Goal: Information Seeking & Learning: Learn about a topic

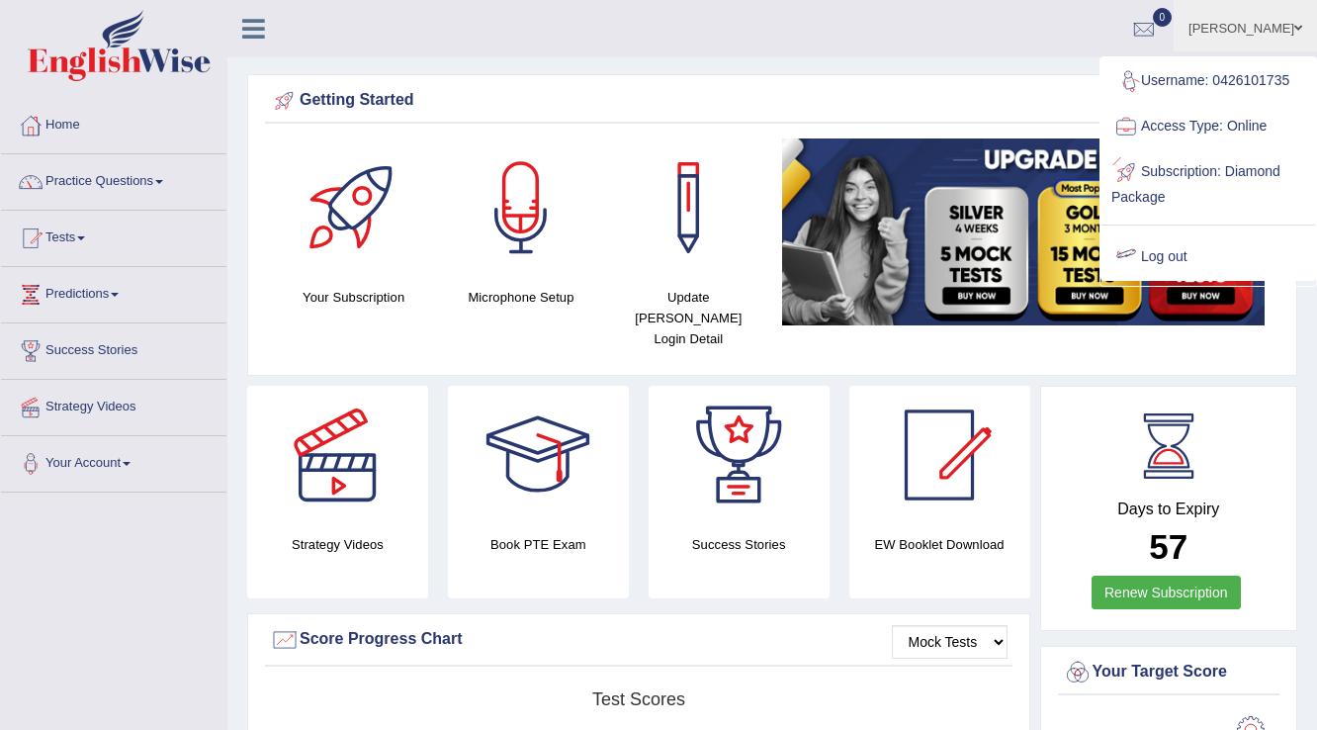
click at [1191, 248] on link "Log out" at bounding box center [1209, 256] width 214 height 45
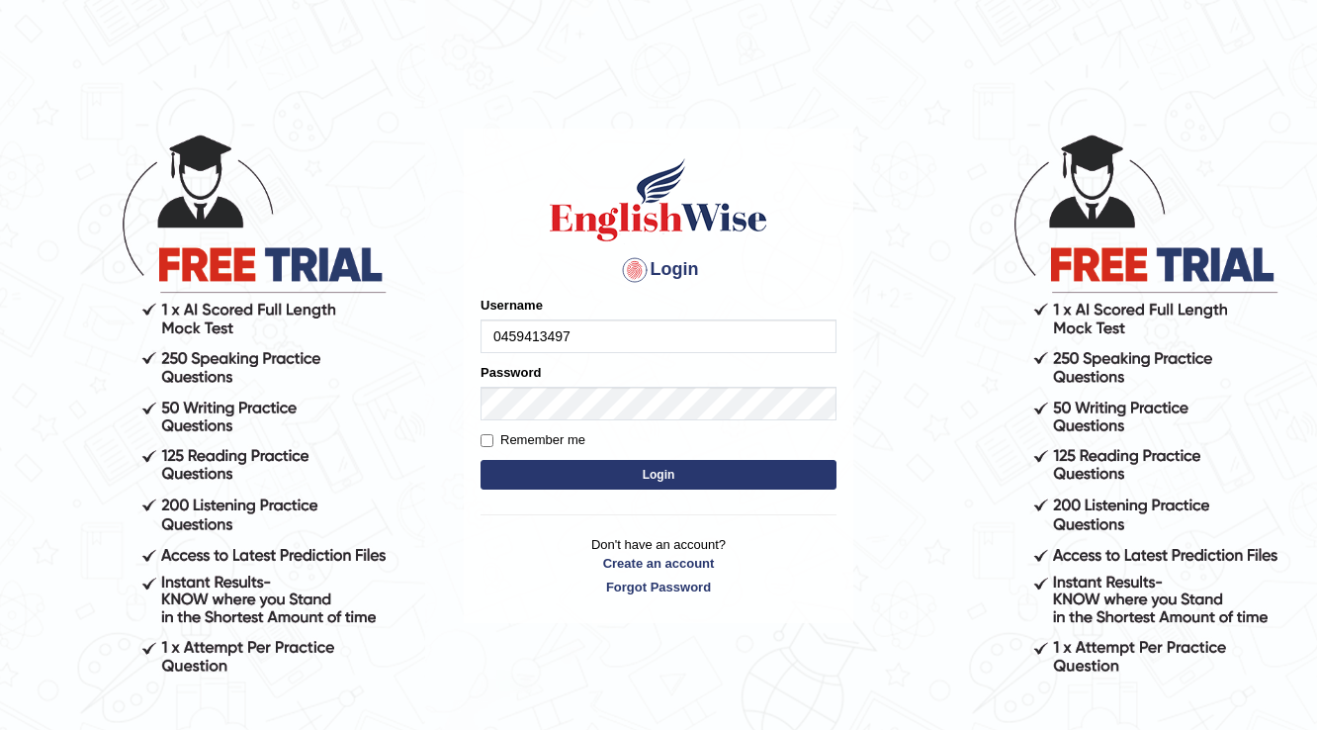
type input "0459413497"
click at [645, 466] on button "Login" at bounding box center [659, 475] width 356 height 30
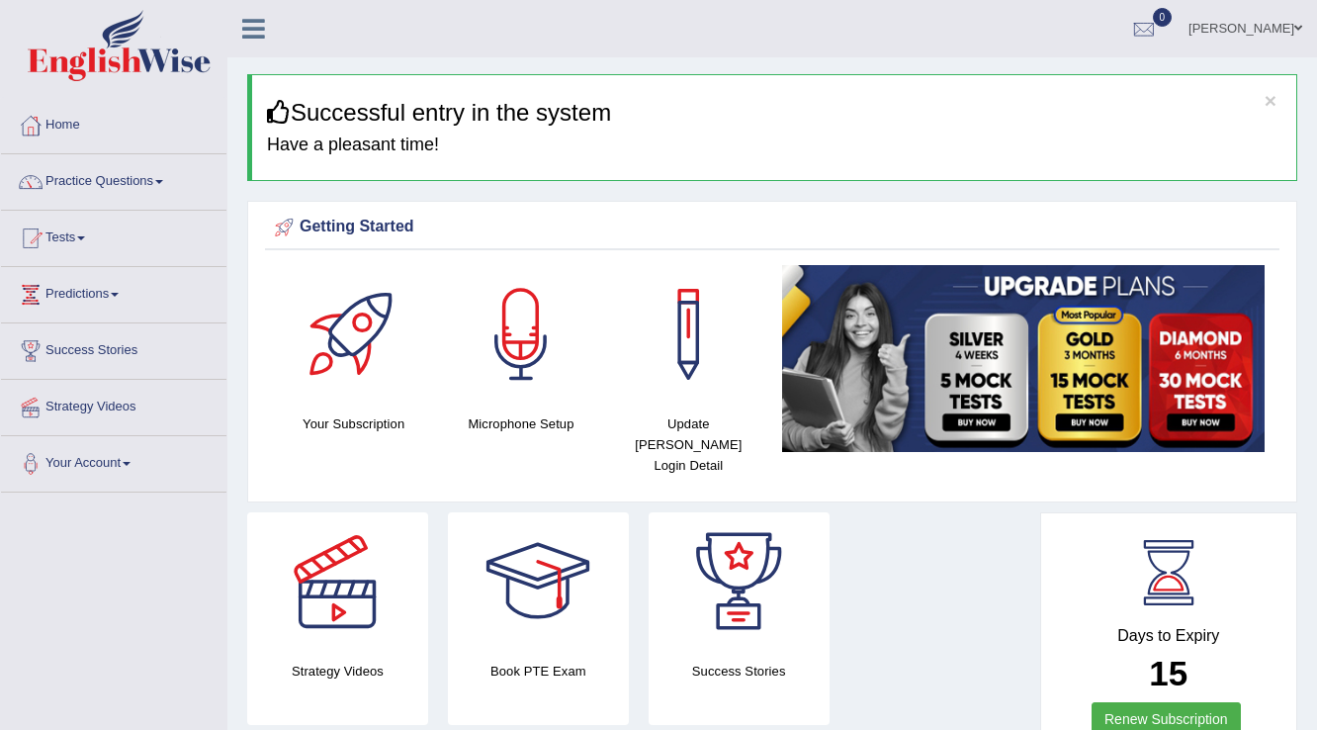
click at [119, 174] on link "Practice Questions" at bounding box center [113, 178] width 225 height 49
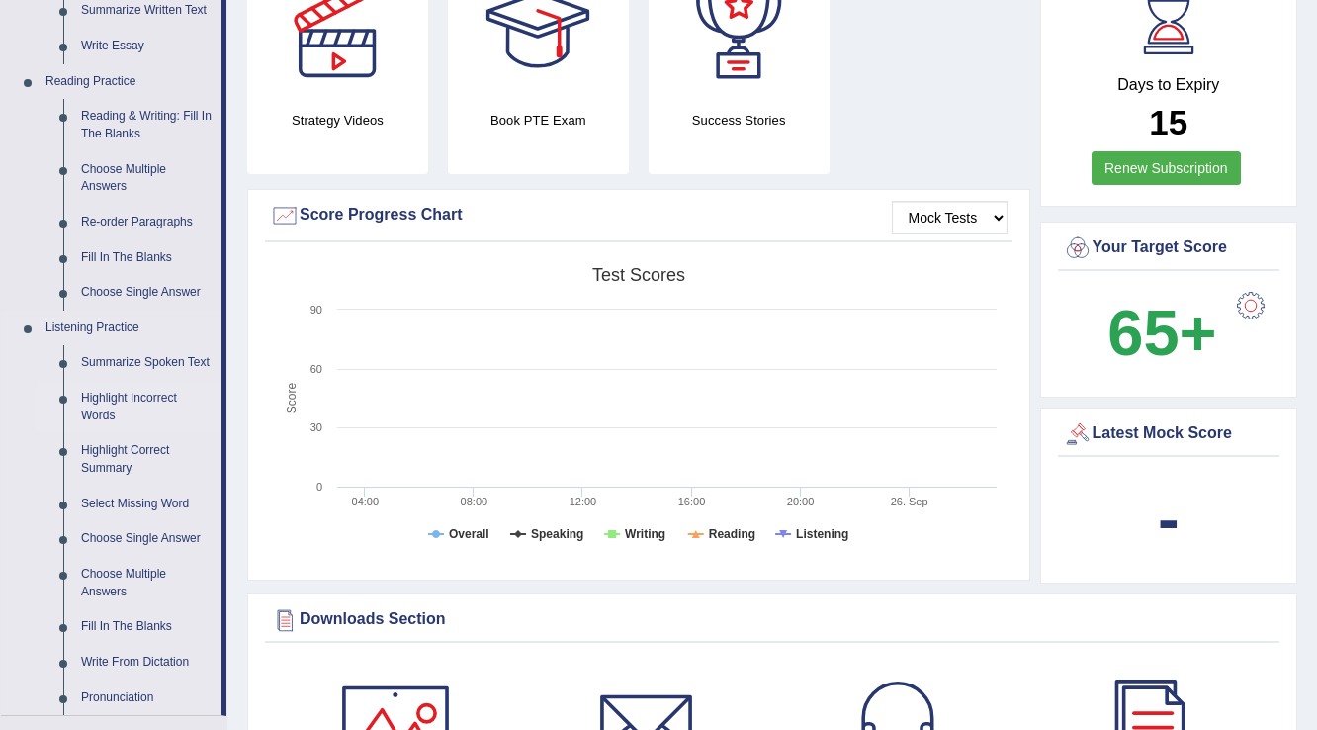
scroll to position [633, 0]
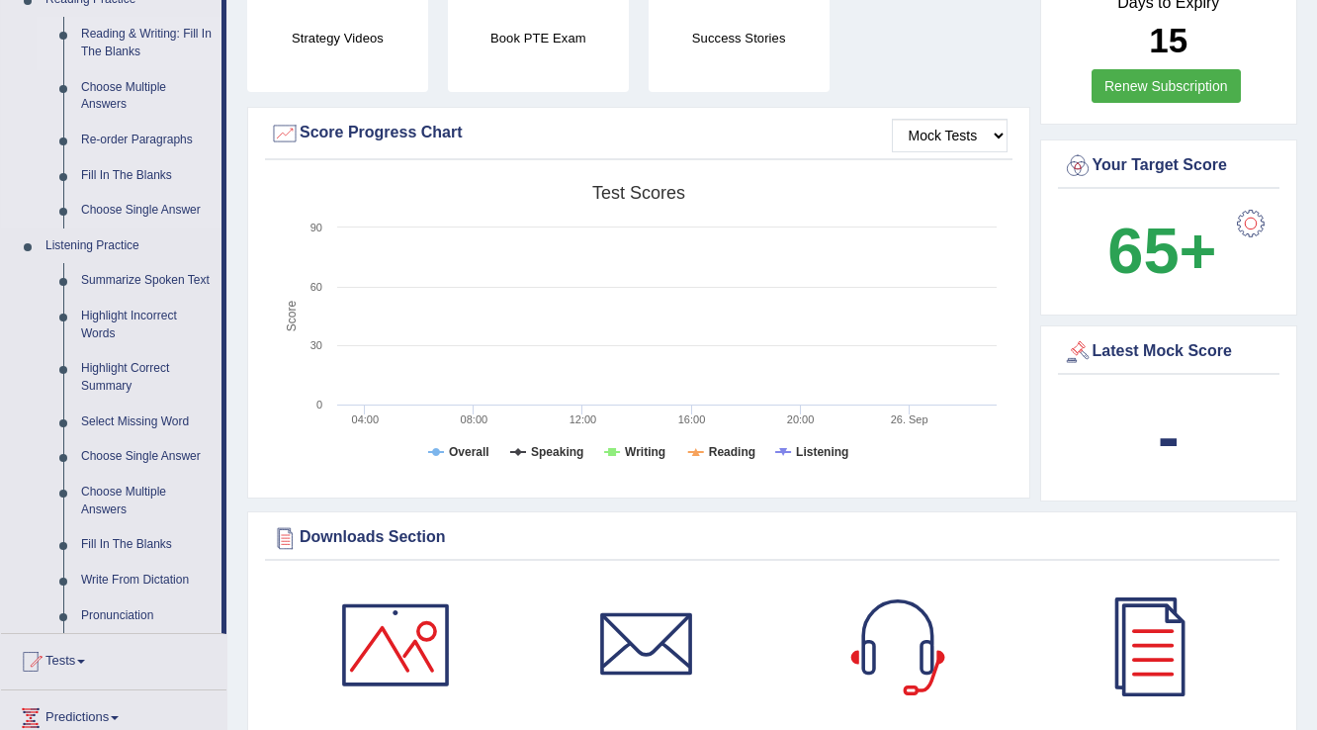
click at [114, 36] on link "Reading & Writing: Fill In The Blanks" at bounding box center [146, 43] width 149 height 52
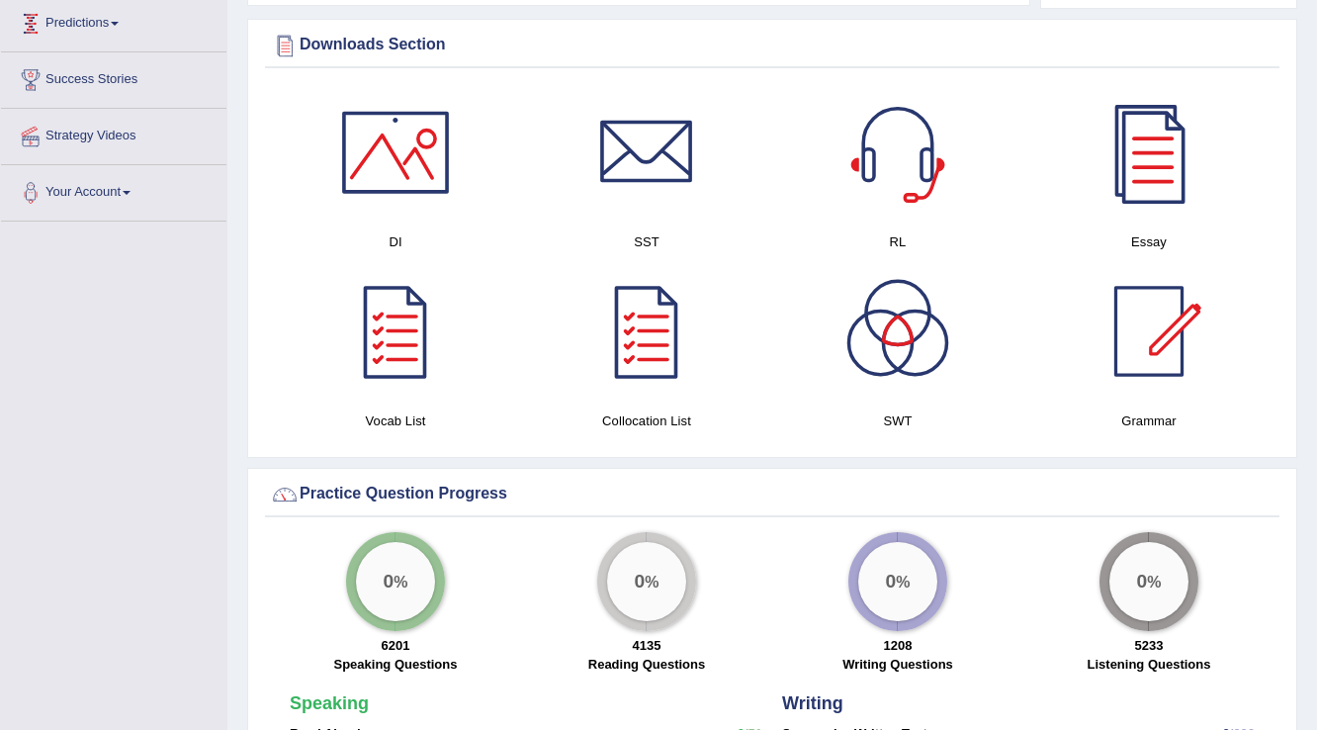
scroll to position [1114, 0]
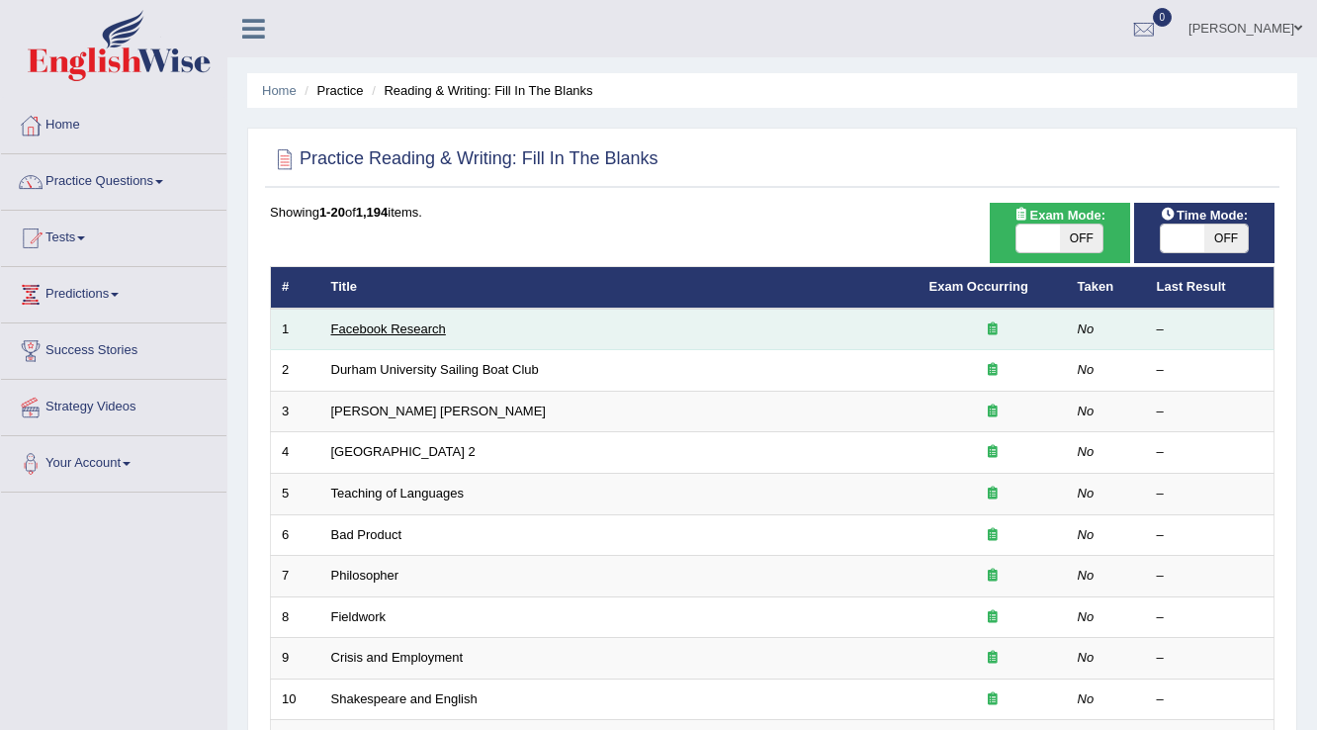
click at [376, 323] on link "Facebook Research" at bounding box center [388, 328] width 115 height 15
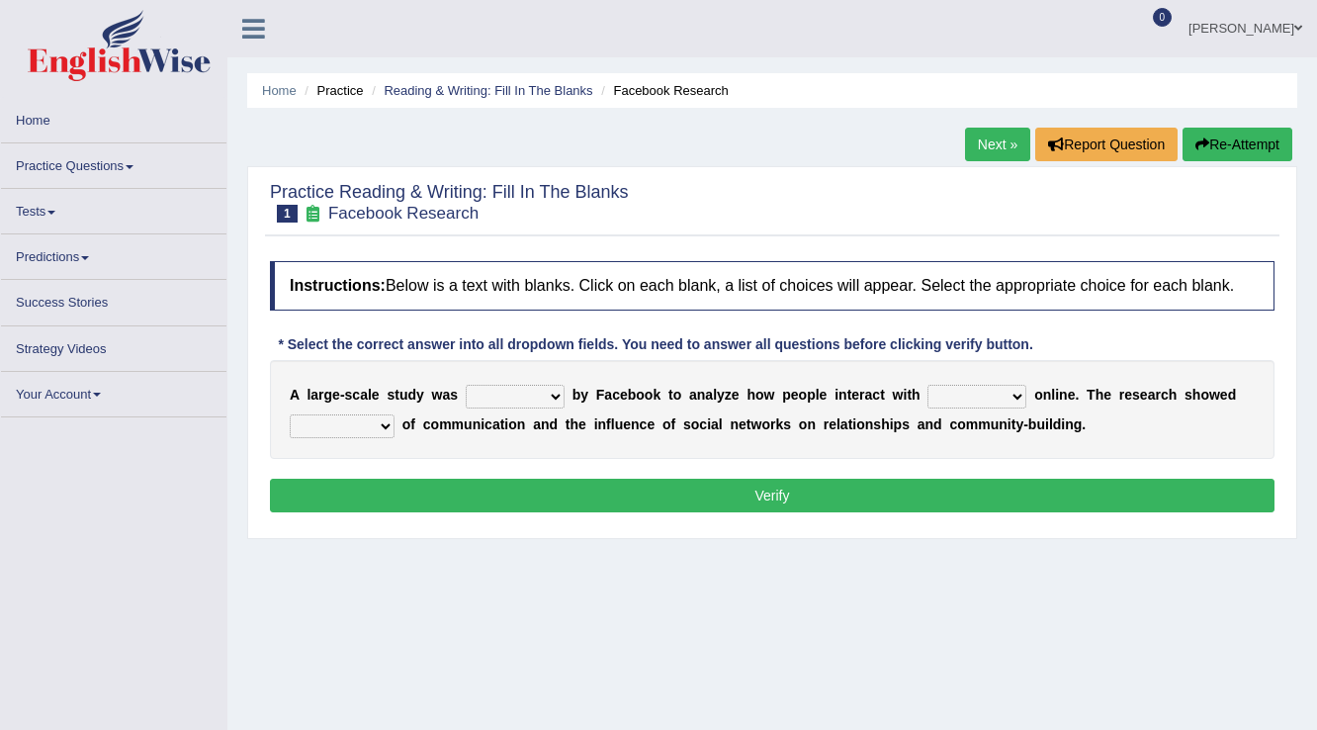
click at [514, 385] on select "surveyed had asked made" at bounding box center [515, 397] width 99 height 24
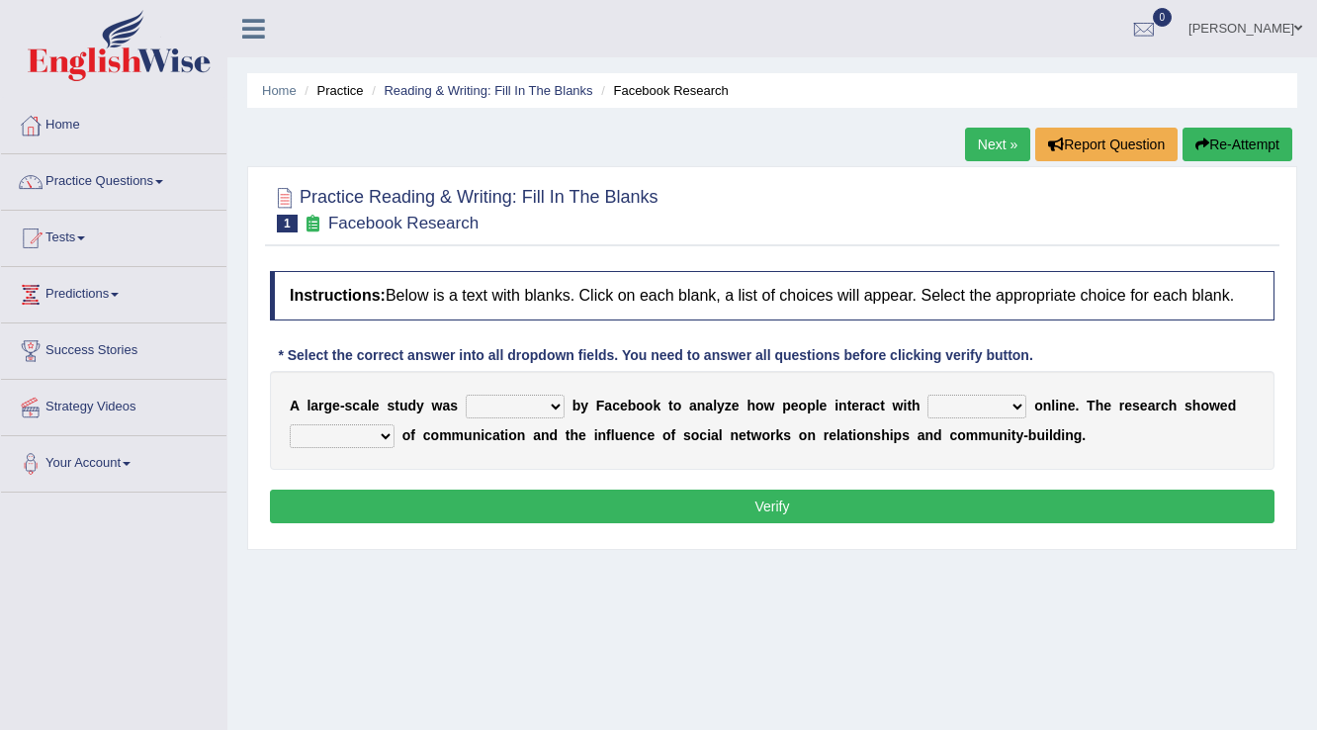
select select "made"
click at [466, 395] on select "surveyed had asked made" at bounding box center [515, 407] width 99 height 24
drag, startPoint x: 992, startPoint y: 403, endPoint x: 978, endPoint y: 397, distance: 15.1
click at [992, 403] on select "together all each other another" at bounding box center [977, 407] width 99 height 24
select select "each other"
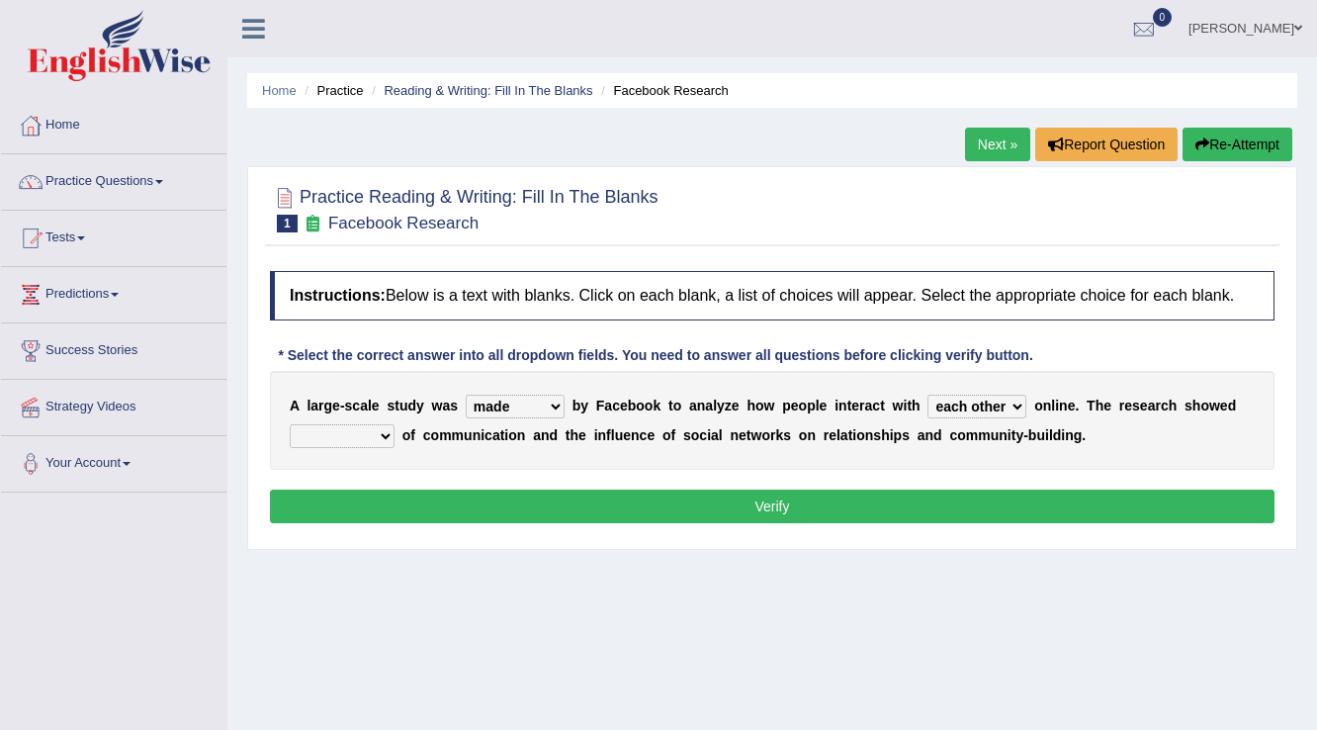
click at [928, 395] on select "together all each other another" at bounding box center [977, 407] width 99 height 24
click at [305, 434] on select "advantages standards fellowships patterns" at bounding box center [342, 436] width 105 height 24
select select "patterns"
click at [290, 424] on select "advantages standards fellowships patterns" at bounding box center [342, 436] width 105 height 24
click at [815, 496] on button "Verify" at bounding box center [772, 507] width 1005 height 34
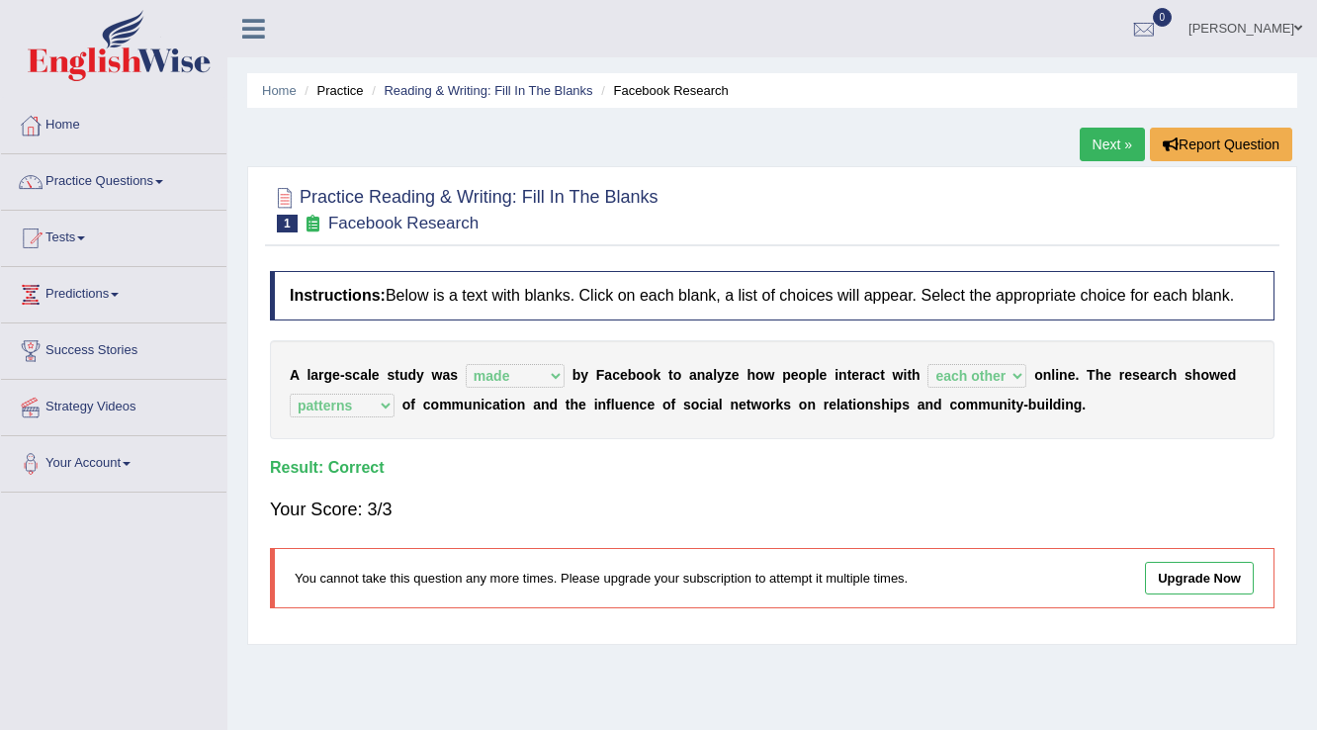
click at [1093, 150] on link "Next »" at bounding box center [1112, 145] width 65 height 34
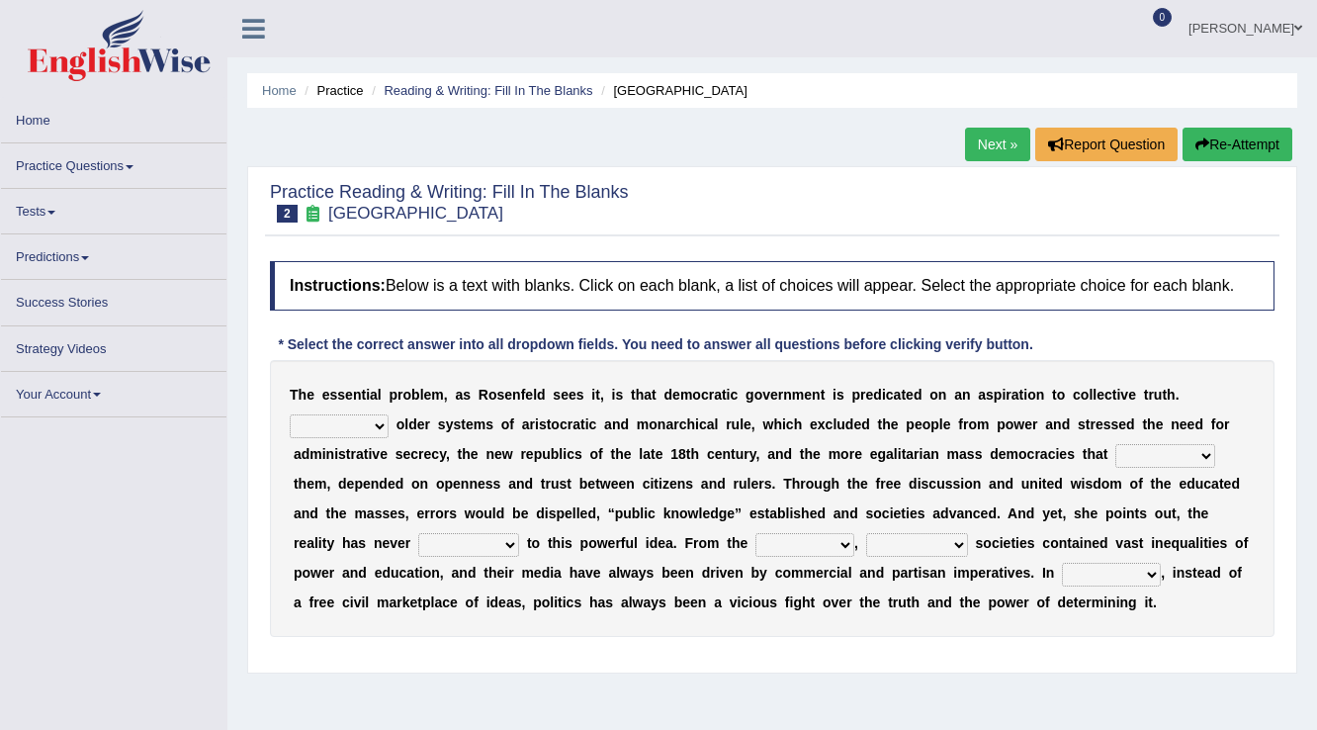
scroll to position [79, 0]
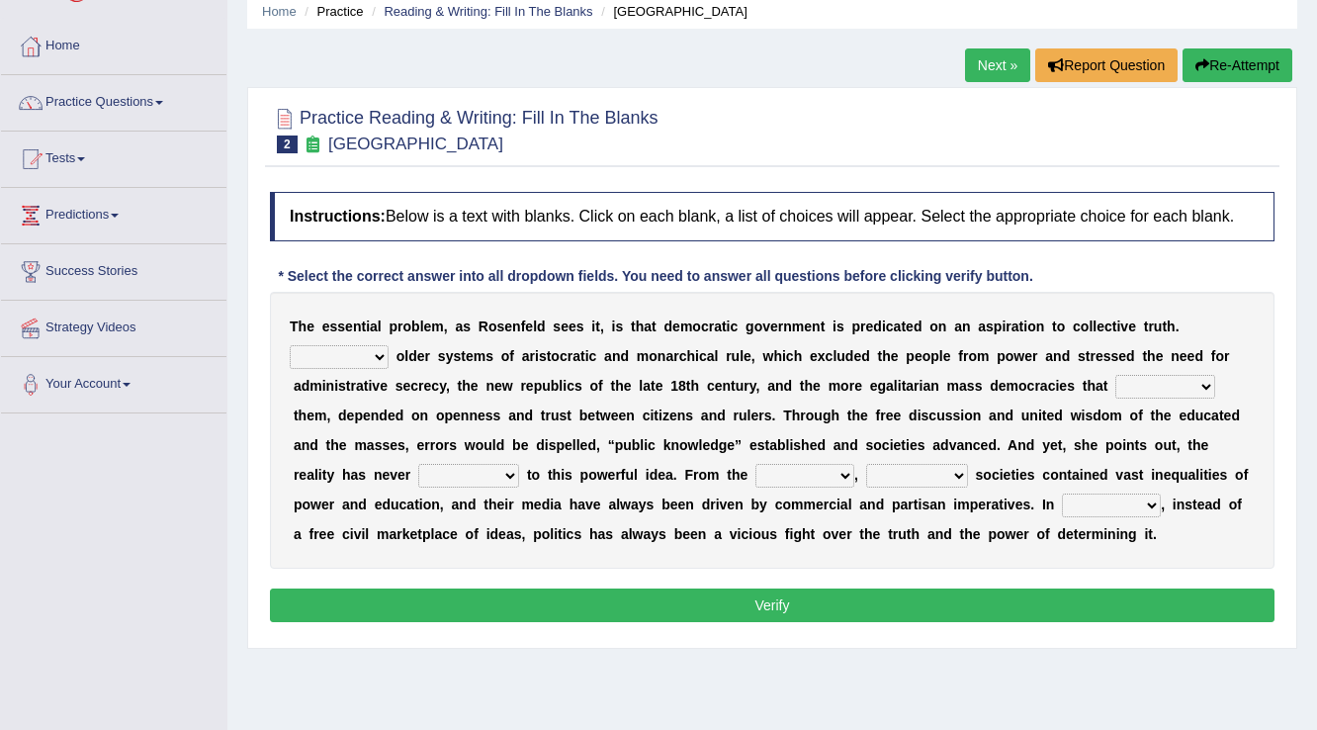
click at [379, 356] on select "Like Unlike Likely Safely" at bounding box center [339, 357] width 99 height 24
select select "Like"
click at [290, 345] on select "Like Unlike Likely Safely" at bounding box center [339, 357] width 99 height 24
click at [1211, 384] on select "readed grated succeeded printed" at bounding box center [1166, 387] width 100 height 24
select select "grated"
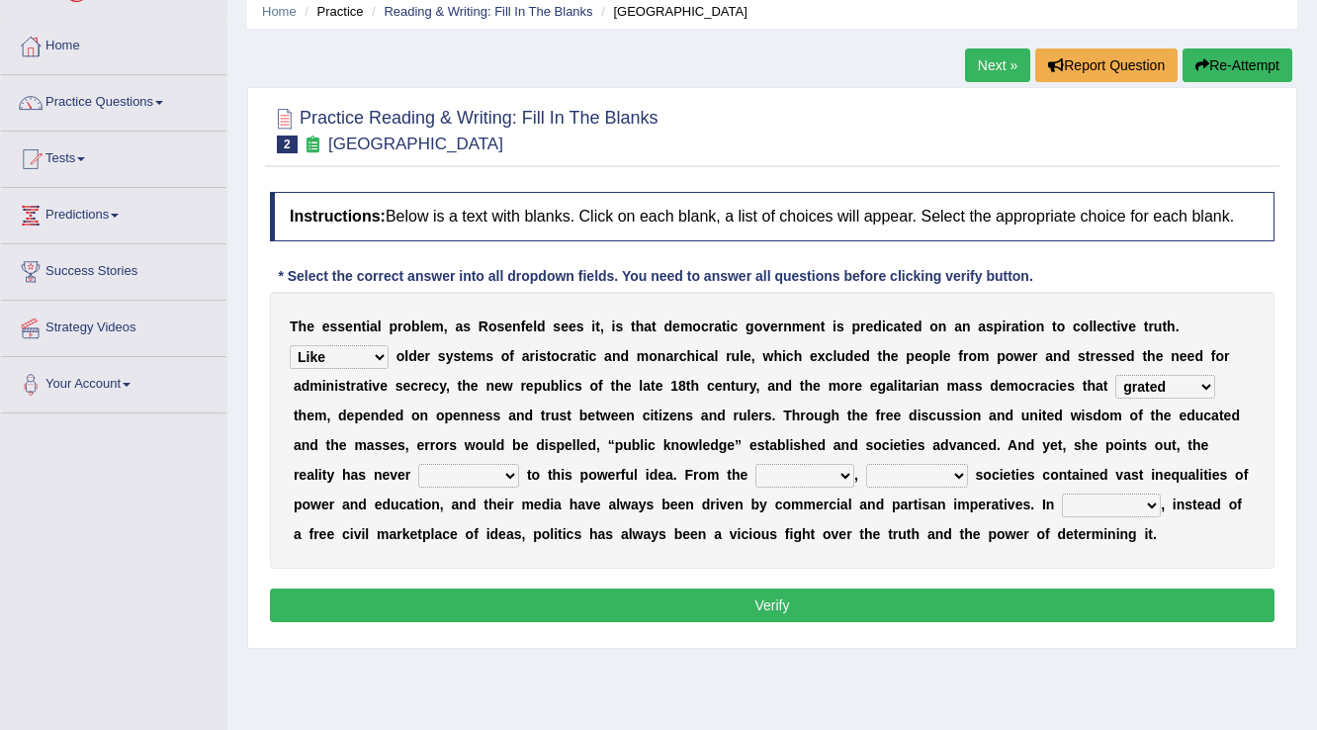
click at [1116, 375] on select "readed grated succeeded printed" at bounding box center [1166, 387] width 100 height 24
click at [513, 471] on select "saved up stood up brought up lived up" at bounding box center [468, 476] width 101 height 24
select select "brought up"
click at [418, 464] on select "saved up stood up brought up lived up" at bounding box center [468, 476] width 101 height 24
click at [842, 475] on select "outset ranged stood caught" at bounding box center [805, 476] width 99 height 24
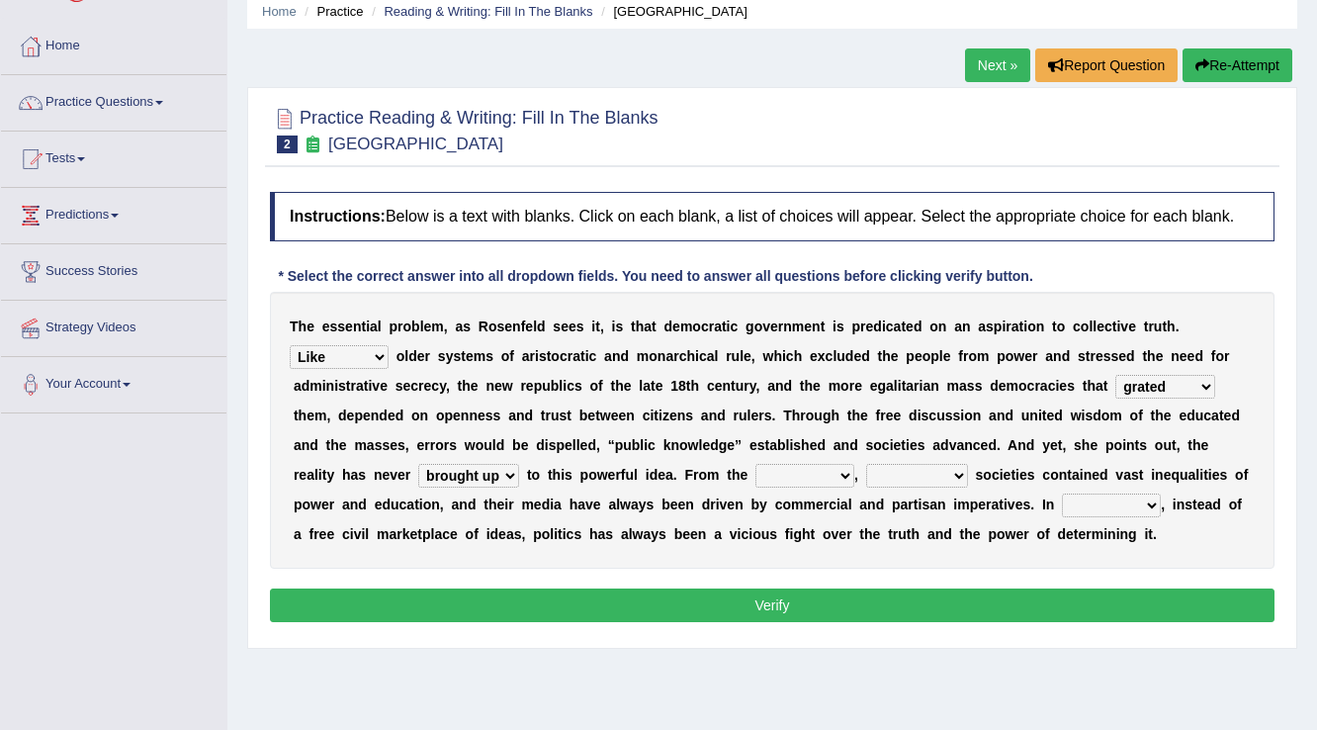
click at [961, 479] on select "freedom democratic media stilled" at bounding box center [917, 476] width 102 height 24
select select "democratic"
click at [866, 464] on select "freedom democratic media stilled" at bounding box center [917, 476] width 102 height 24
click at [845, 471] on select "outset ranged stood caught" at bounding box center [805, 476] width 99 height 24
select select "stood"
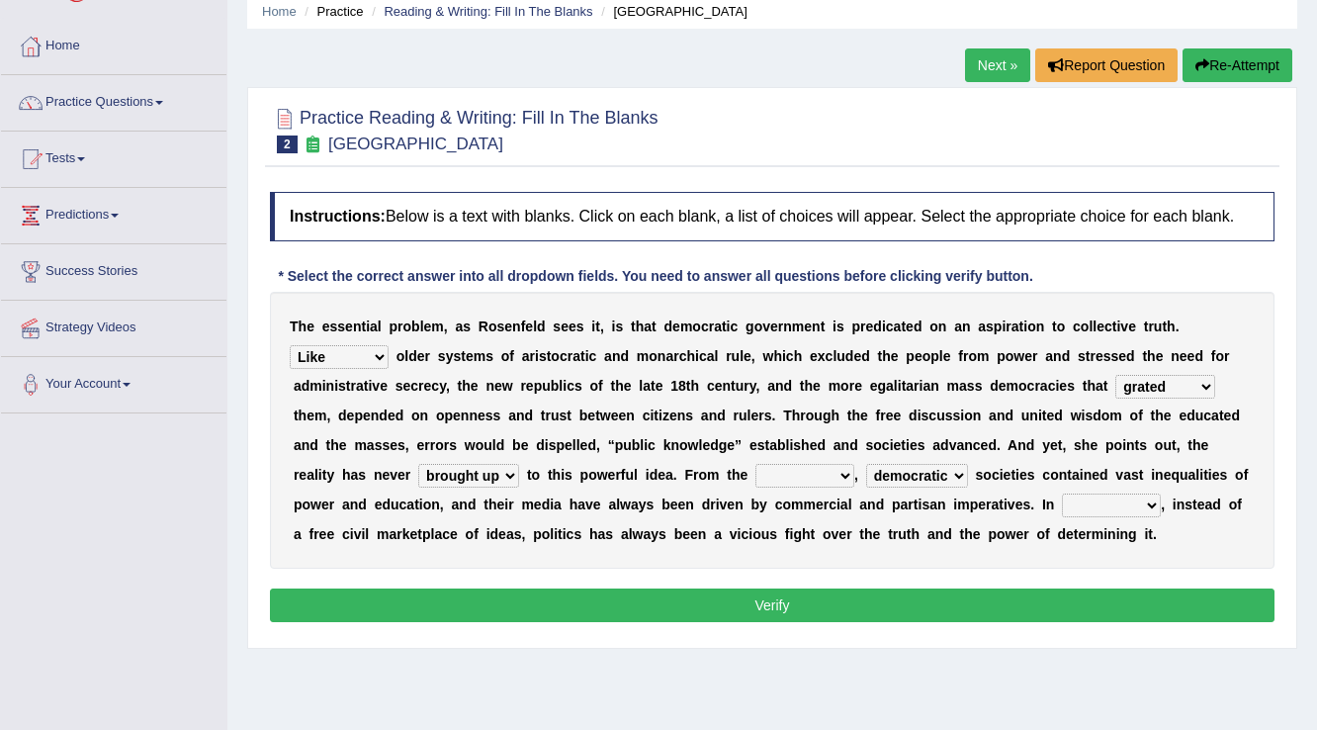
click at [756, 464] on select "outset ranged stood caught" at bounding box center [805, 476] width 99 height 24
click at [1154, 507] on select "power practice ideas fought" at bounding box center [1111, 506] width 99 height 24
select select "practice"
click at [1062, 494] on select "power practice ideas fought" at bounding box center [1111, 506] width 99 height 24
click at [973, 597] on button "Verify" at bounding box center [772, 605] width 1005 height 34
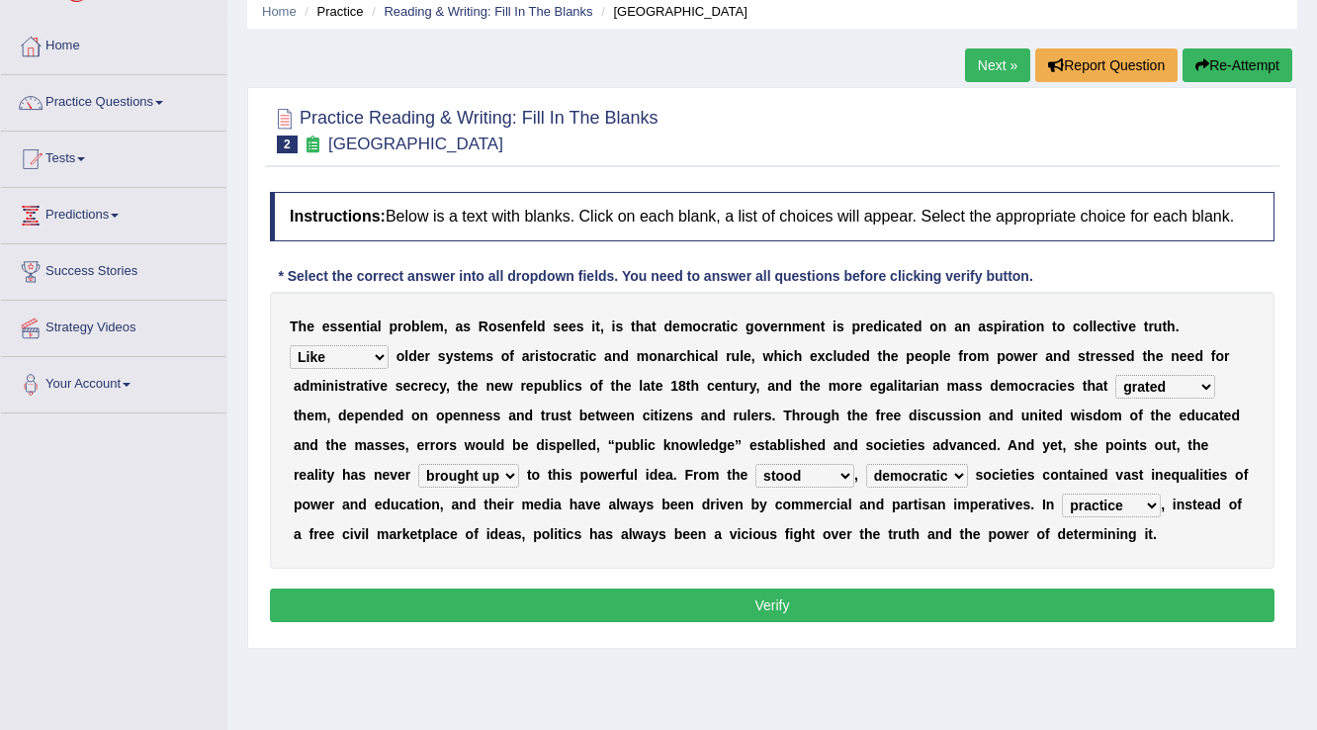
click at [762, 604] on div "Practice Reading & Writing: Fill In The Blanks 2 New Republic Instructions: Bel…" at bounding box center [772, 368] width 1050 height 562
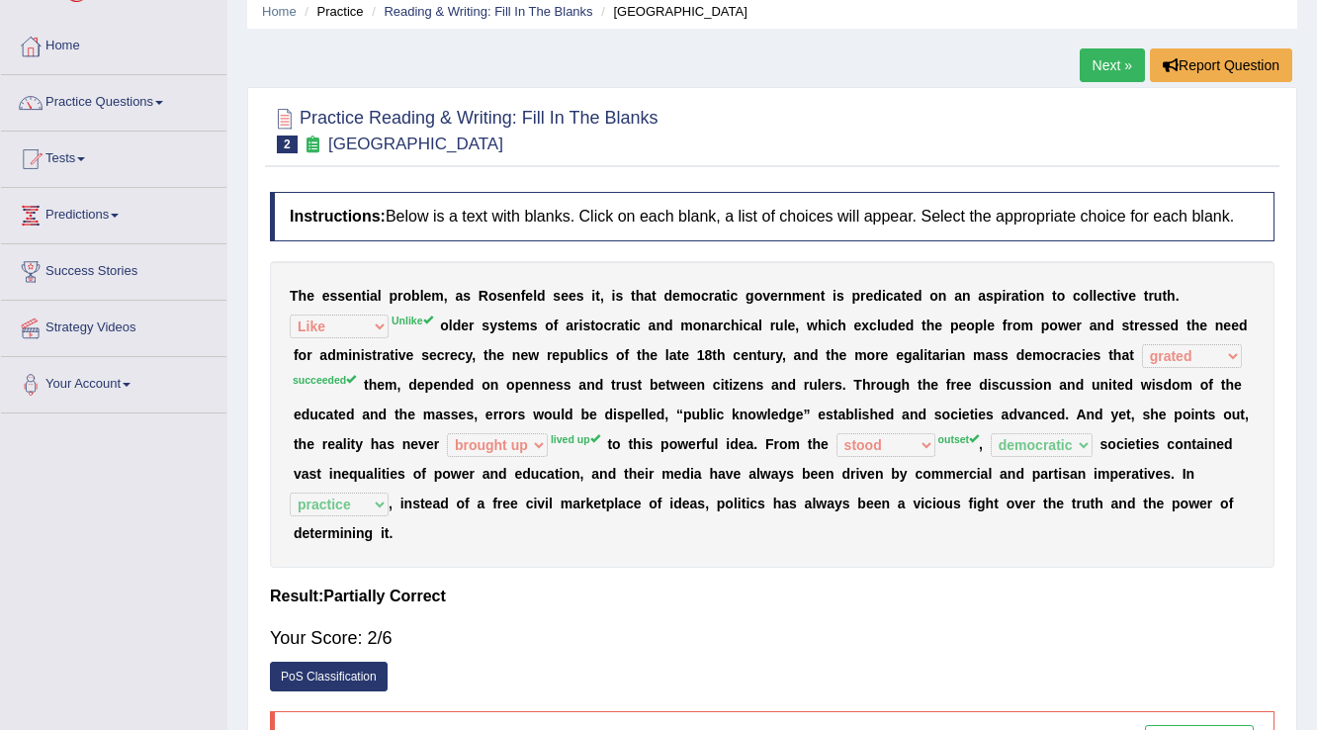
click at [1099, 67] on link "Next »" at bounding box center [1112, 65] width 65 height 34
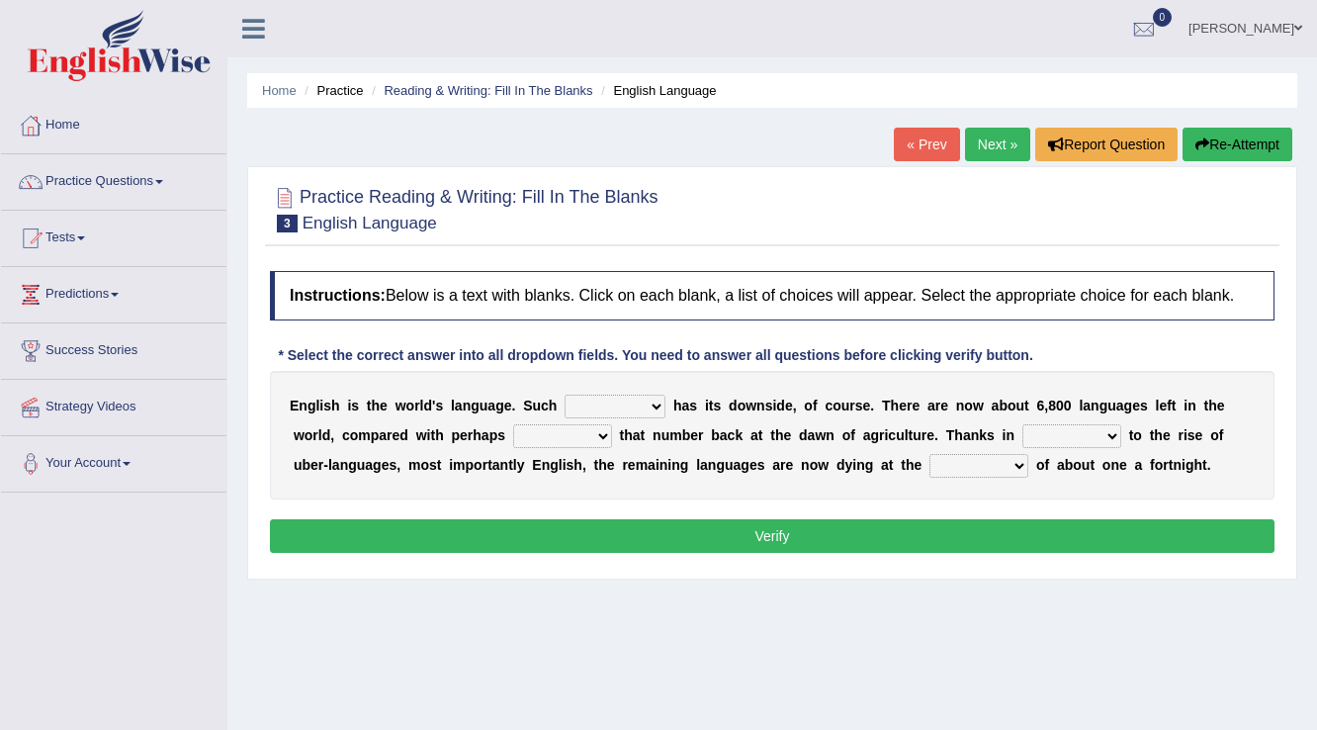
click at [657, 409] on select "power idea subject dominance" at bounding box center [615, 407] width 101 height 24
select select "subject"
click at [565, 395] on select "power idea subject dominance" at bounding box center [615, 407] width 101 height 24
click at [609, 434] on select "rise twice firstly never" at bounding box center [562, 436] width 99 height 24
select select "rise"
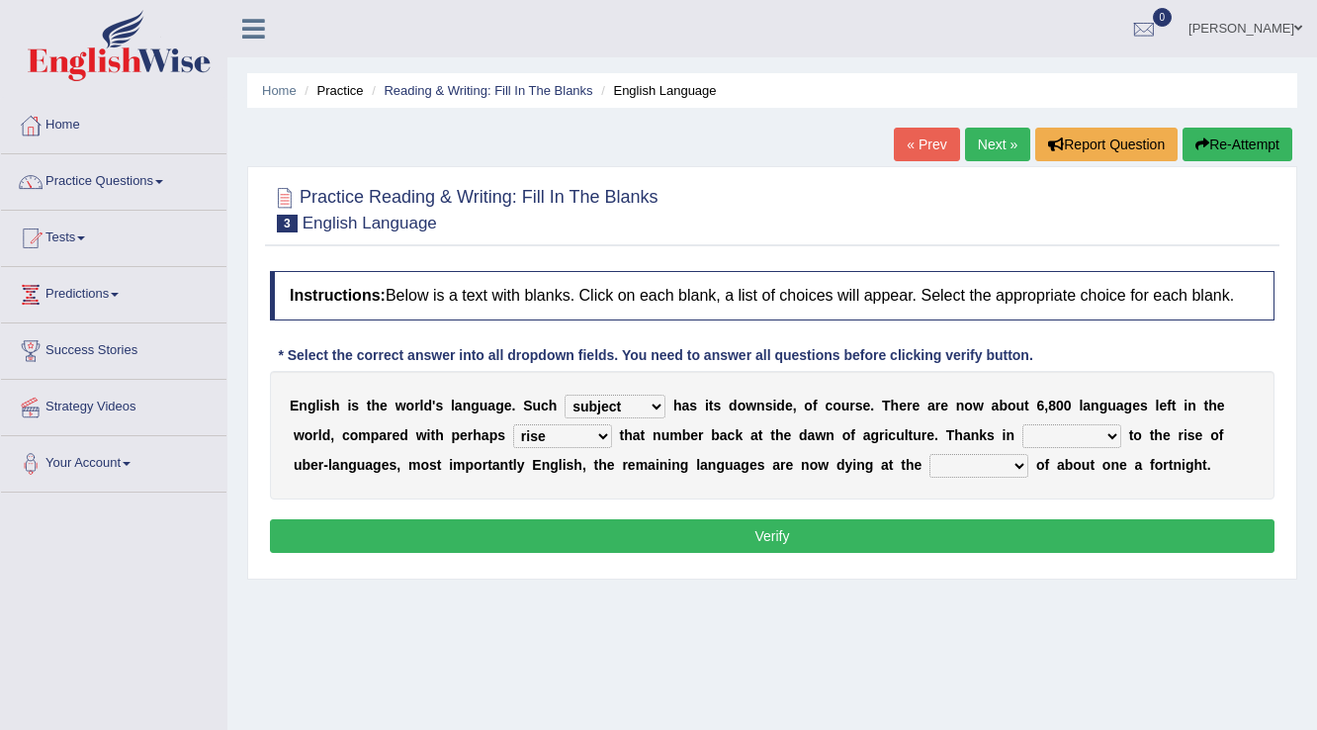
click at [513, 424] on select "rise twice firstly never" at bounding box center [562, 436] width 99 height 24
click at [1112, 435] on select "rare start part bother" at bounding box center [1072, 436] width 99 height 24
select select "start"
click at [1023, 424] on select "rare start part bother" at bounding box center [1072, 436] width 99 height 24
click at [1018, 463] on select "state rate wait great" at bounding box center [979, 466] width 99 height 24
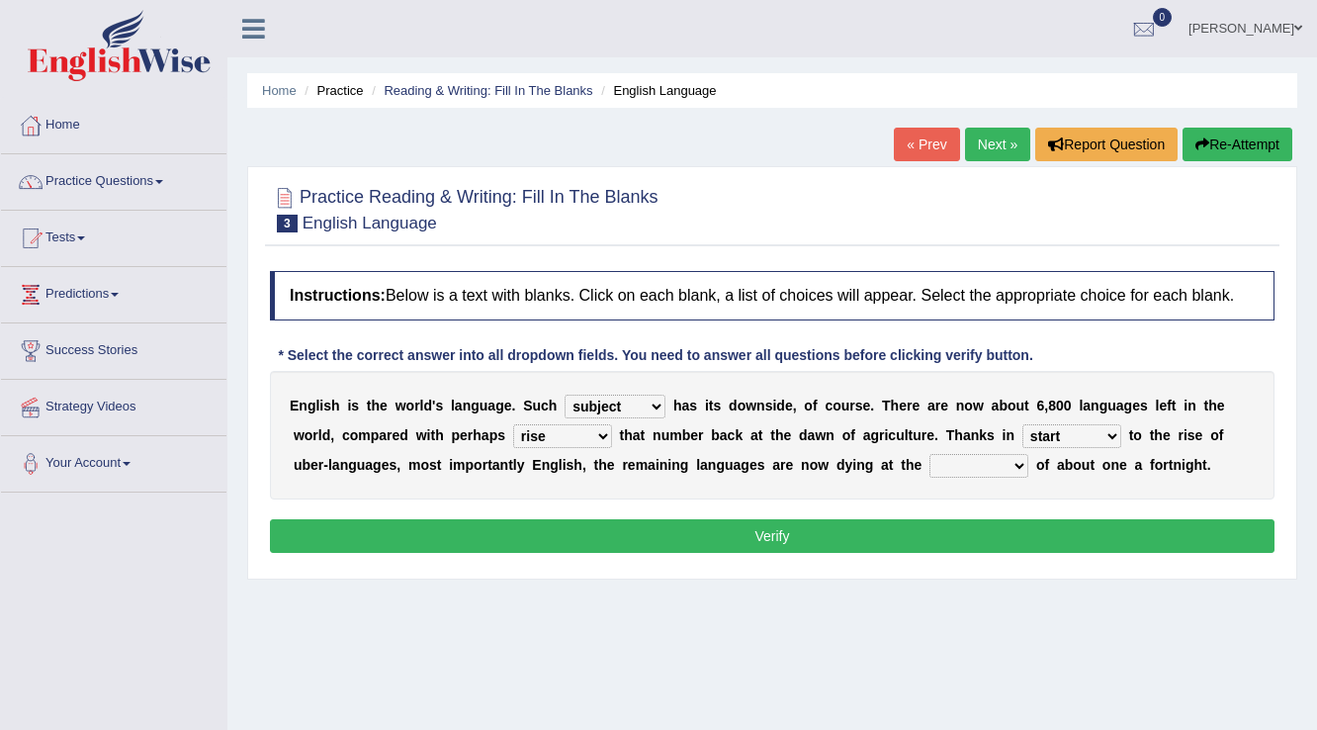
select select "rate"
click at [930, 454] on select "state rate wait great" at bounding box center [979, 466] width 99 height 24
click at [544, 527] on button "Verify" at bounding box center [772, 536] width 1005 height 34
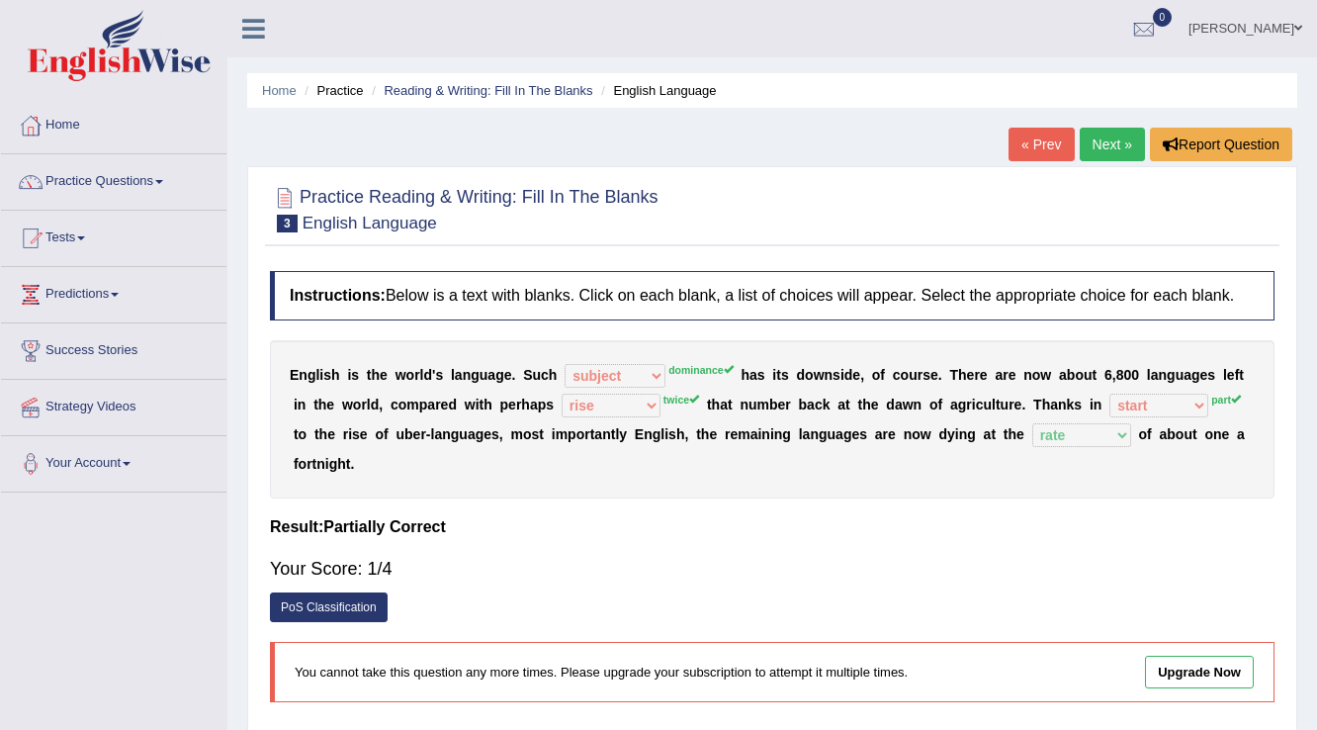
click at [1112, 138] on link "Next »" at bounding box center [1112, 145] width 65 height 34
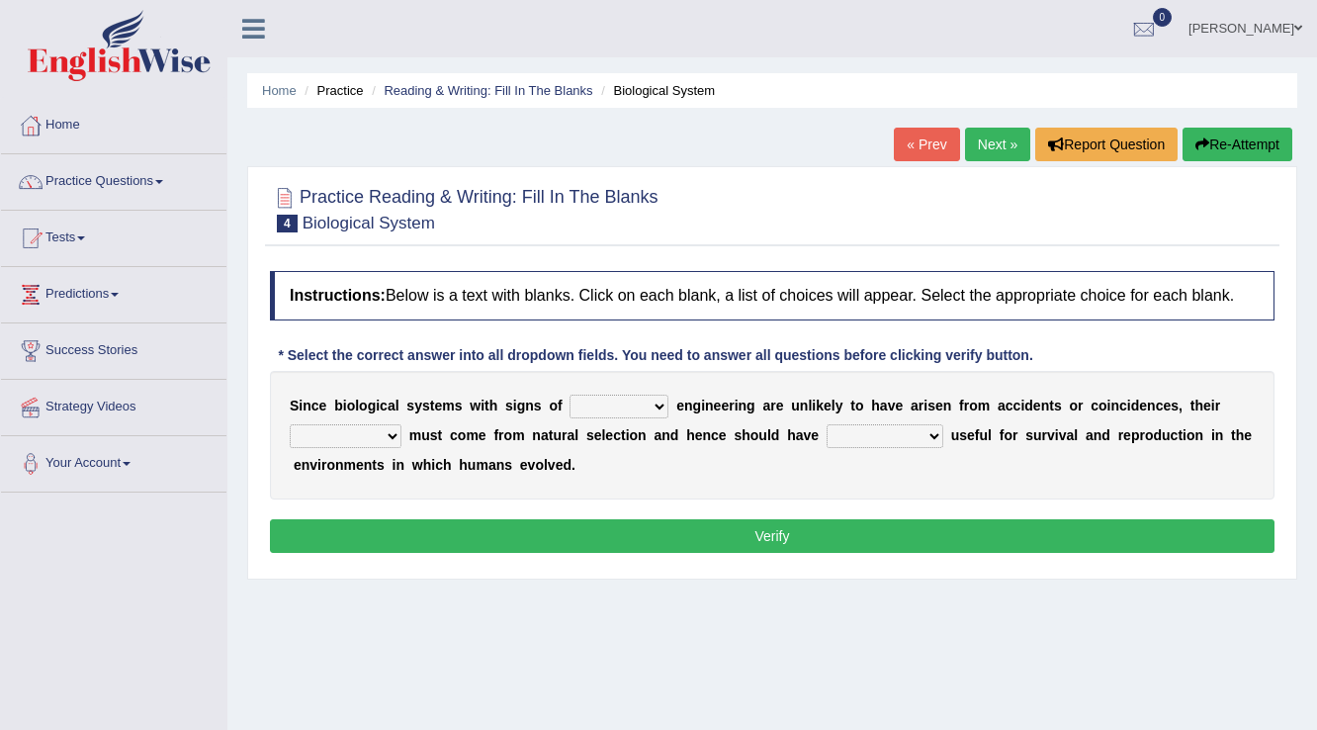
click at [660, 407] on select "system national extra complex" at bounding box center [619, 407] width 99 height 24
select select "complex"
click at [570, 395] on select "system national extra complex" at bounding box center [619, 407] width 99 height 24
click at [395, 431] on select "presence organisation registration structures" at bounding box center [346, 436] width 112 height 24
select select "presence"
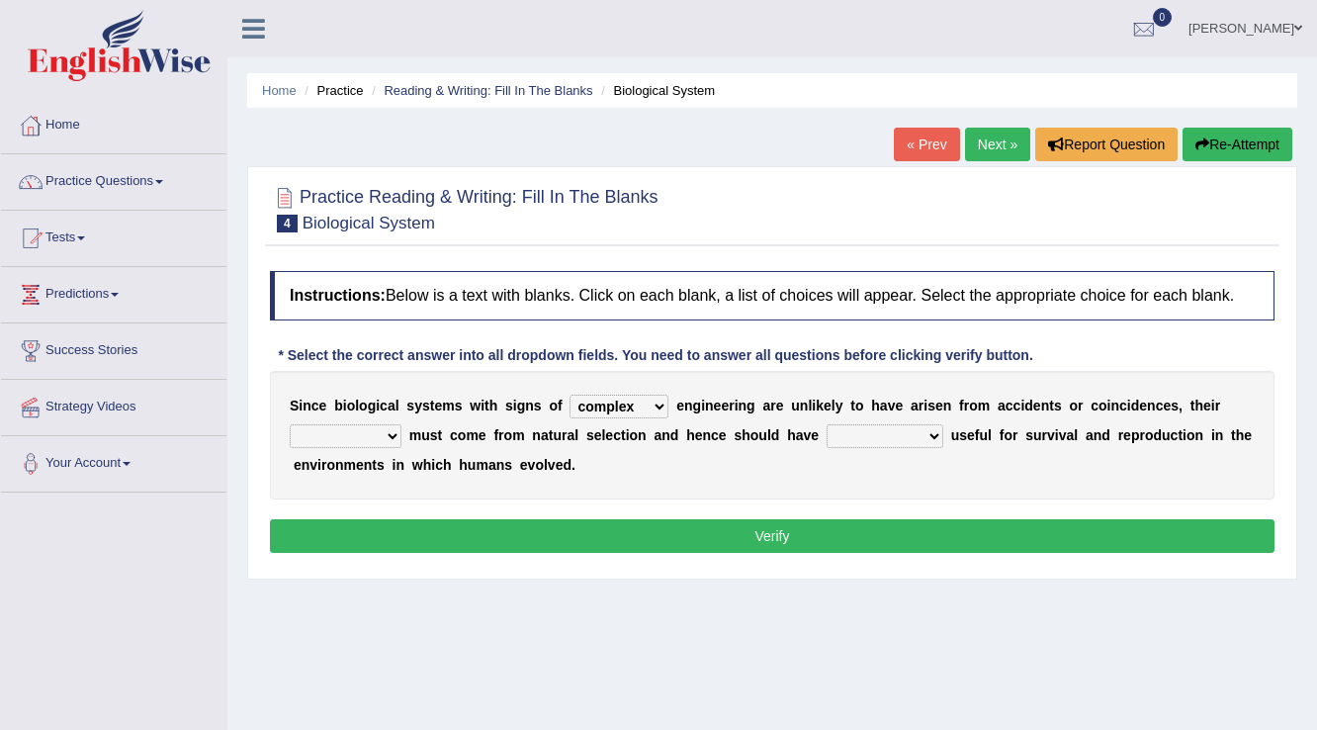
click at [290, 424] on select "presence organisation registration structures" at bounding box center [346, 436] width 112 height 24
click at [934, 431] on select "functions cultures samples introductions" at bounding box center [885, 436] width 117 height 24
select select "cultures"
click at [827, 424] on select "functions cultures samples introductions" at bounding box center [885, 436] width 117 height 24
click at [898, 524] on button "Verify" at bounding box center [772, 536] width 1005 height 34
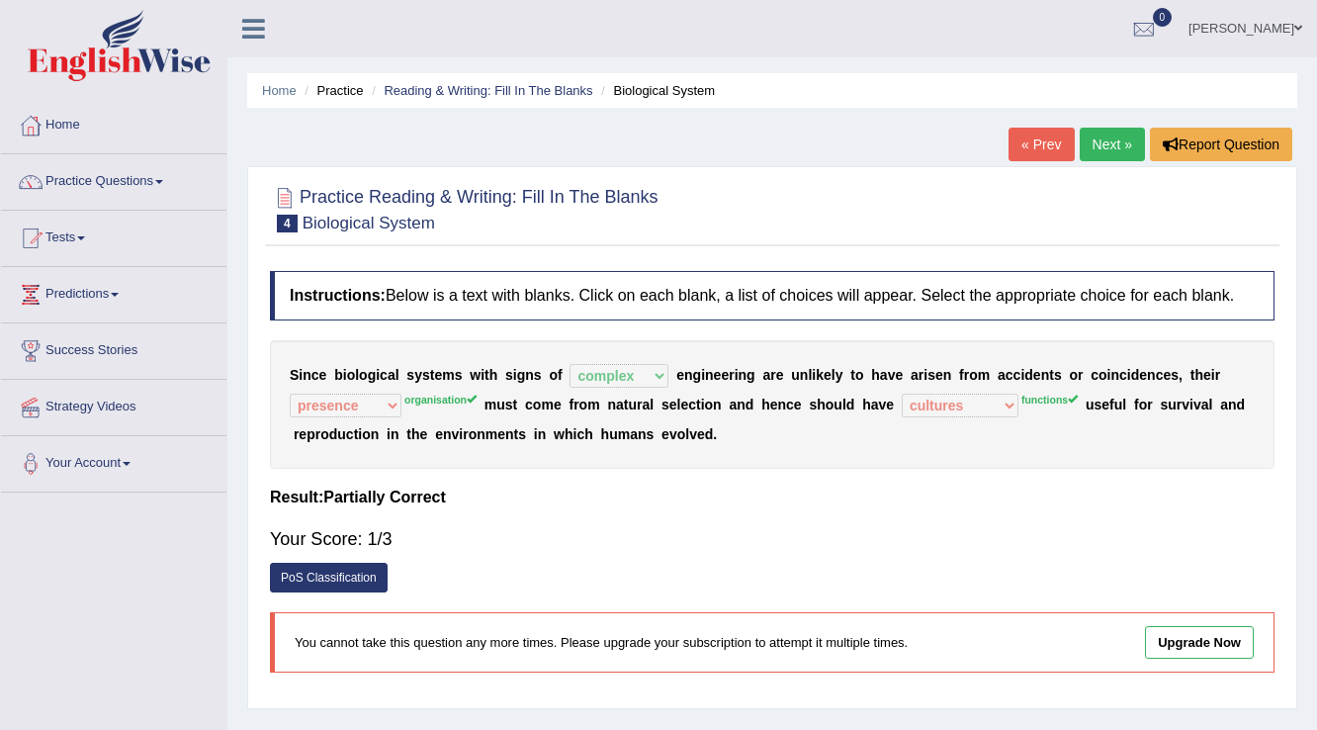
click at [1092, 146] on link "Next »" at bounding box center [1112, 145] width 65 height 34
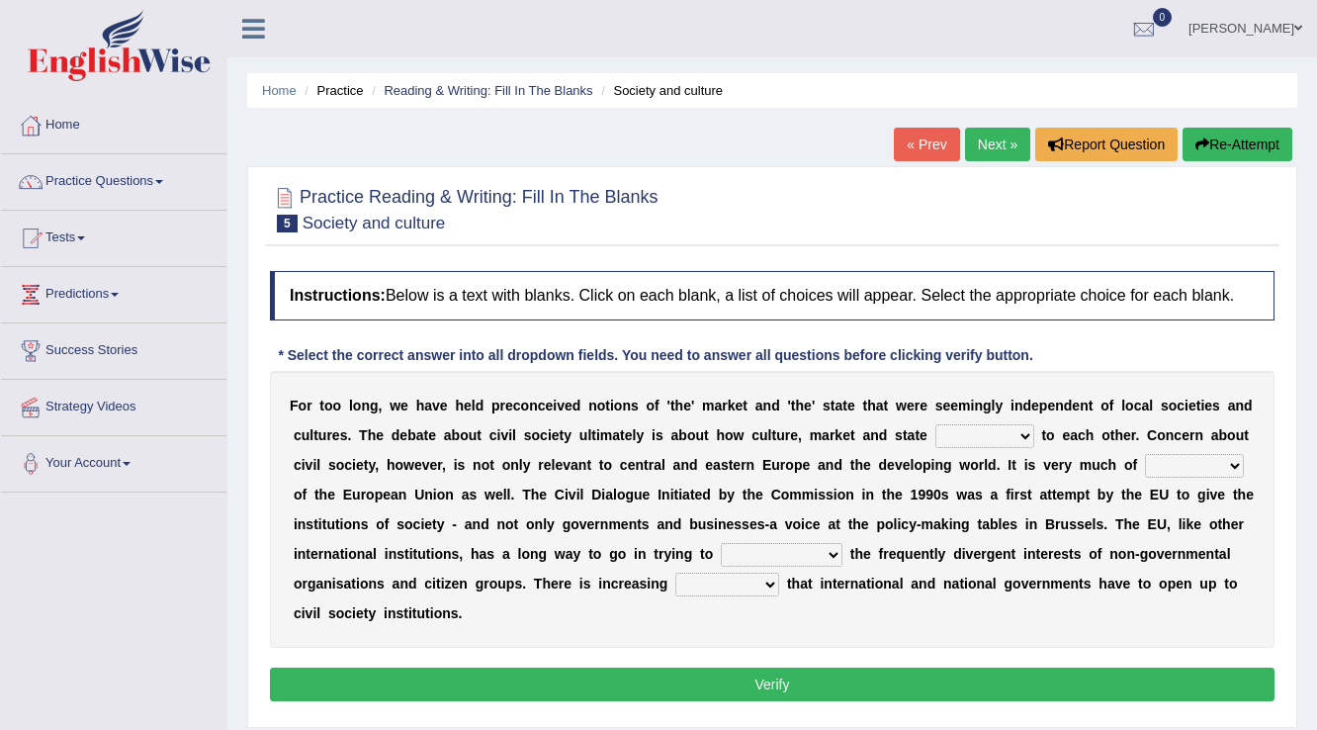
scroll to position [79, 0]
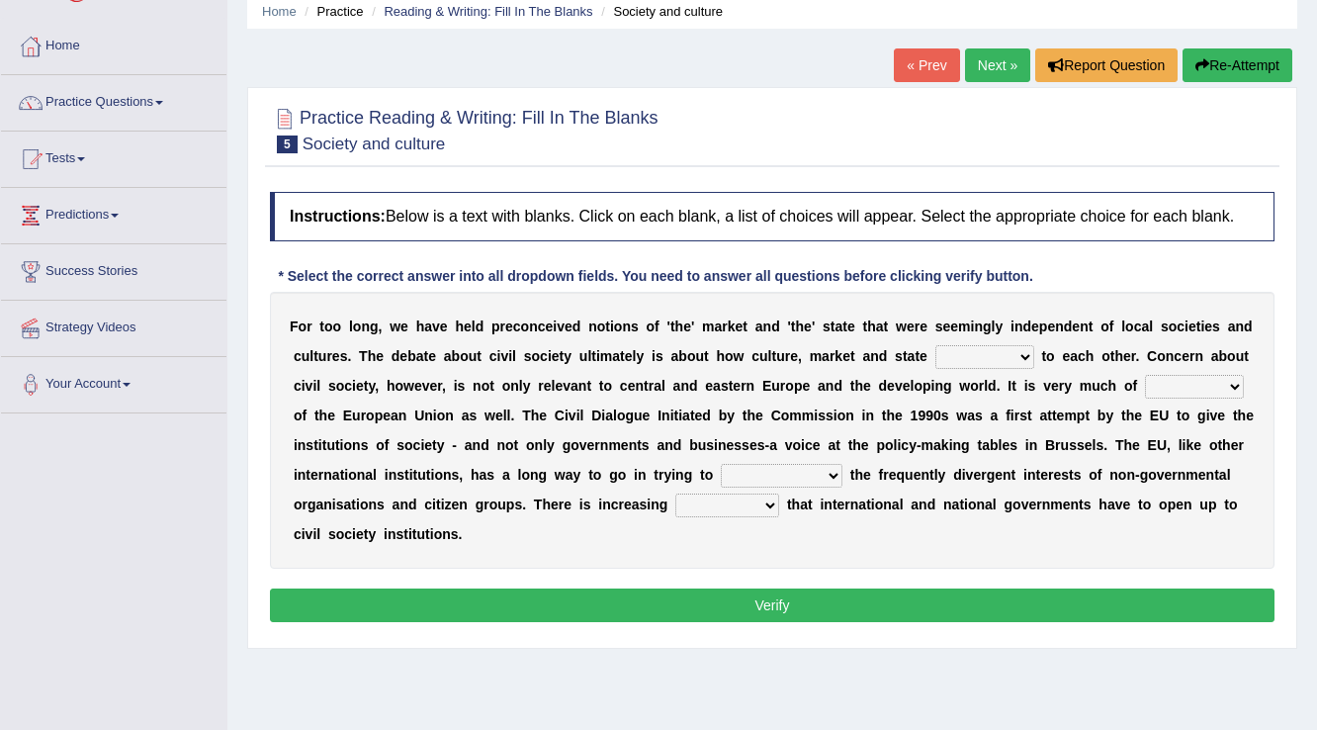
click at [1030, 353] on select "stay relate bring telling" at bounding box center [985, 357] width 99 height 24
select select "relate"
click at [936, 345] on select "stay relate bring telling" at bounding box center [985, 357] width 99 height 24
click at [1234, 383] on select "interest brought shown suspect" at bounding box center [1194, 387] width 99 height 24
select select "interest"
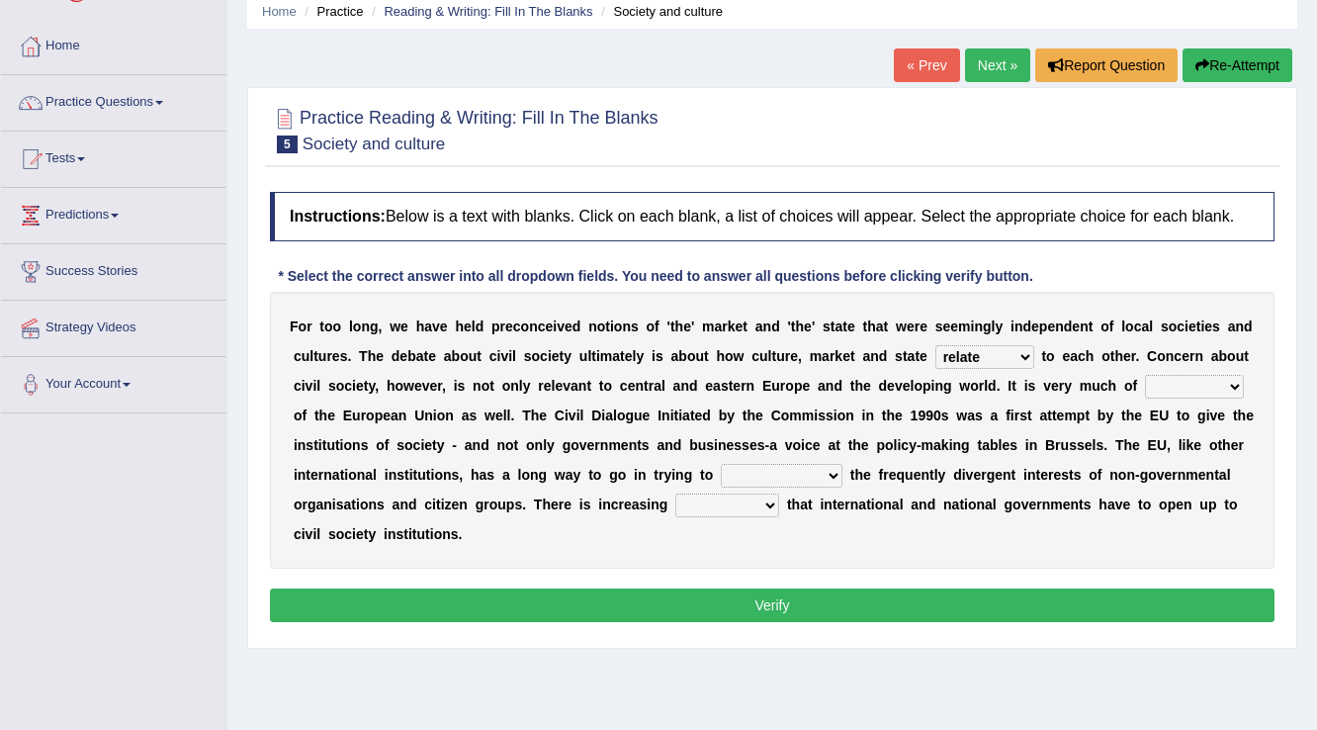
click at [1145, 375] on select "interest brought shown suspect" at bounding box center [1194, 387] width 99 height 24
click at [829, 475] on select "indulge express supreme accommodate" at bounding box center [782, 476] width 122 height 24
select select "express"
click at [721, 464] on select "indulge express supreme accommodate" at bounding box center [782, 476] width 122 height 24
click at [771, 504] on select "tolerance expression recognition sample" at bounding box center [727, 506] width 104 height 24
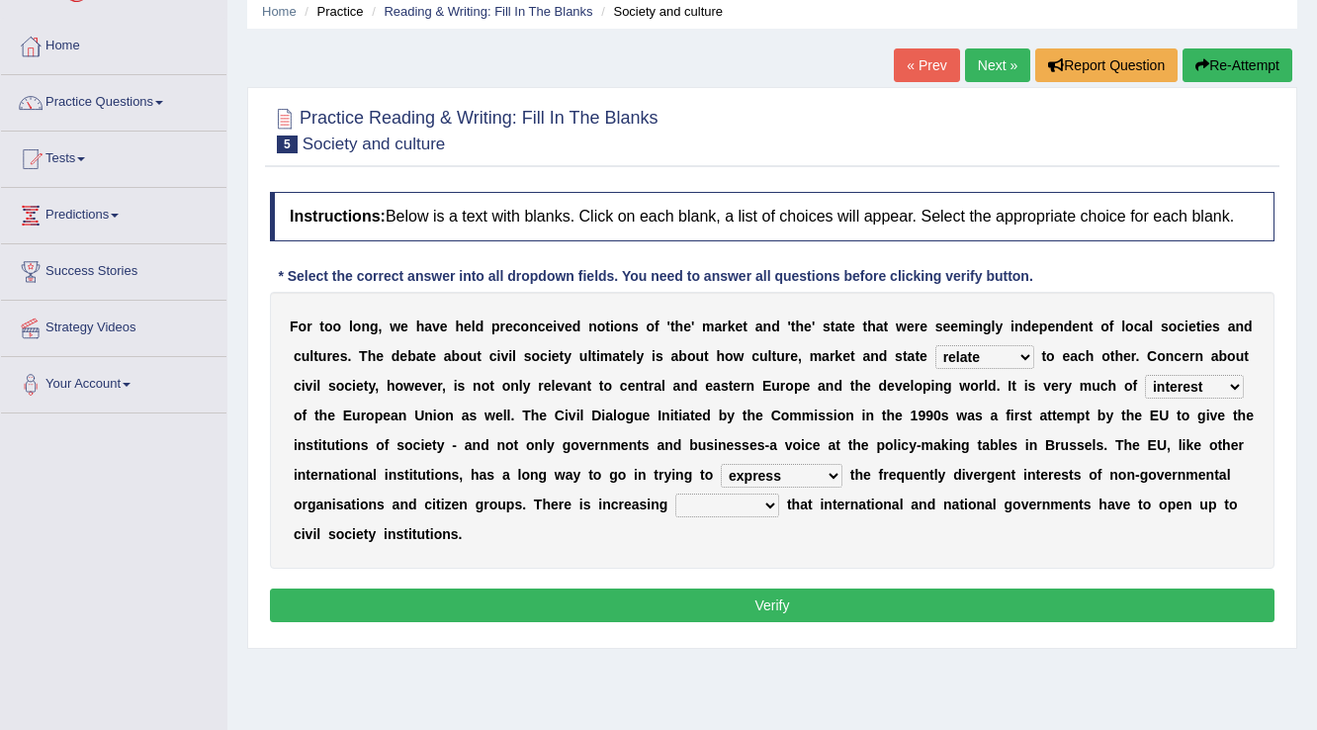
select select "recognition"
click at [675, 494] on select "tolerance expression recognition sample" at bounding box center [727, 506] width 104 height 24
click at [766, 597] on button "Verify" at bounding box center [772, 605] width 1005 height 34
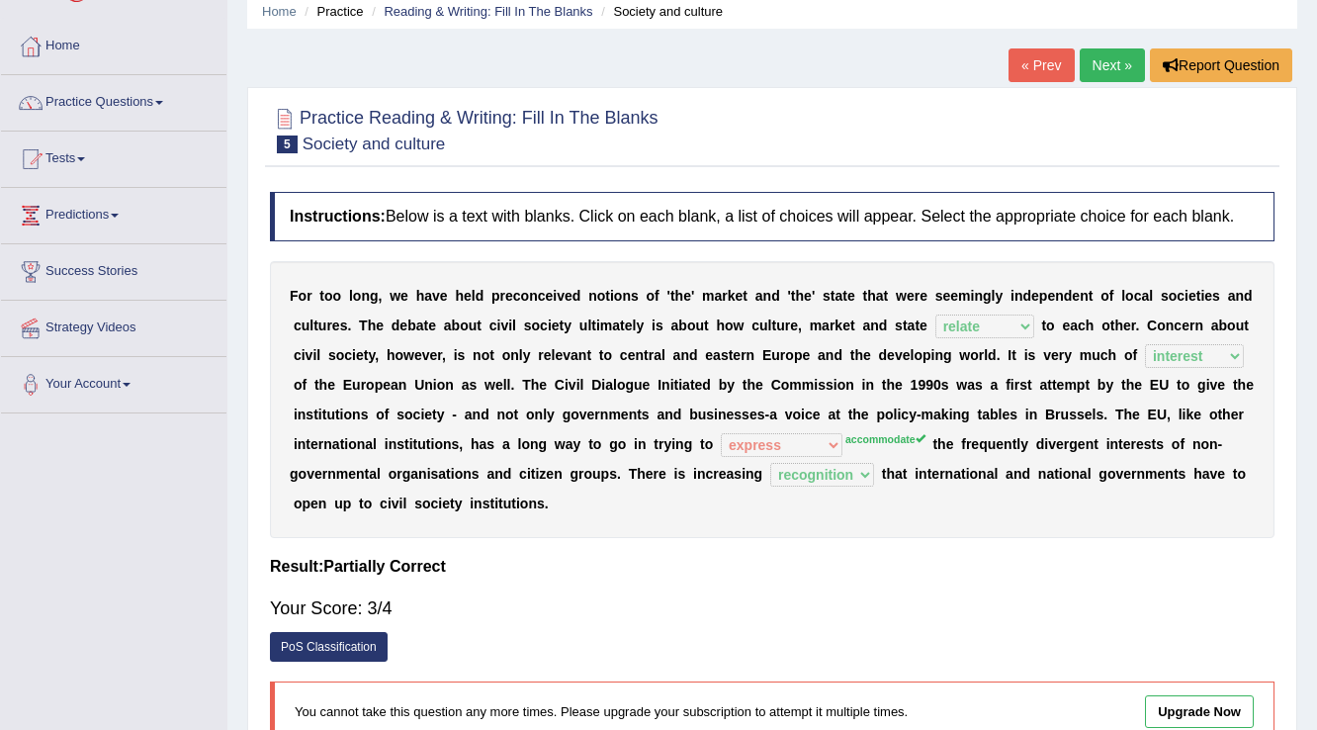
click at [1106, 68] on link "Next »" at bounding box center [1112, 65] width 65 height 34
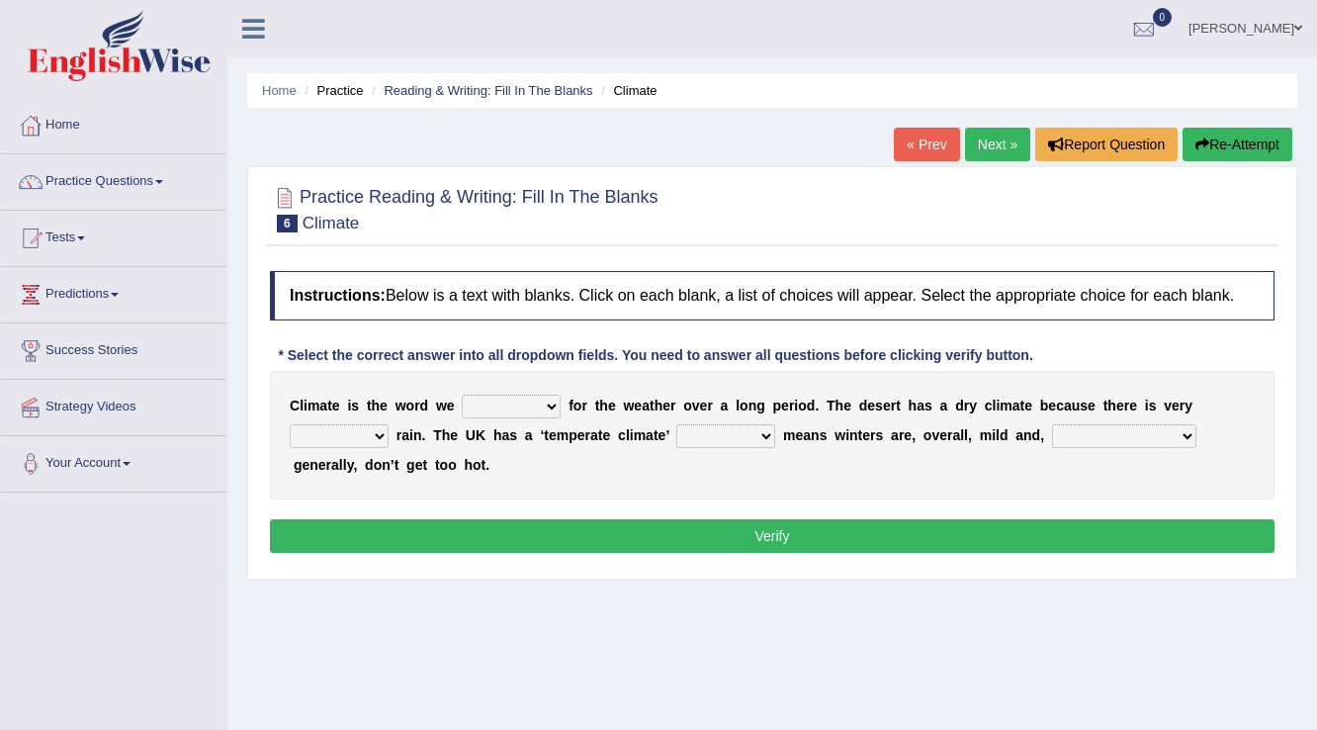
click at [552, 402] on select "give take use throw" at bounding box center [511, 407] width 99 height 24
select select "use"
click at [462, 395] on select "give take use throw" at bounding box center [511, 407] width 99 height 24
click at [383, 431] on select "much little least less" at bounding box center [339, 436] width 99 height 24
select select "little"
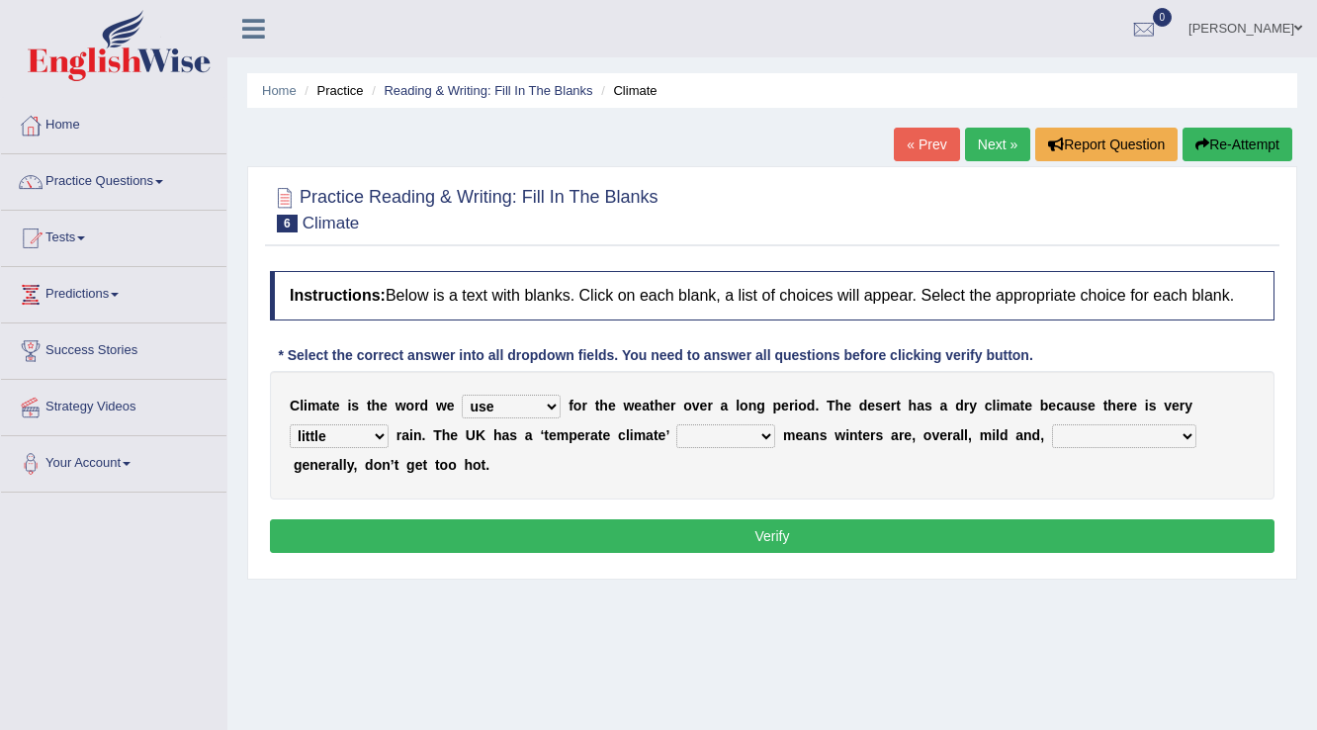
click at [290, 424] on select "much little least less" at bounding box center [339, 436] width 99 height 24
click at [767, 431] on select "when where which where" at bounding box center [725, 436] width 99 height 24
select select "which"
click at [676, 424] on select "when where which where" at bounding box center [725, 436] width 99 height 24
click at [1143, 427] on select "weather winters summers warmer" at bounding box center [1124, 436] width 144 height 24
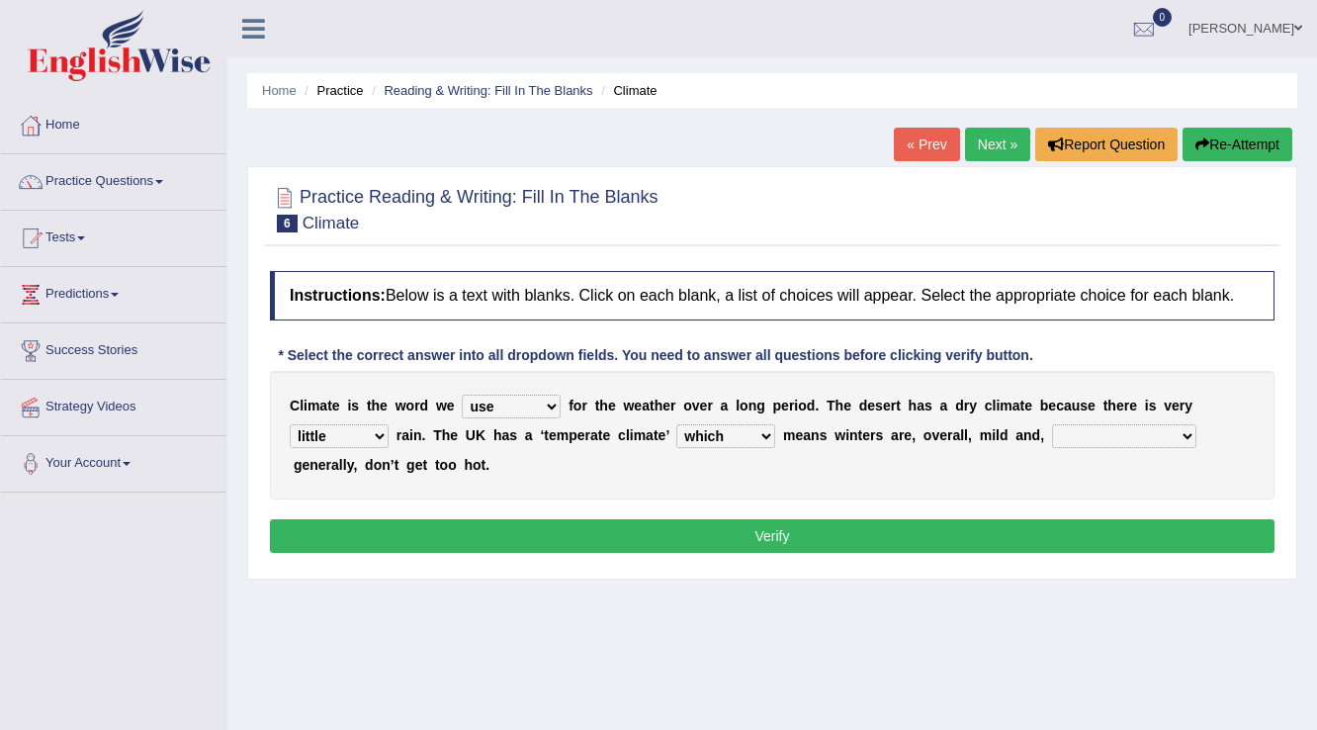
select select "warmer"
click at [1052, 424] on select "weather winters summers warmer" at bounding box center [1124, 436] width 144 height 24
click at [926, 526] on button "Verify" at bounding box center [772, 536] width 1005 height 34
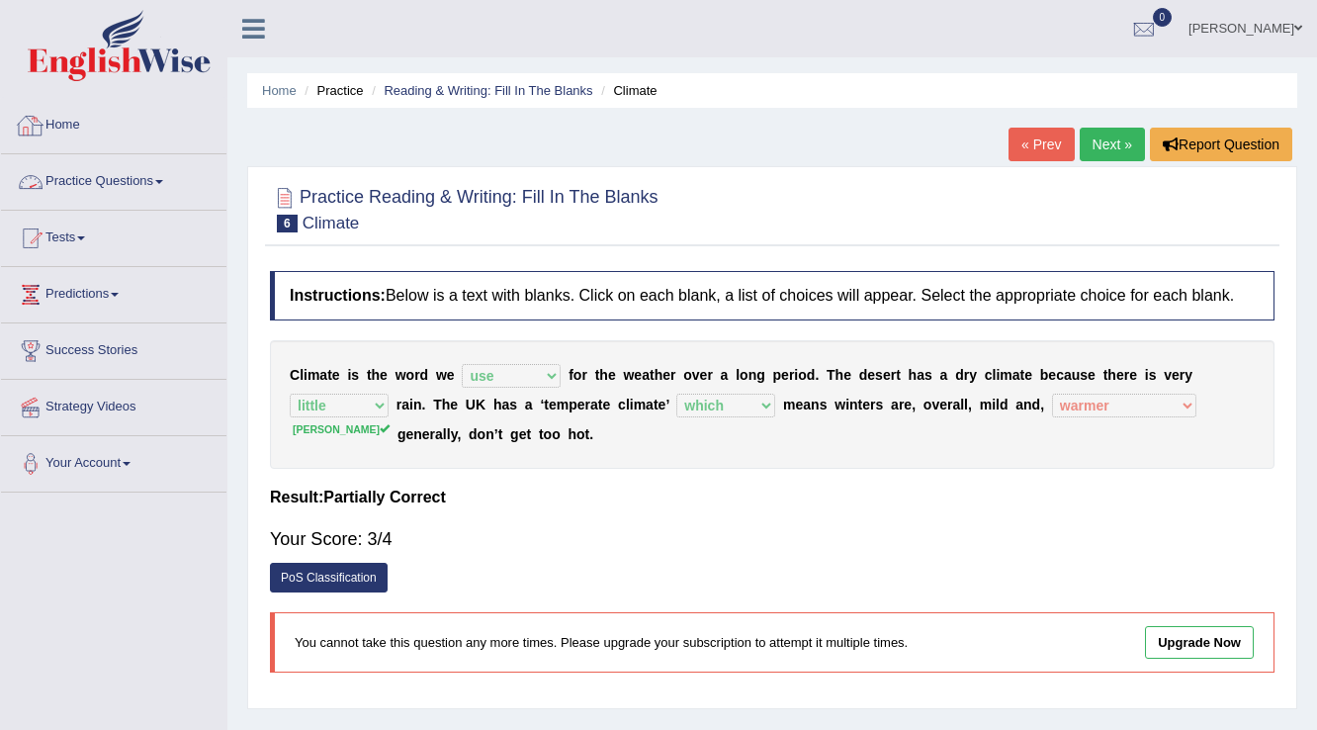
click at [141, 166] on link "Practice Questions" at bounding box center [113, 178] width 225 height 49
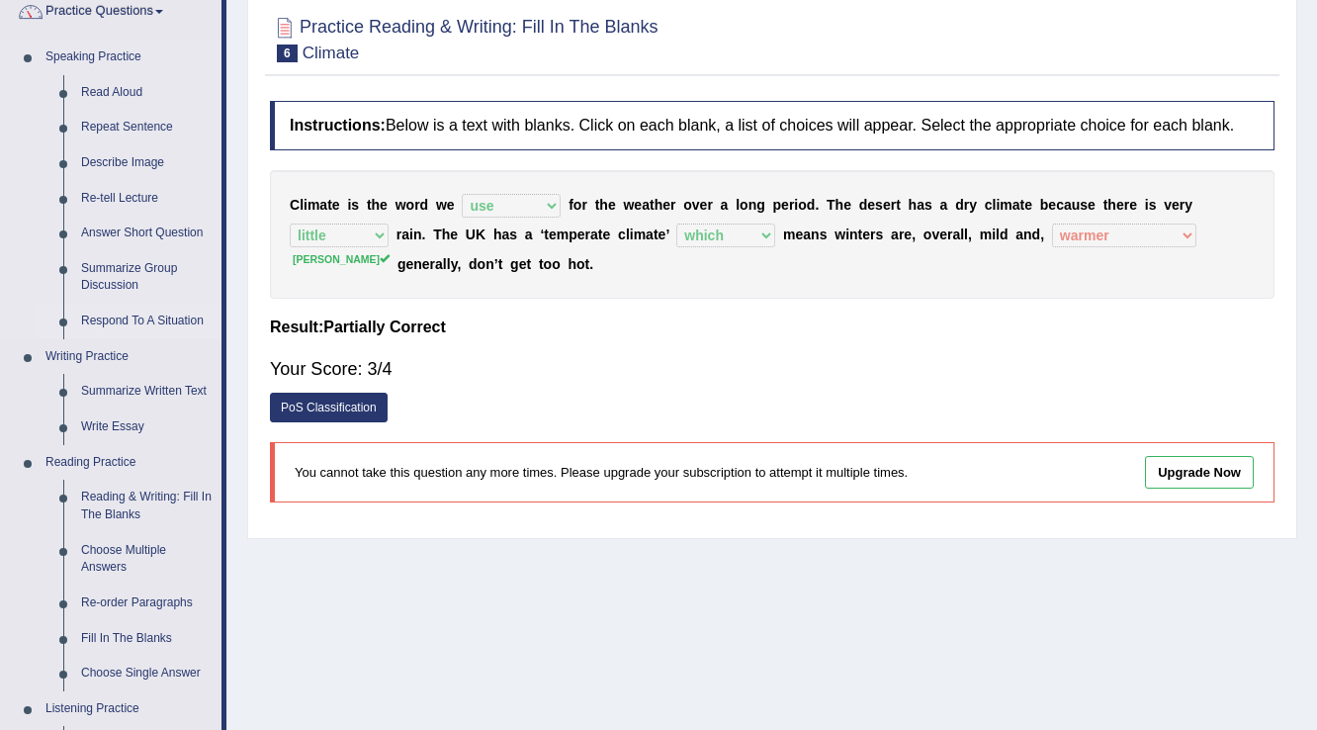
scroll to position [237, 0]
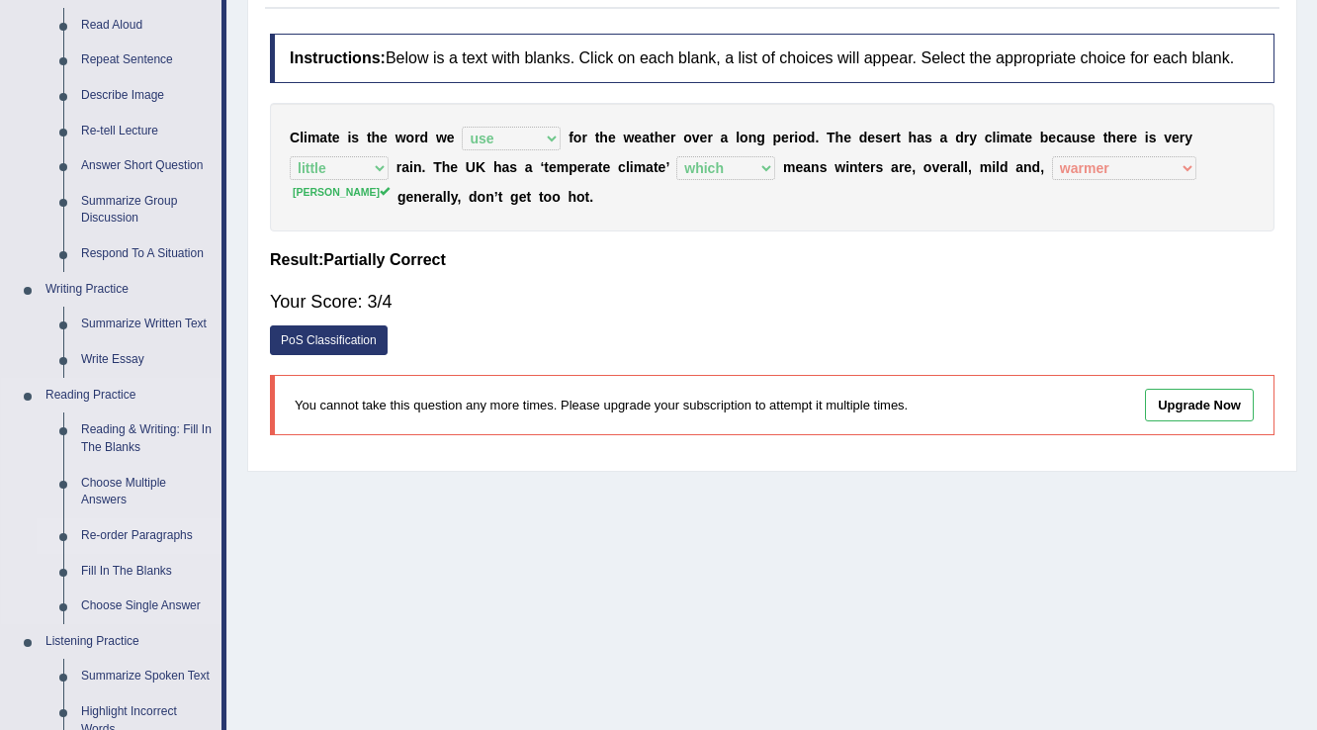
click at [146, 531] on link "Re-order Paragraphs" at bounding box center [146, 536] width 149 height 36
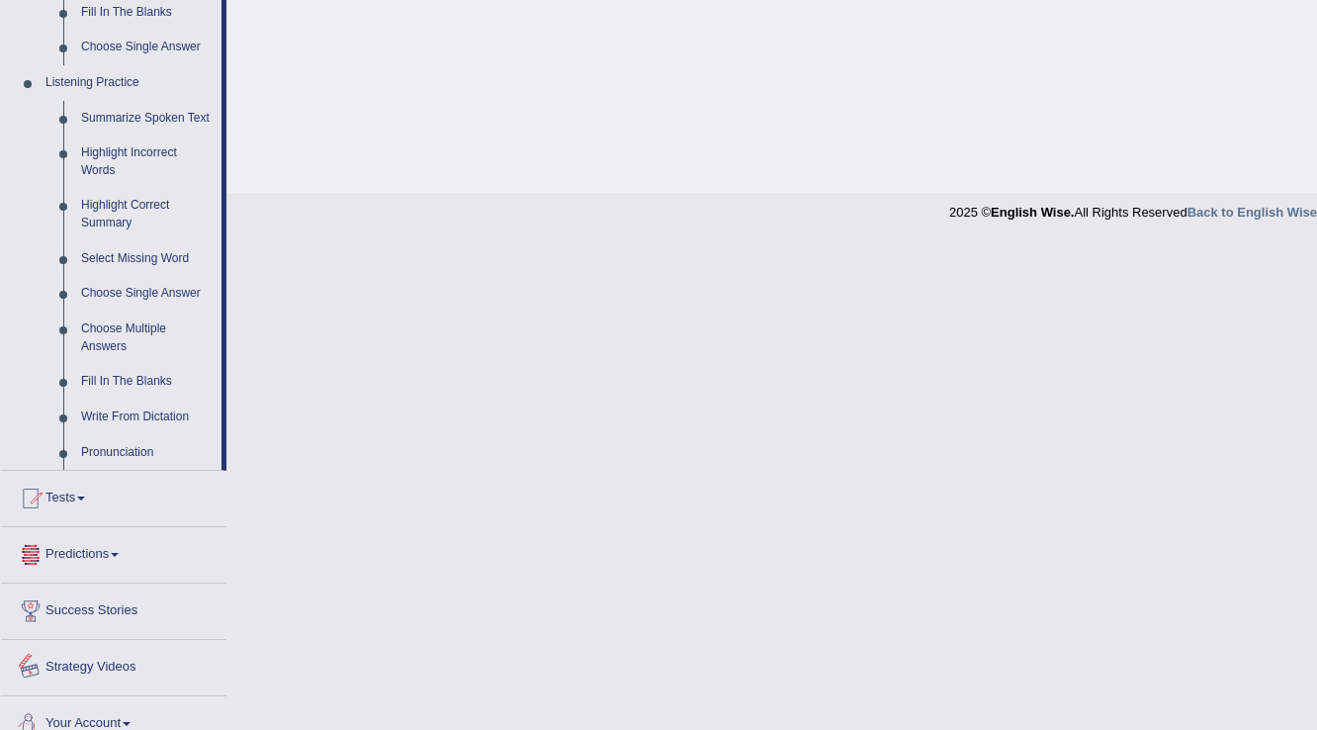
scroll to position [740, 0]
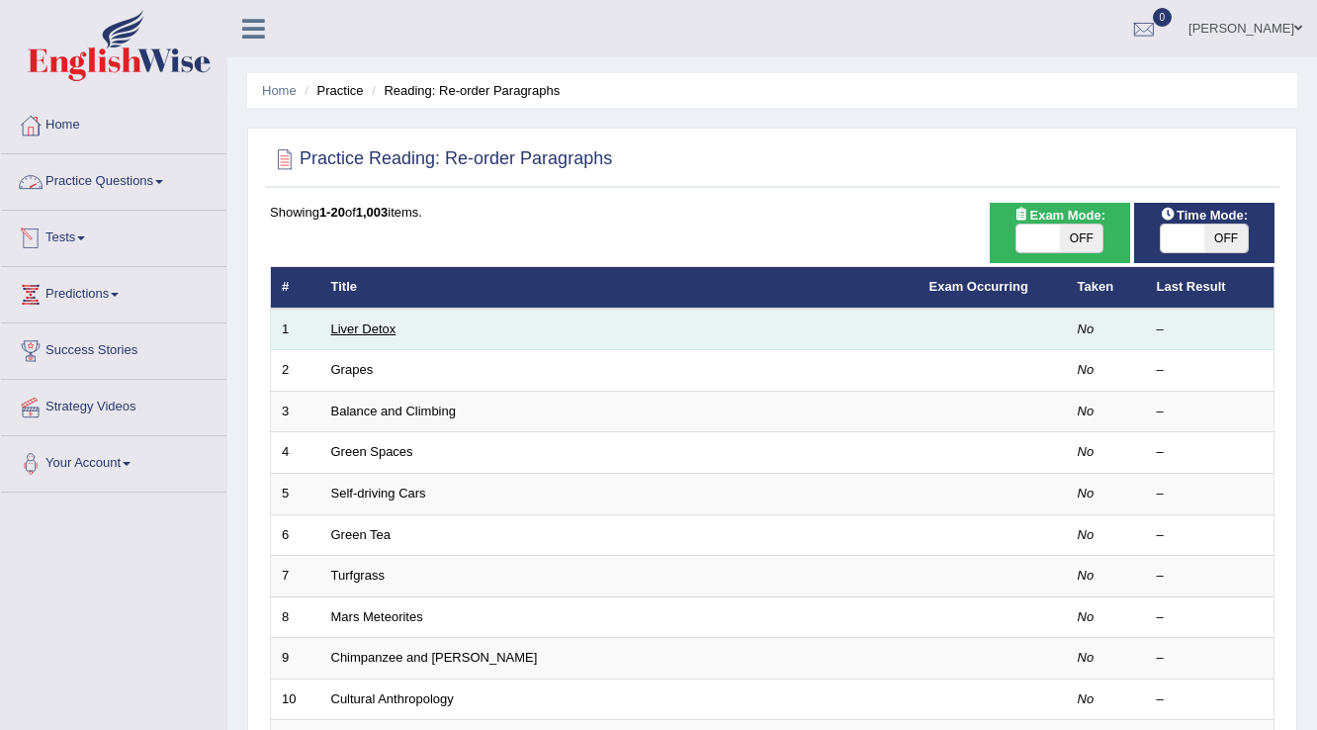
click at [337, 333] on link "Liver Detox" at bounding box center [363, 328] width 65 height 15
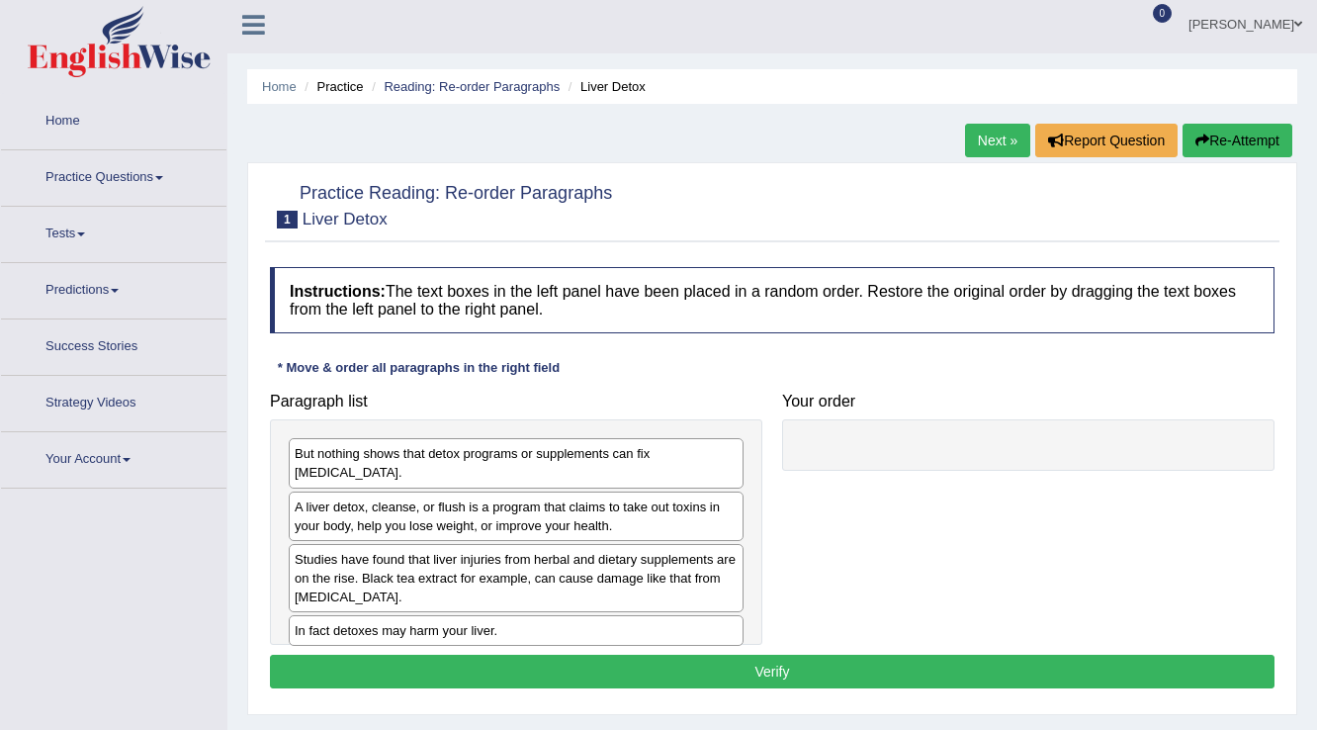
scroll to position [158, 0]
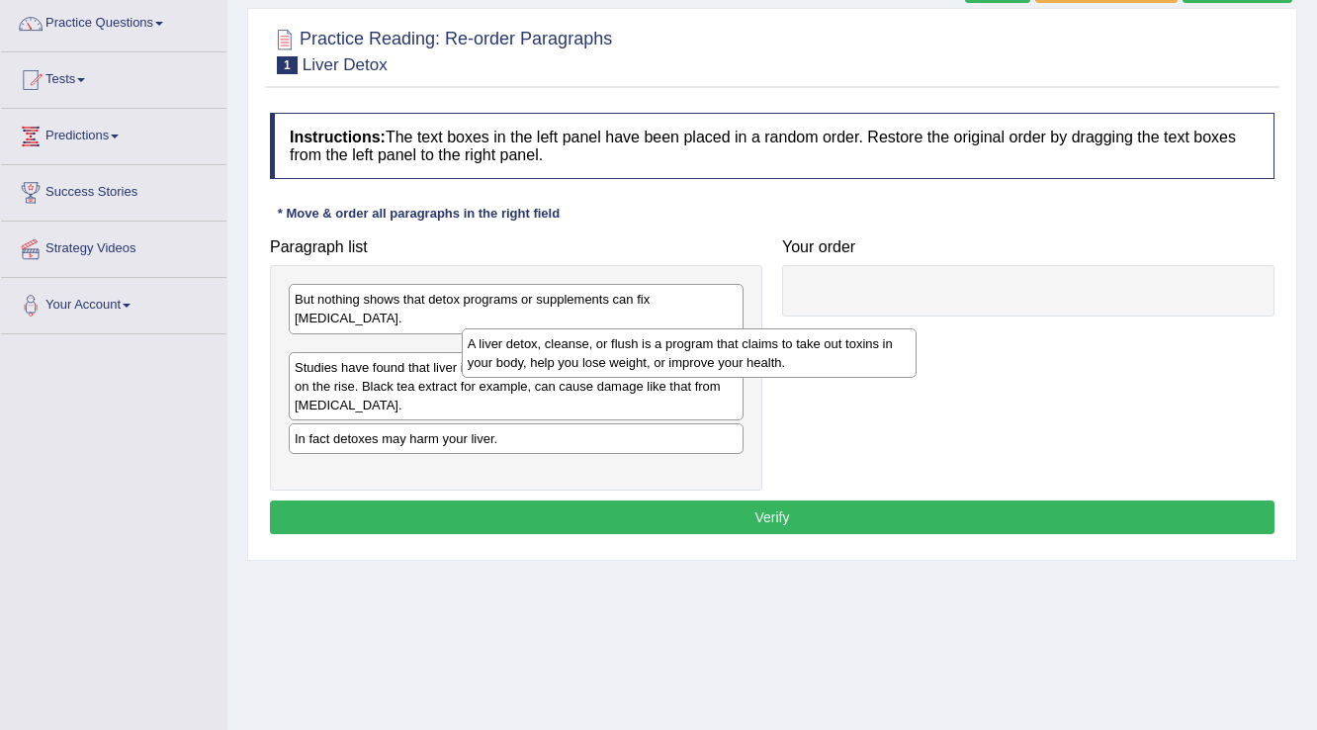
drag, startPoint x: 655, startPoint y: 339, endPoint x: 924, endPoint y: 283, distance: 274.8
click at [918, 328] on div "A liver detox, cleanse, or flush is a program that claims to take out toxins in…" at bounding box center [690, 352] width 456 height 49
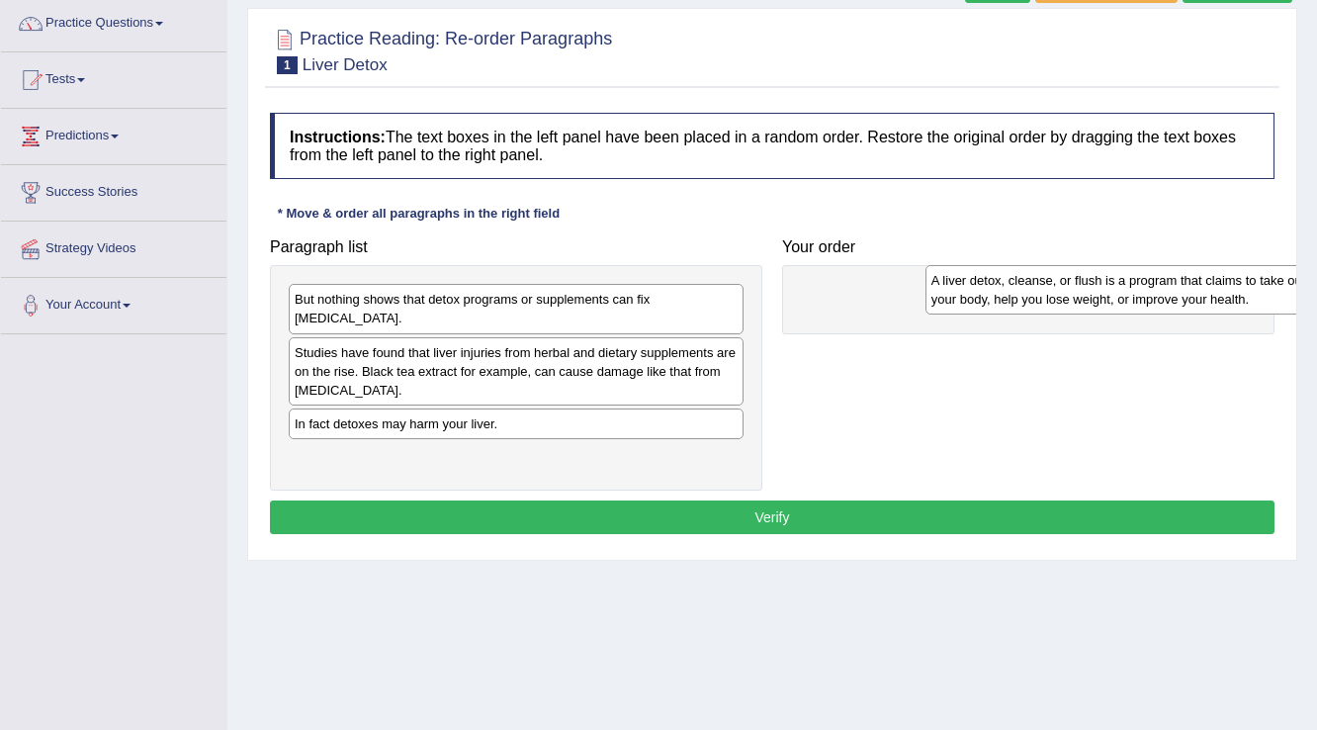
drag, startPoint x: 657, startPoint y: 343, endPoint x: 1255, endPoint y: 293, distance: 600.5
click at [1266, 293] on div "A liver detox, cleanse, or flush is a program that claims to take out toxins in…" at bounding box center [1154, 289] width 456 height 49
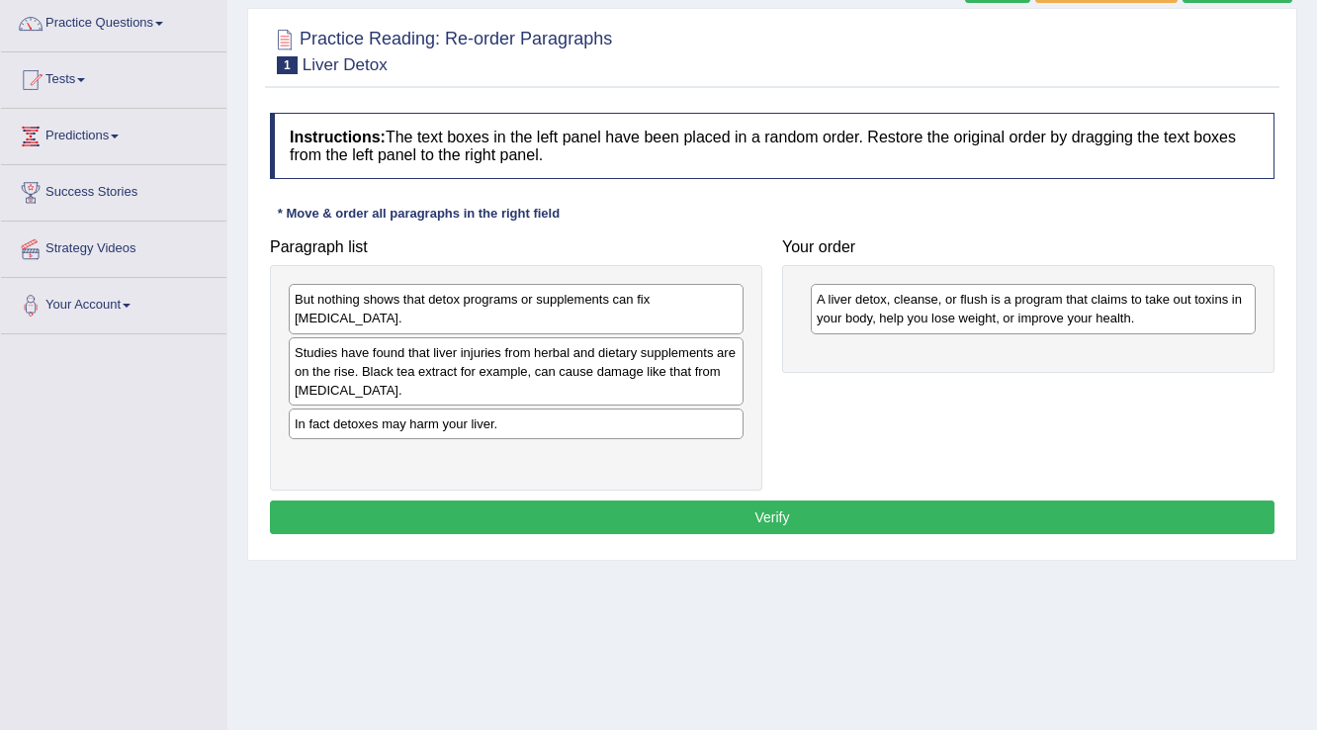
click at [1208, 293] on div "A liver detox, cleanse, or flush is a program that claims to take out toxins in…" at bounding box center [1033, 308] width 445 height 49
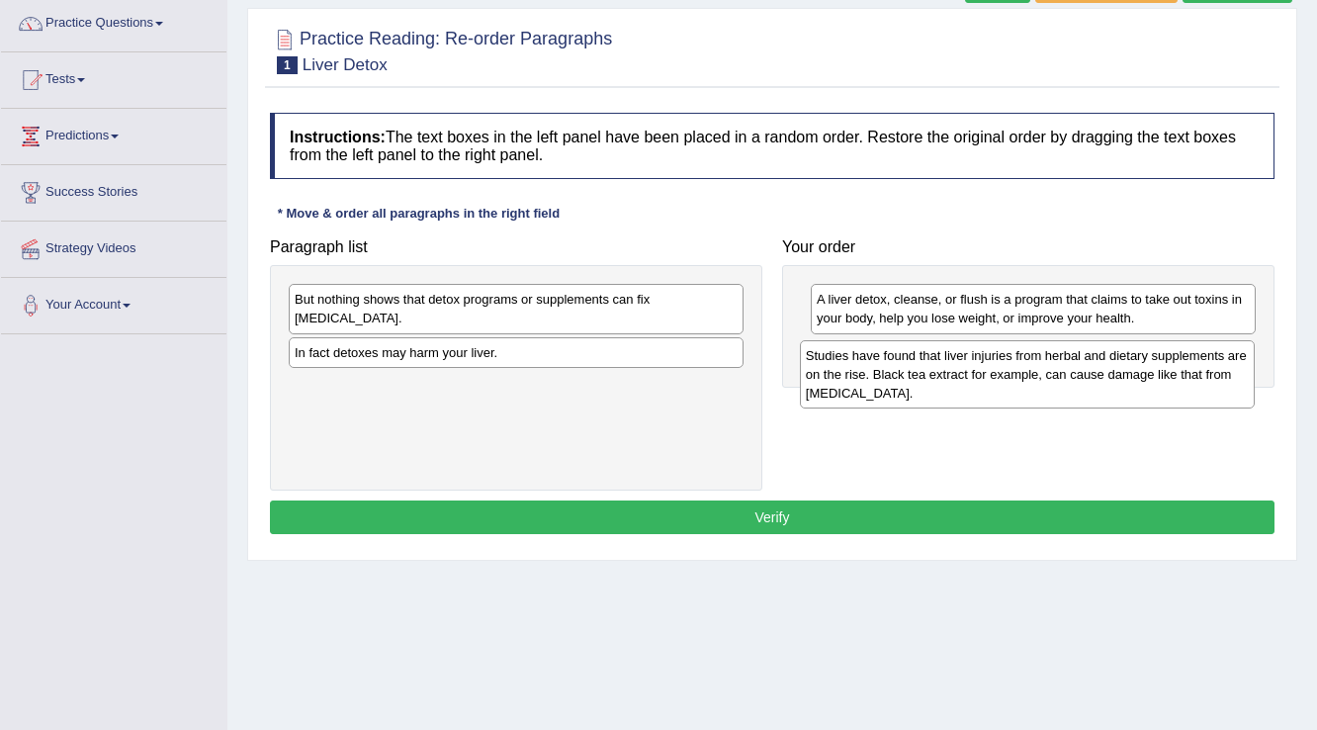
drag, startPoint x: 672, startPoint y: 359, endPoint x: 1183, endPoint y: 382, distance: 511.8
click at [1183, 382] on div "Studies have found that liver injuries from herbal and dietary supplements are …" at bounding box center [1028, 374] width 456 height 68
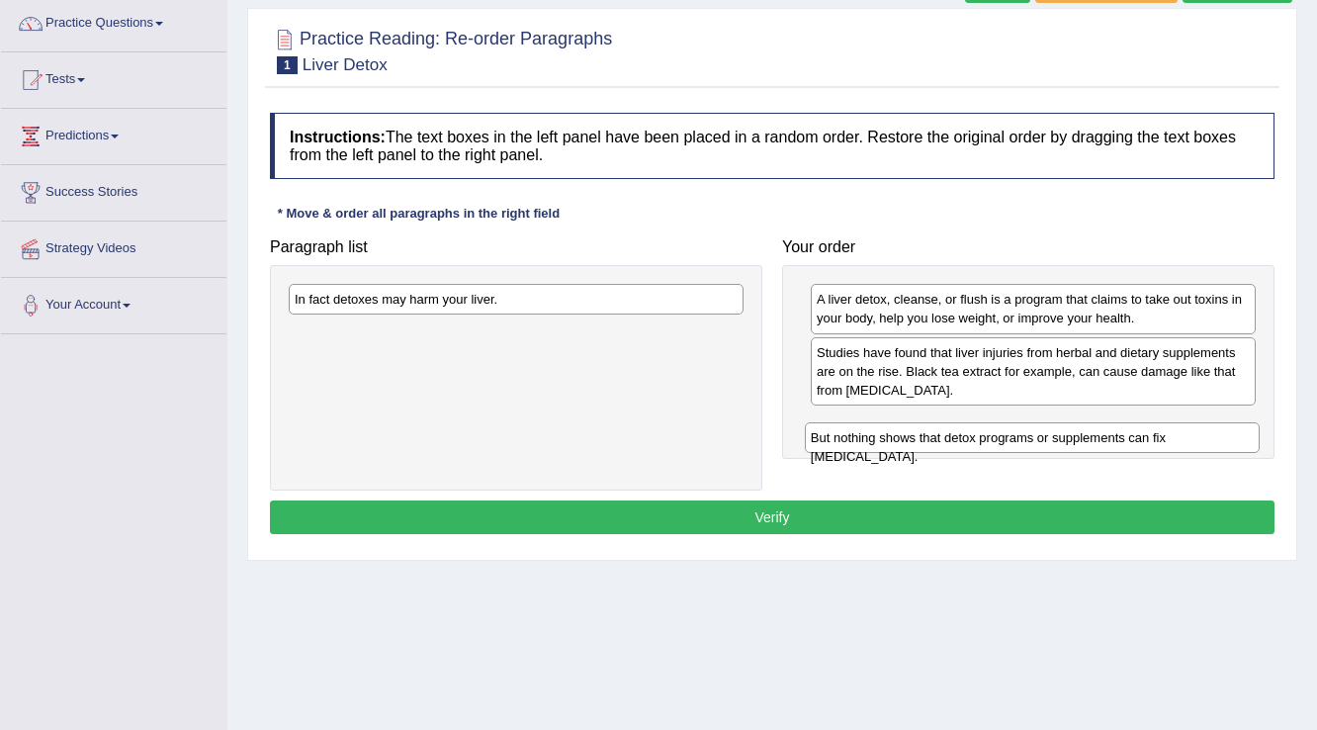
drag, startPoint x: 509, startPoint y: 301, endPoint x: 1026, endPoint y: 439, distance: 534.5
click at [1026, 439] on div "But nothing shows that detox programs or supplements can fix [MEDICAL_DATA]." at bounding box center [1033, 437] width 456 height 31
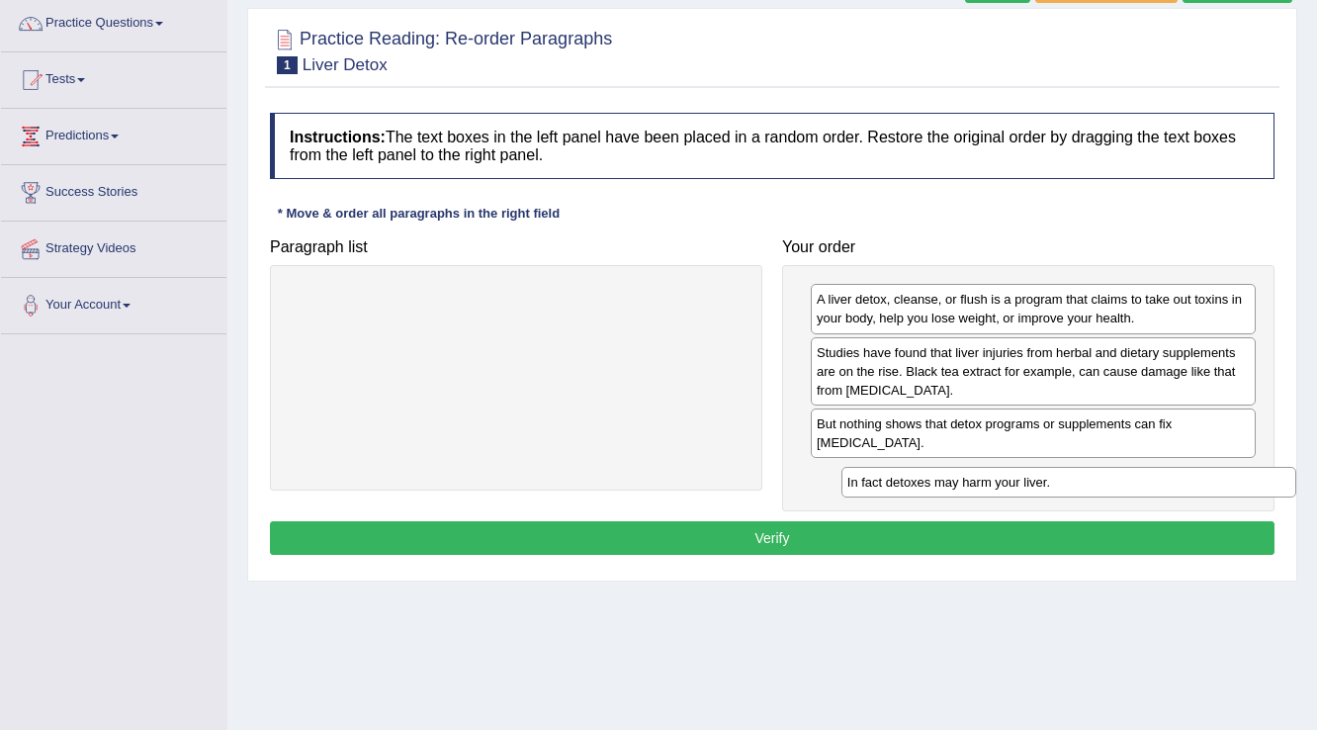
drag, startPoint x: 486, startPoint y: 306, endPoint x: 1038, endPoint y: 489, distance: 582.3
click at [1038, 489] on div "In fact detoxes may harm your liver." at bounding box center [1070, 482] width 456 height 31
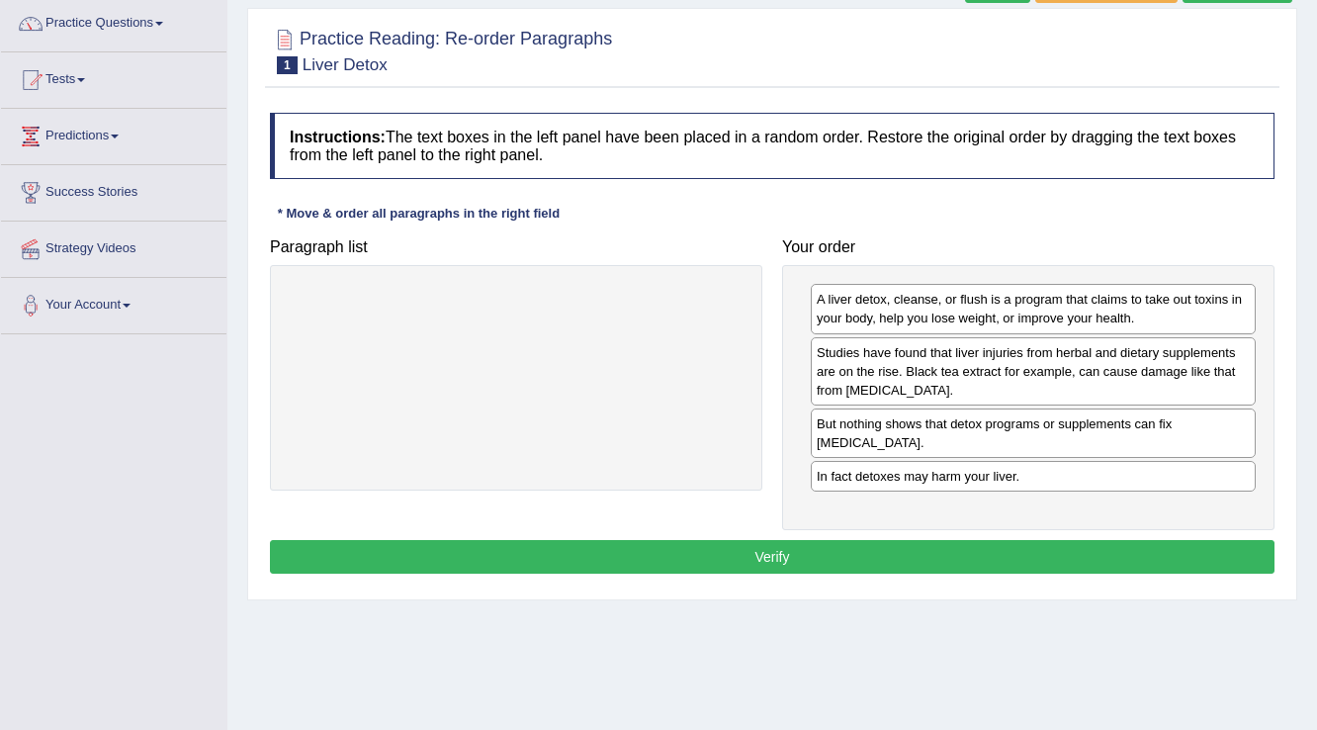
click at [756, 551] on button "Verify" at bounding box center [772, 557] width 1005 height 34
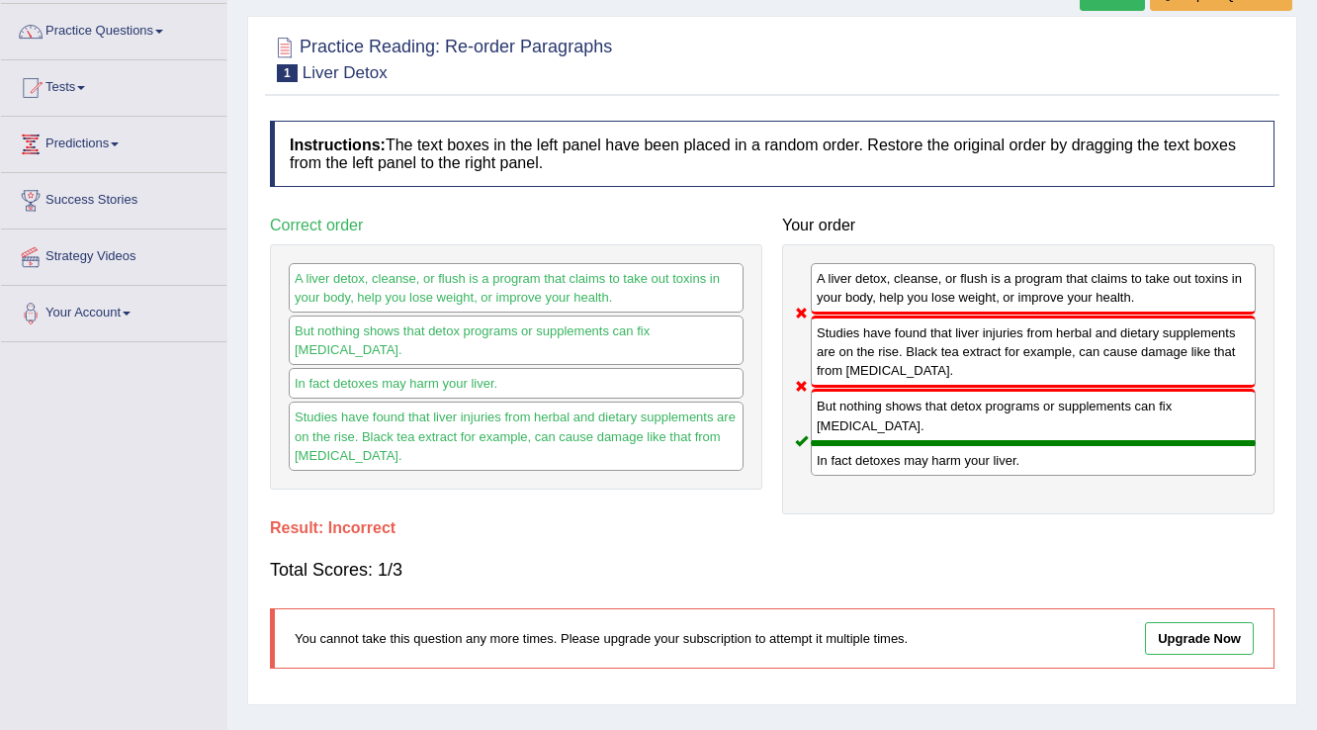
scroll to position [0, 0]
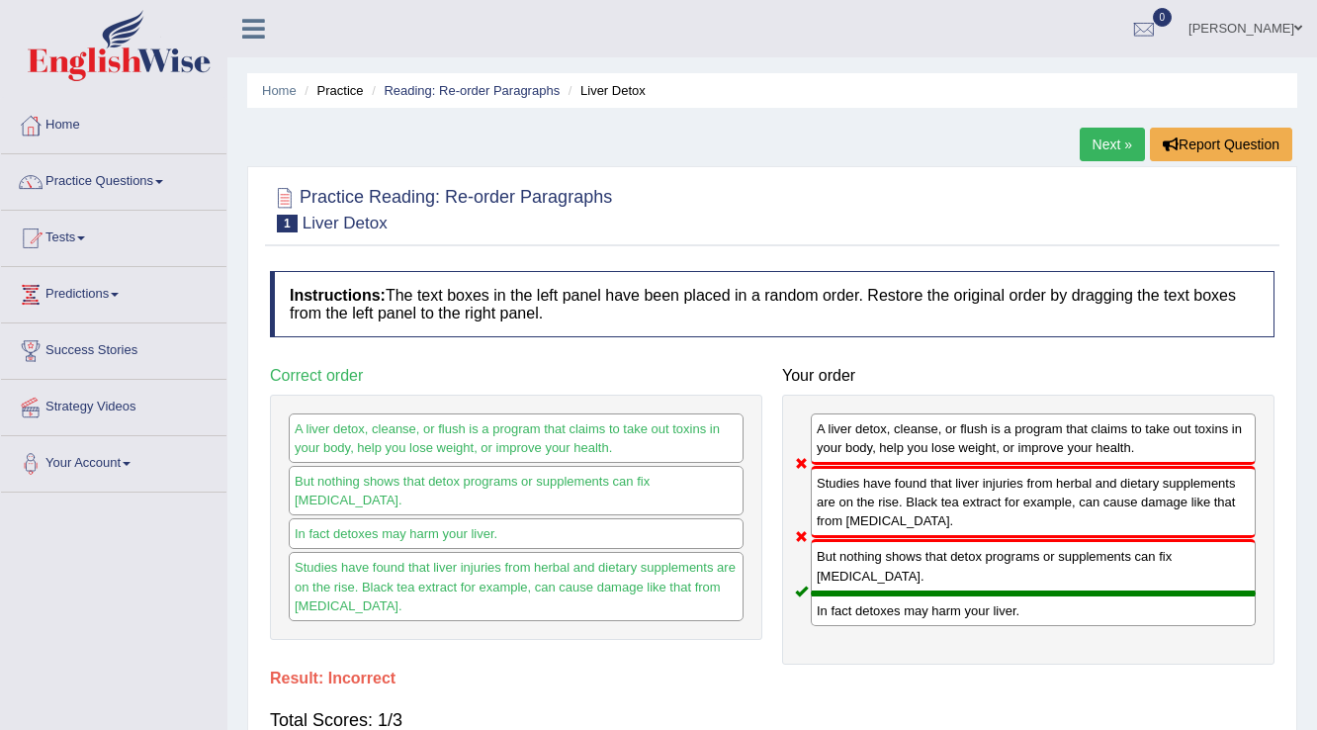
click at [1098, 139] on link "Next »" at bounding box center [1112, 145] width 65 height 34
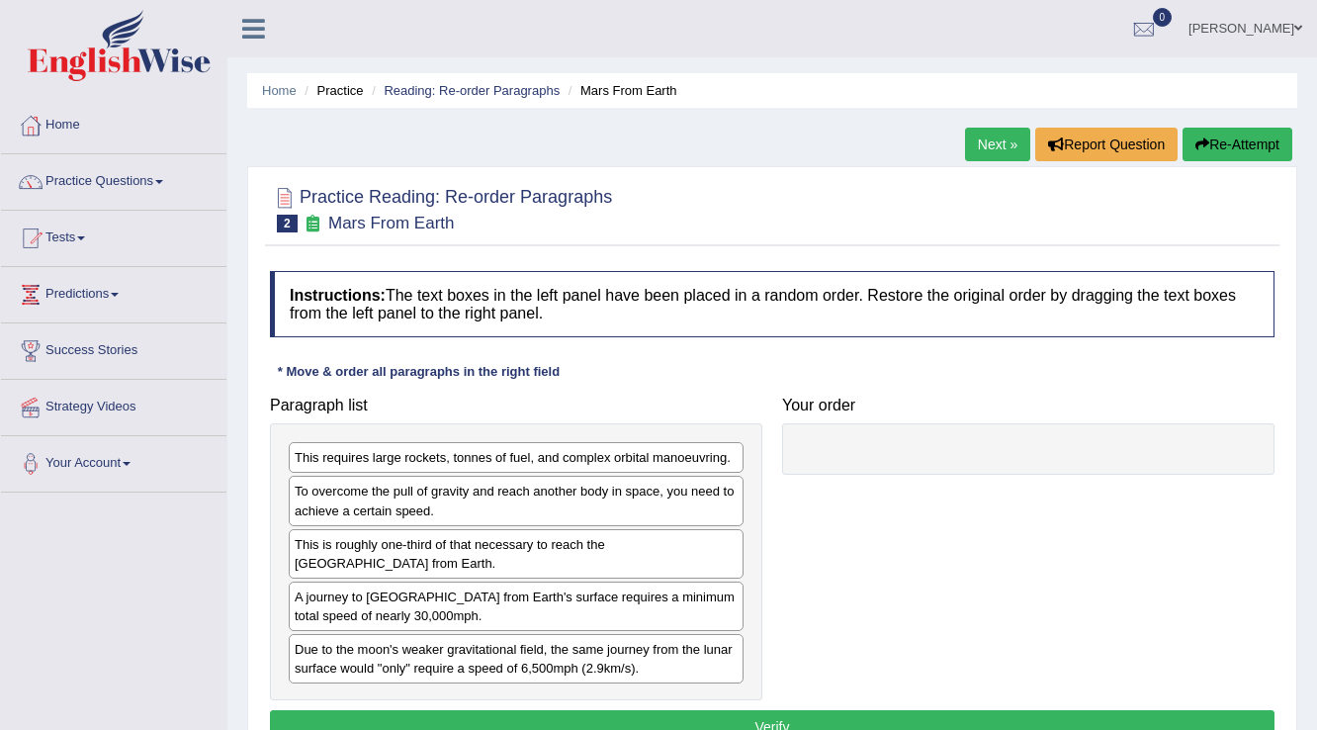
scroll to position [79, 0]
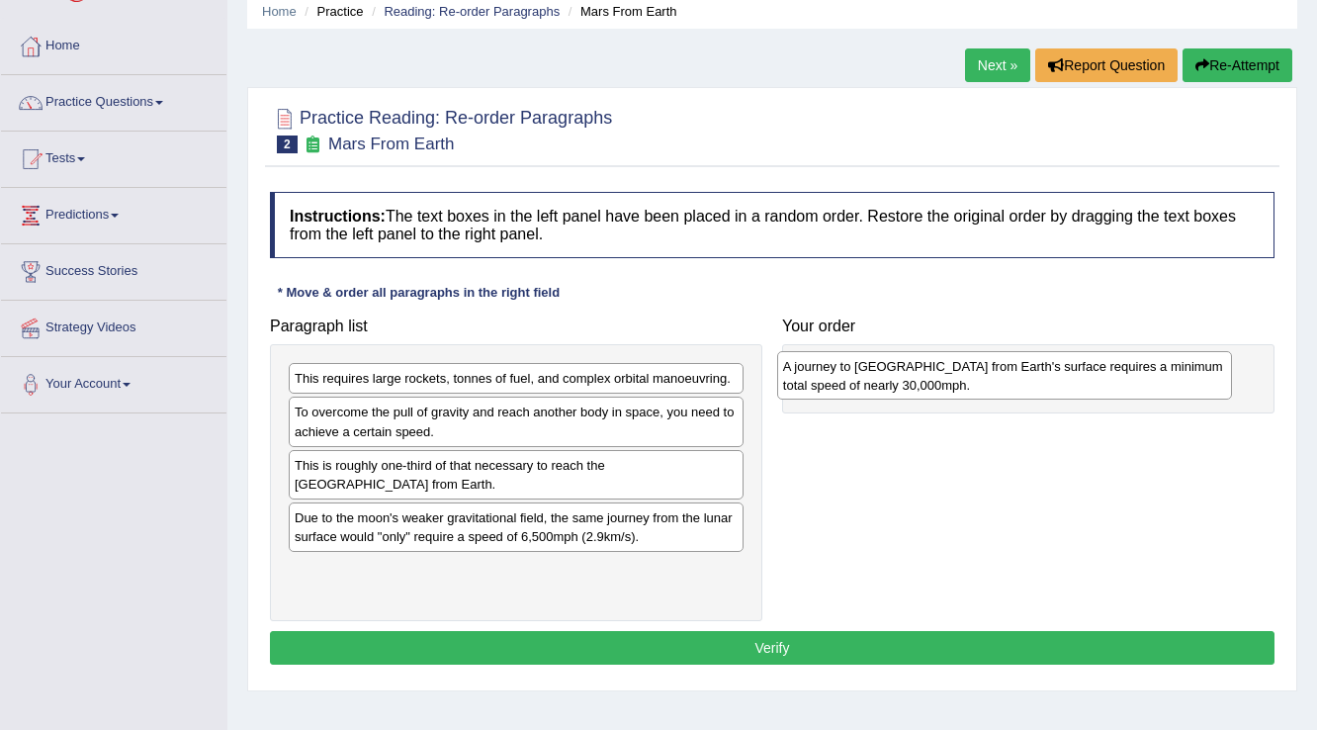
drag, startPoint x: 678, startPoint y: 521, endPoint x: 1167, endPoint y: 371, distance: 511.2
click at [1167, 371] on div "A journey to [GEOGRAPHIC_DATA] from Earth's surface requires a minimum total sp…" at bounding box center [1005, 375] width 456 height 49
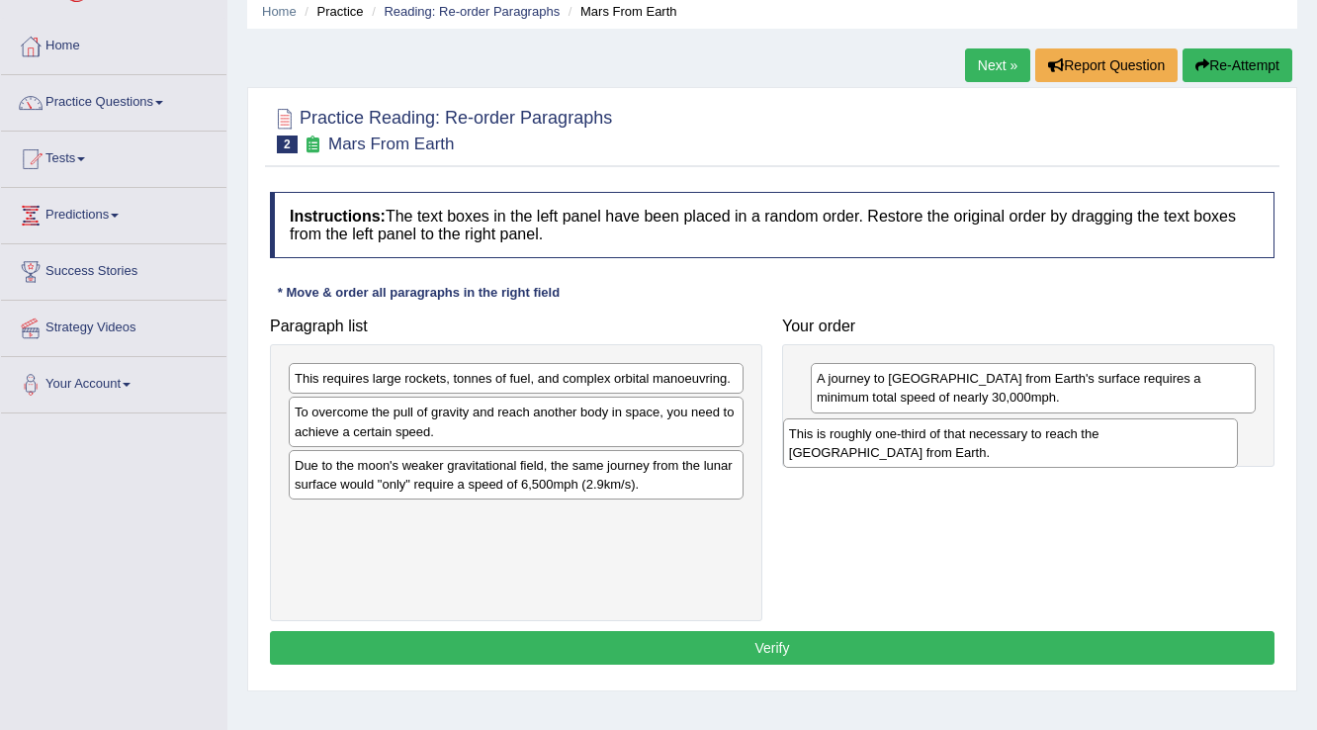
drag, startPoint x: 708, startPoint y: 473, endPoint x: 1203, endPoint y: 442, distance: 495.4
click at [1203, 442] on div "This is roughly one-third of that necessary to reach the [GEOGRAPHIC_DATA] from…" at bounding box center [1011, 442] width 456 height 49
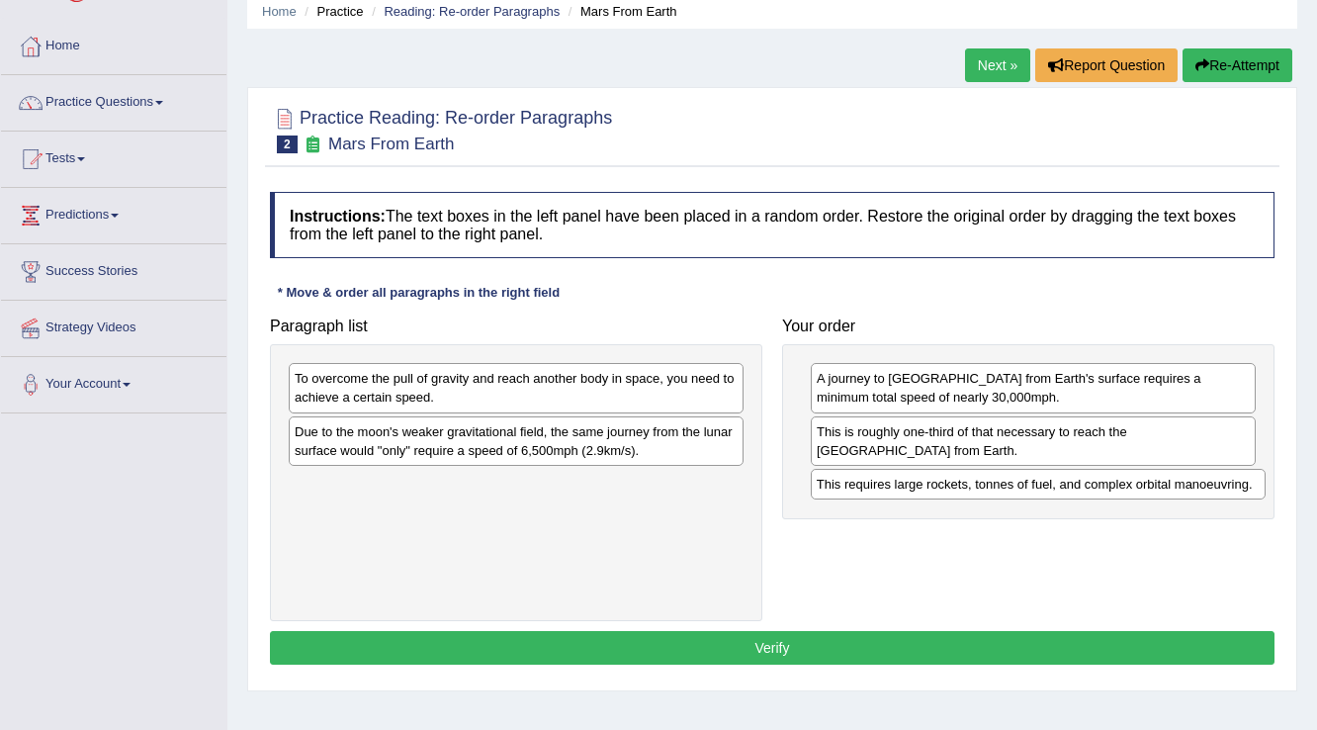
drag, startPoint x: 558, startPoint y: 378, endPoint x: 1080, endPoint y: 484, distance: 532.8
click at [1080, 484] on div "This requires large rockets, tonnes of fuel, and complex orbital manoeuvring." at bounding box center [1039, 484] width 456 height 31
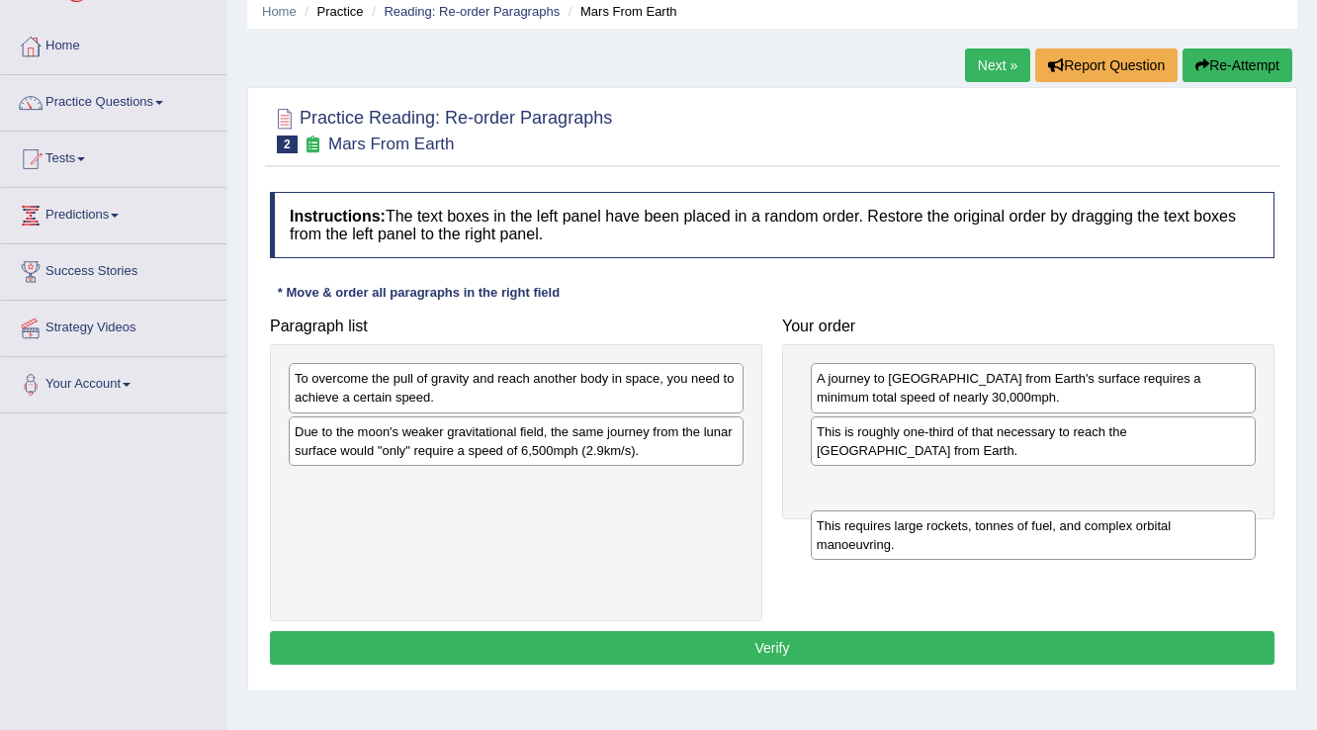
drag, startPoint x: 892, startPoint y: 500, endPoint x: 892, endPoint y: 543, distance: 42.5
click at [892, 543] on div "This requires large rockets, tonnes of fuel, and complex orbital manoeuvring." at bounding box center [1034, 534] width 446 height 49
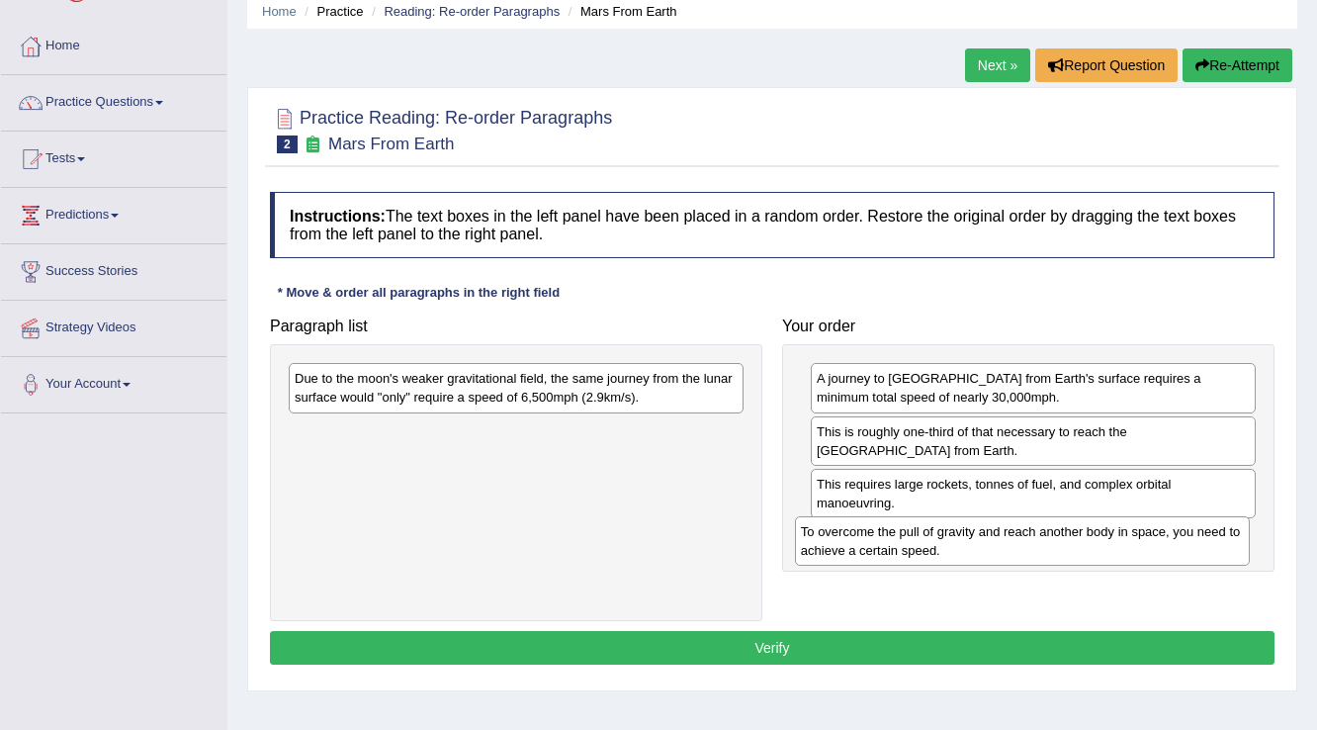
drag, startPoint x: 589, startPoint y: 389, endPoint x: 1096, endPoint y: 542, distance: 529.1
click at [1096, 542] on div "To overcome the pull of gravity and reach another body in space, you need to ac…" at bounding box center [1023, 540] width 456 height 49
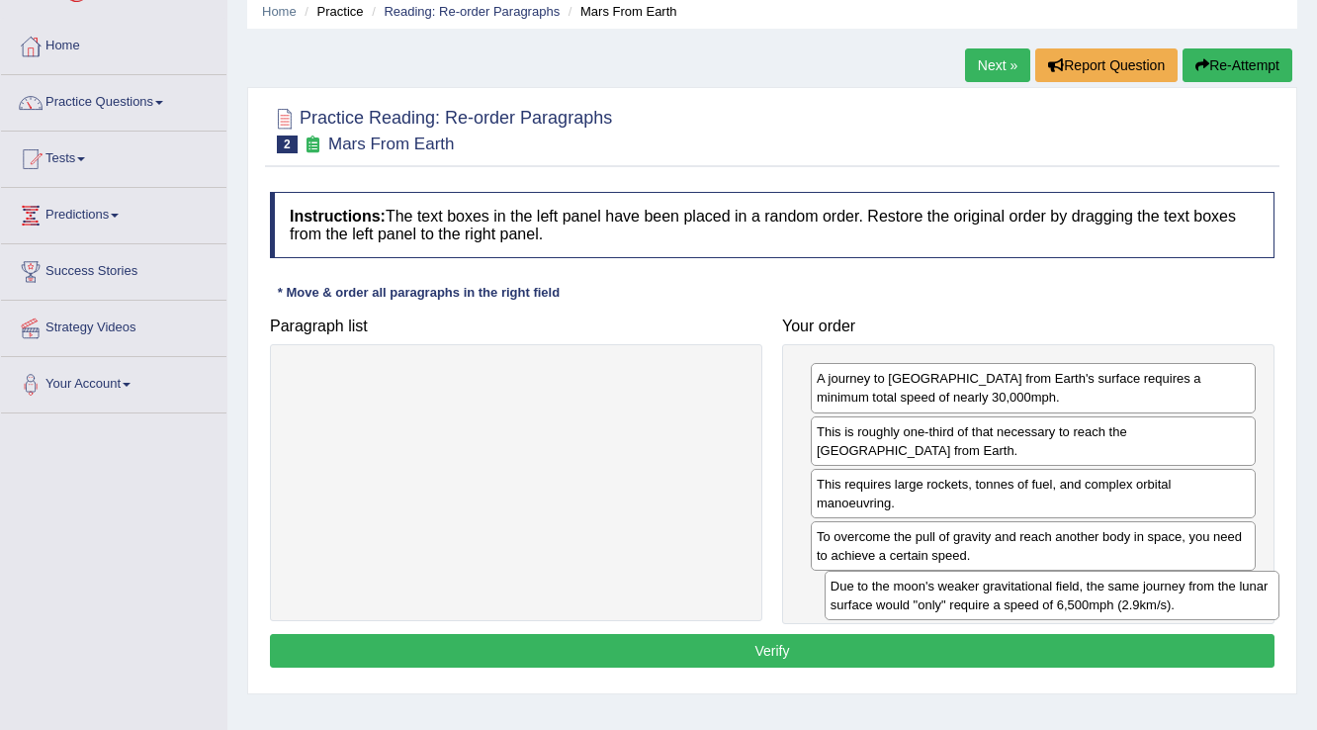
drag, startPoint x: 532, startPoint y: 387, endPoint x: 1068, endPoint y: 594, distance: 574.9
click at [1068, 594] on div "Due to the moon's weaker gravitational field, the same journey from the lunar s…" at bounding box center [1053, 595] width 456 height 49
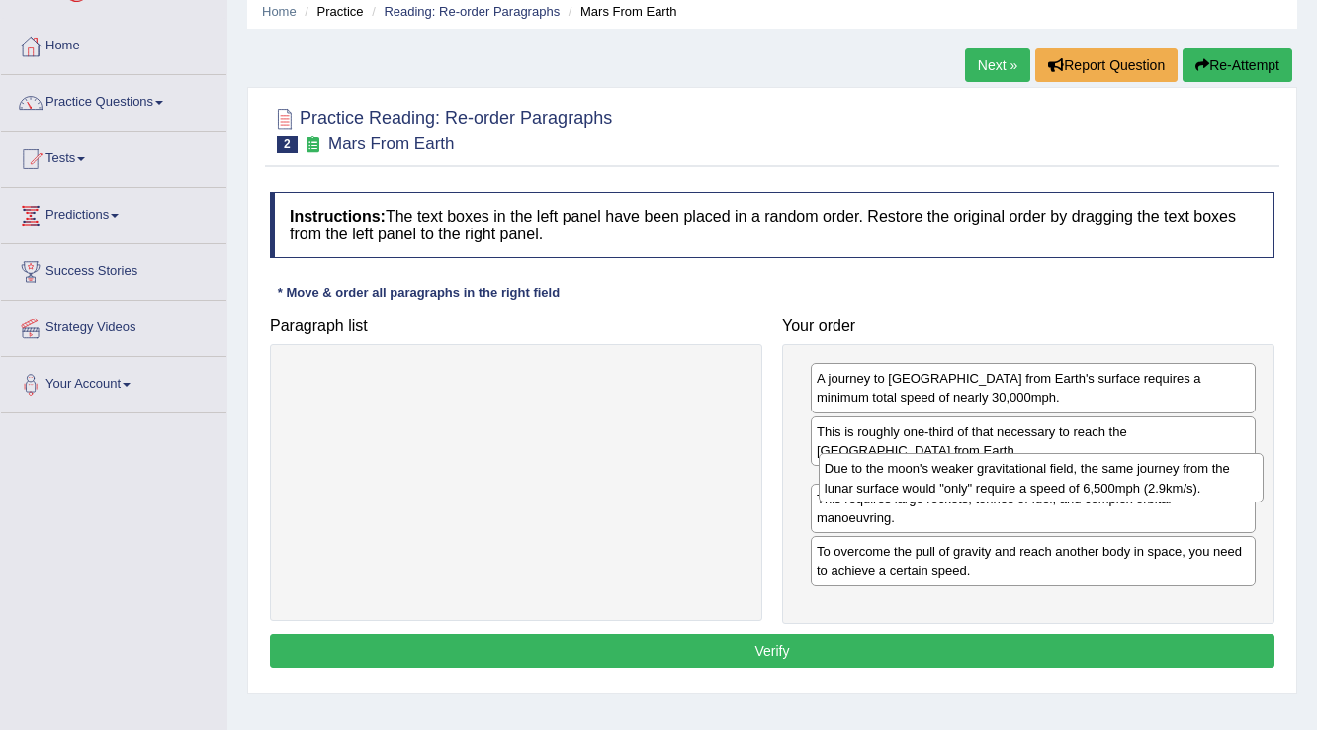
drag, startPoint x: 877, startPoint y: 613, endPoint x: 885, endPoint y: 494, distance: 118.9
click at [885, 494] on div "Due to the moon's weaker gravitational field, the same journey from the lunar s…" at bounding box center [1042, 477] width 446 height 49
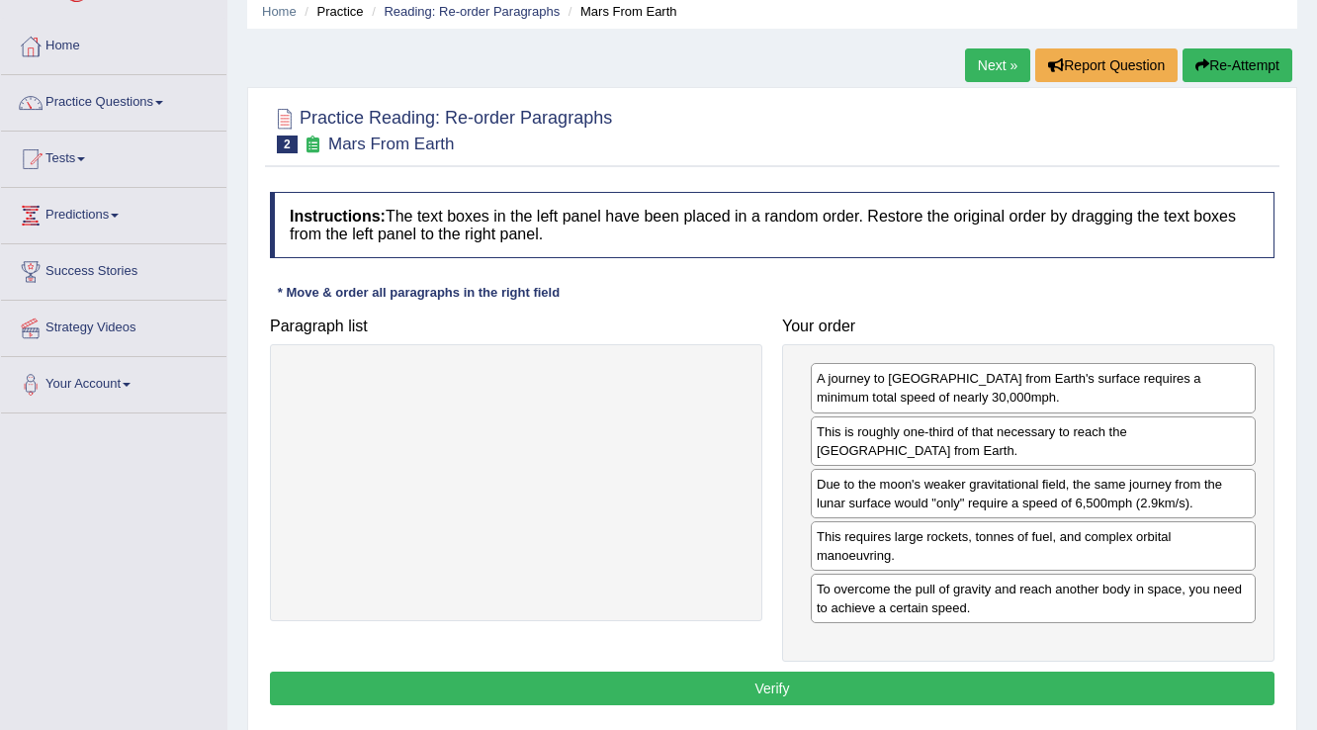
click at [822, 683] on button "Verify" at bounding box center [772, 689] width 1005 height 34
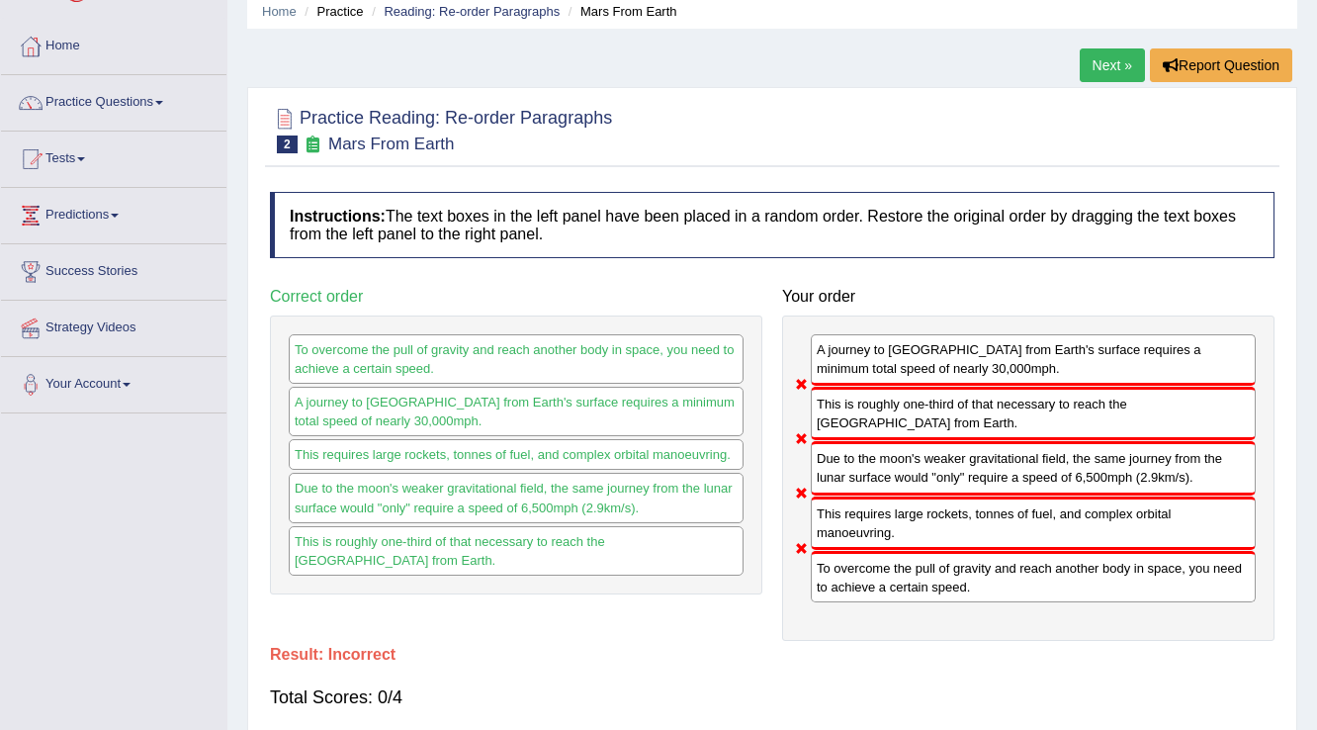
click at [1080, 71] on link "Next »" at bounding box center [1112, 65] width 65 height 34
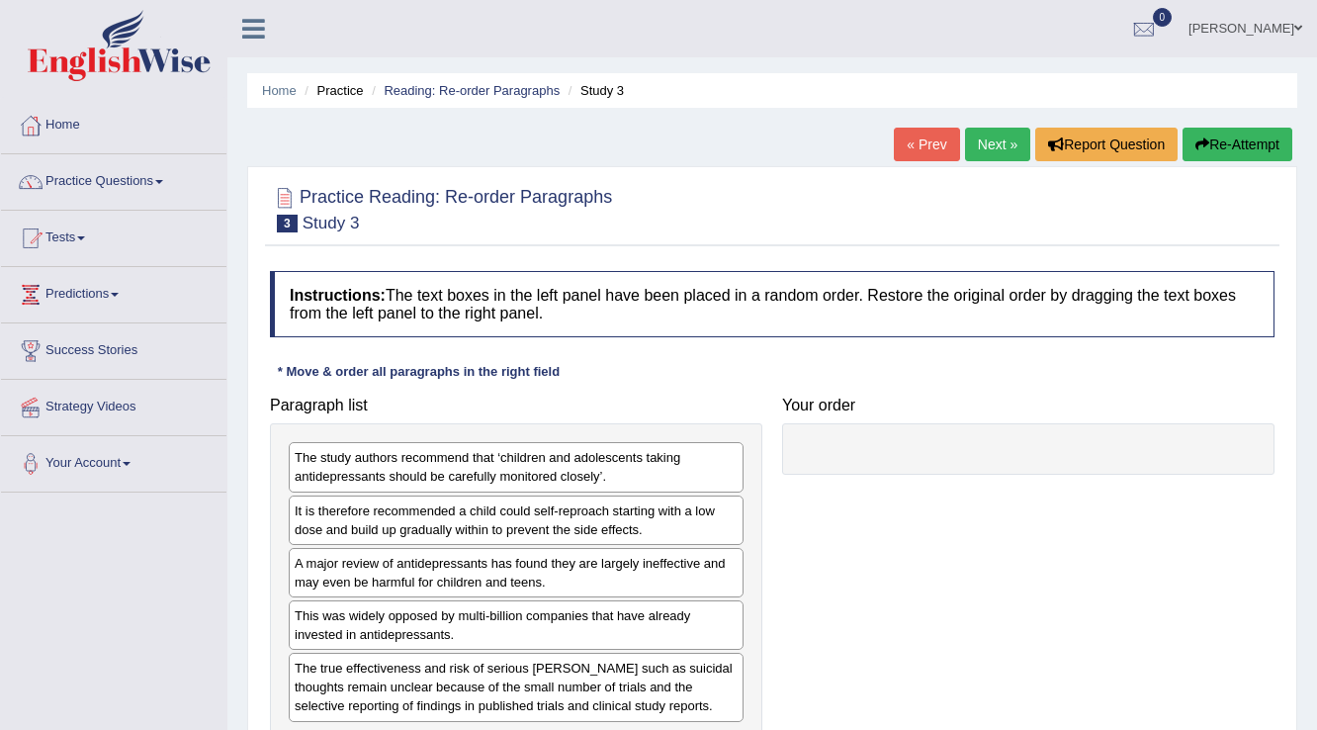
scroll to position [79, 0]
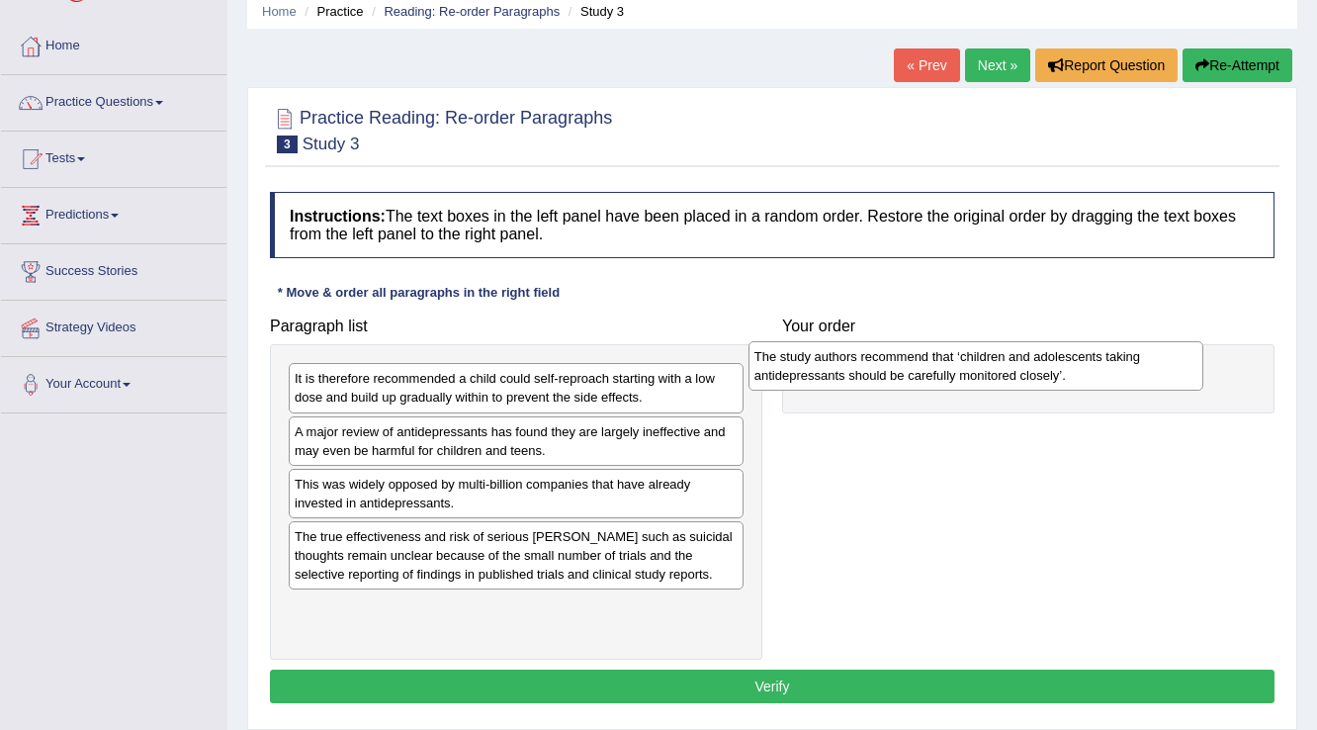
drag, startPoint x: 657, startPoint y: 377, endPoint x: 1117, endPoint y: 355, distance: 460.4
click at [1117, 355] on div "The study authors recommend that ‘children and adolescents taking antidepressan…" at bounding box center [977, 365] width 456 height 49
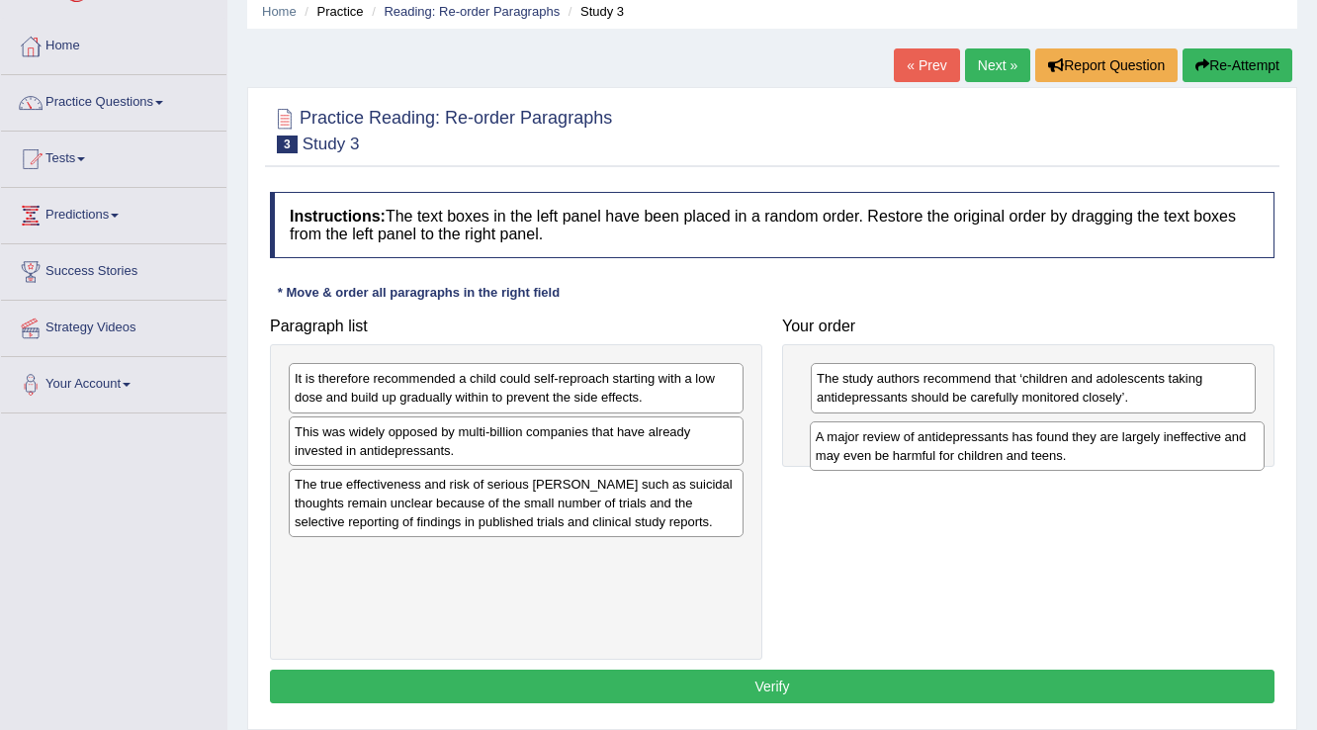
drag, startPoint x: 584, startPoint y: 439, endPoint x: 1101, endPoint y: 445, distance: 517.3
click at [1101, 445] on div "A major review of antidepressants has found they are largely ineffective and ma…" at bounding box center [1038, 445] width 456 height 49
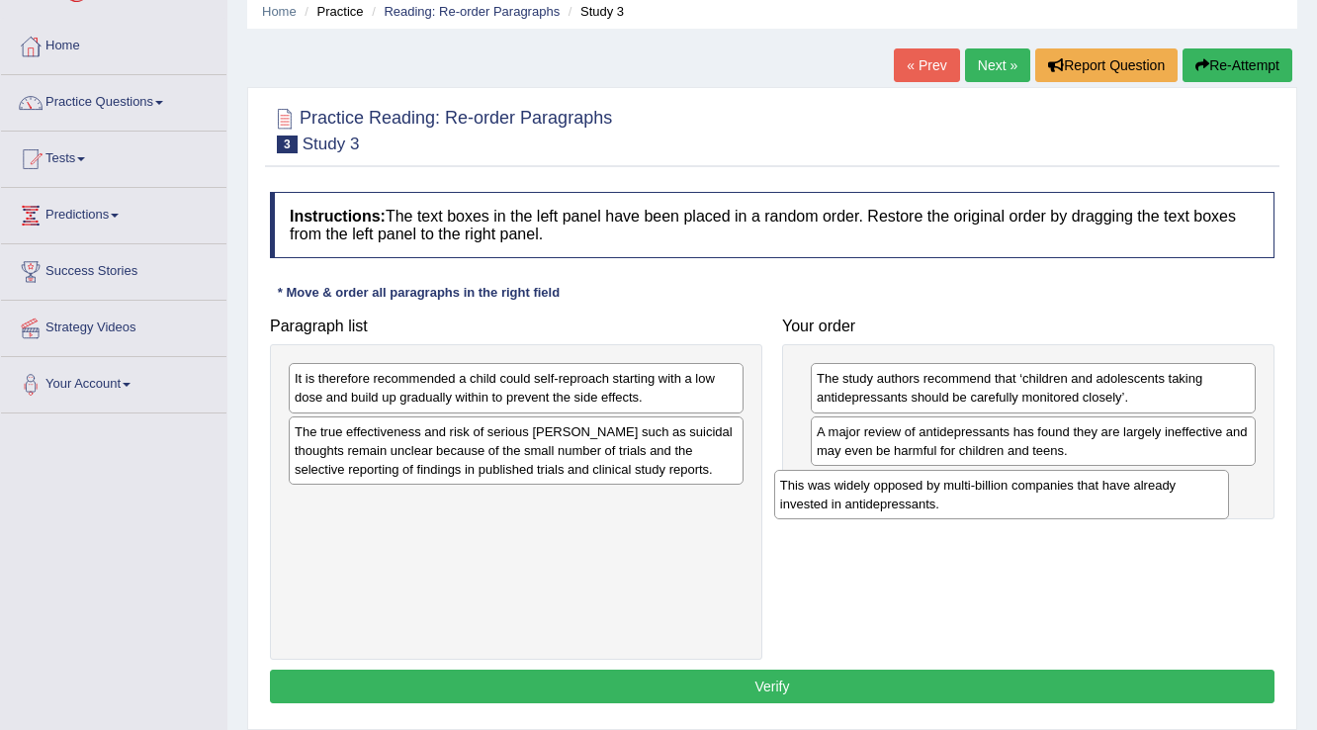
drag, startPoint x: 621, startPoint y: 435, endPoint x: 1125, endPoint y: 488, distance: 507.1
click at [1115, 488] on div "This was widely opposed by multi-billion companies that have already invested i…" at bounding box center [1002, 494] width 456 height 49
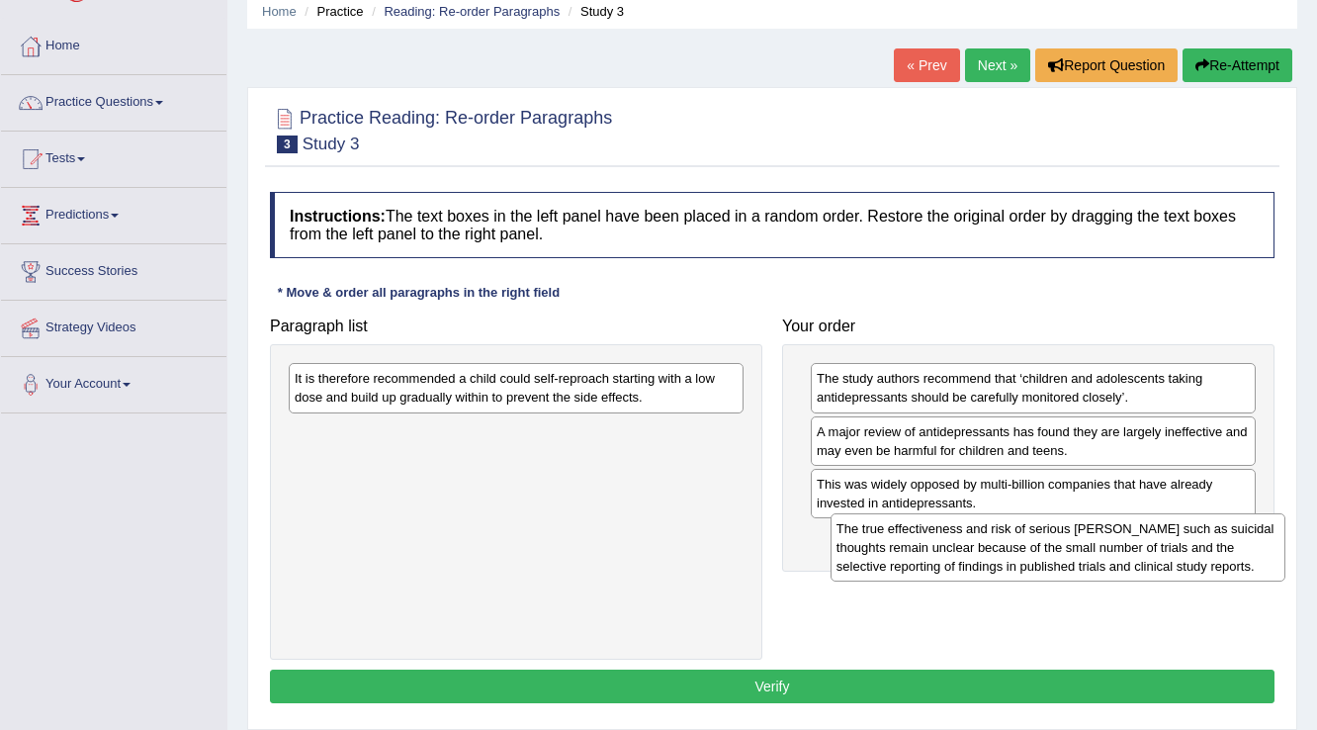
drag, startPoint x: 586, startPoint y: 455, endPoint x: 1128, endPoint y: 553, distance: 550.7
click at [1128, 553] on div "The true effectiveness and risk of serious [PERSON_NAME] such as suicidal thoug…" at bounding box center [1059, 547] width 456 height 68
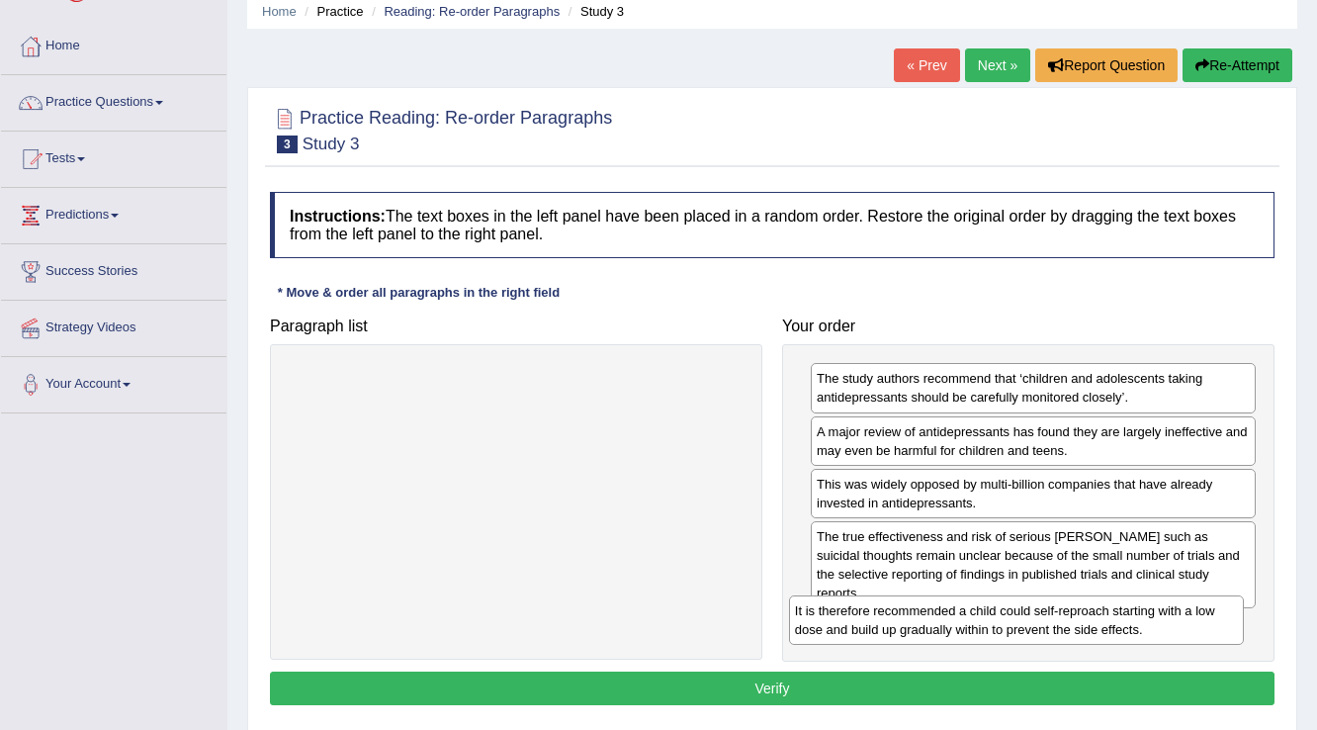
drag, startPoint x: 576, startPoint y: 388, endPoint x: 1076, endPoint y: 620, distance: 551.8
click at [1076, 620] on div "It is therefore recommended a child could self-reproach starting with a low dos…" at bounding box center [1017, 619] width 456 height 49
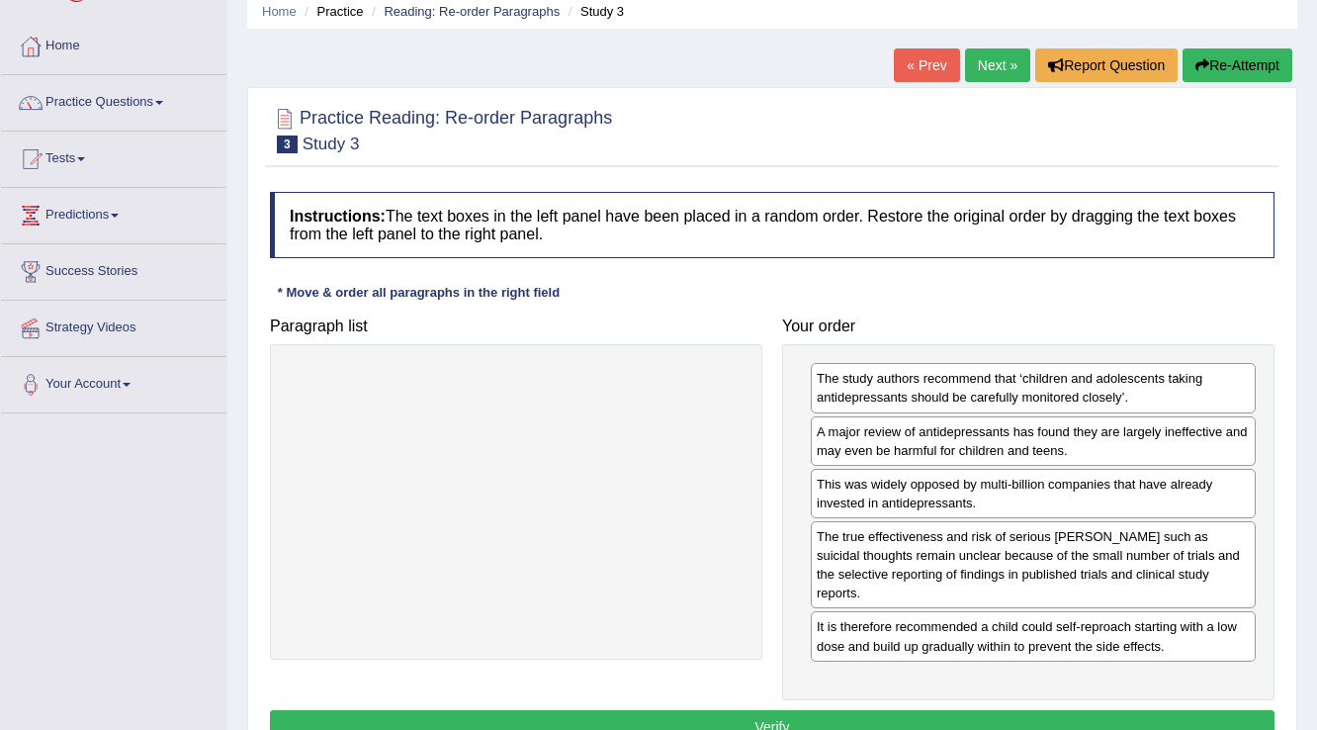
click at [934, 710] on button "Verify" at bounding box center [772, 727] width 1005 height 34
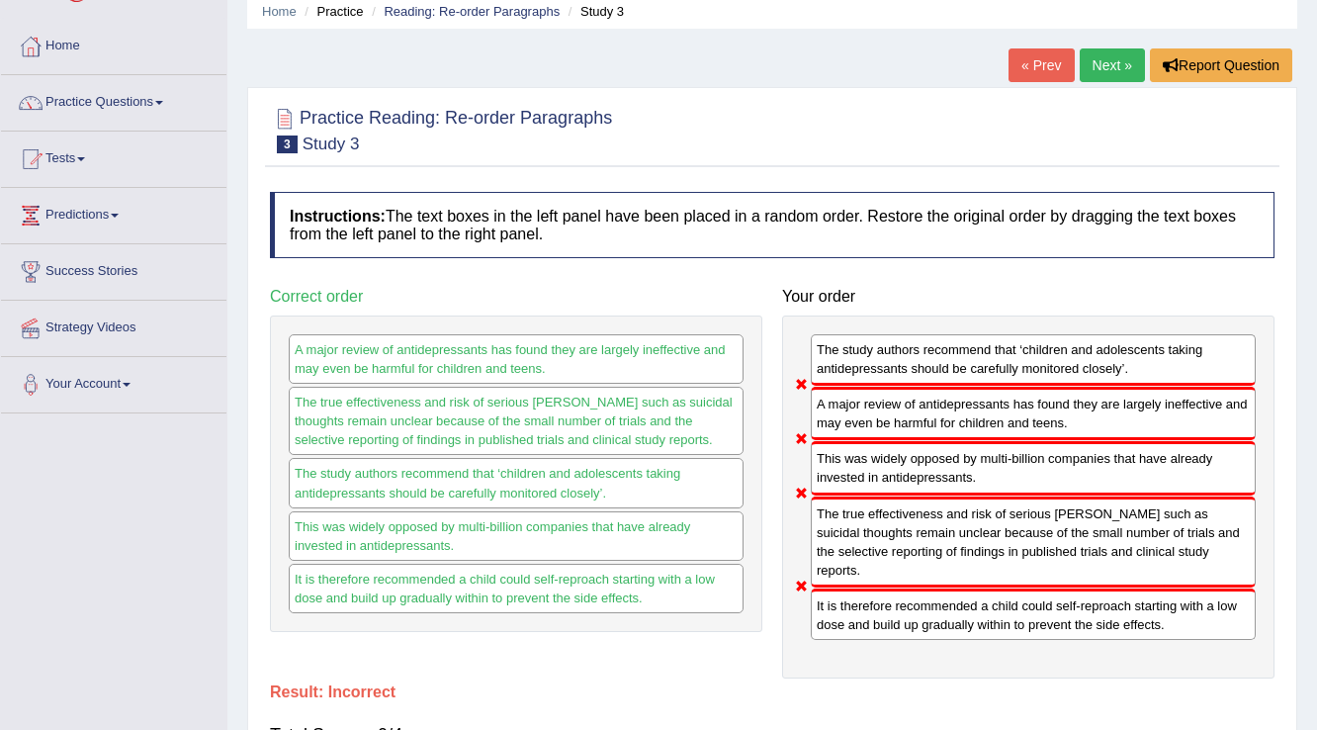
click at [1098, 58] on link "Next »" at bounding box center [1112, 65] width 65 height 34
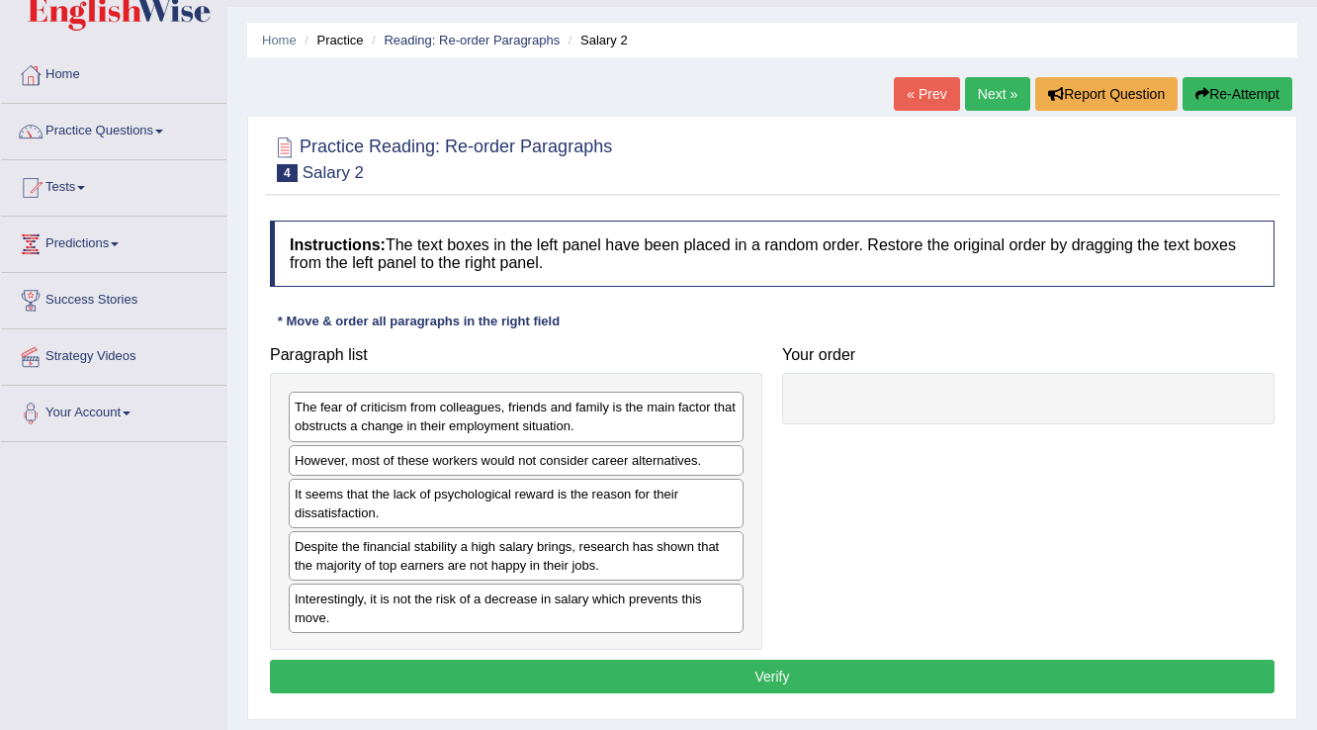
scroll to position [79, 0]
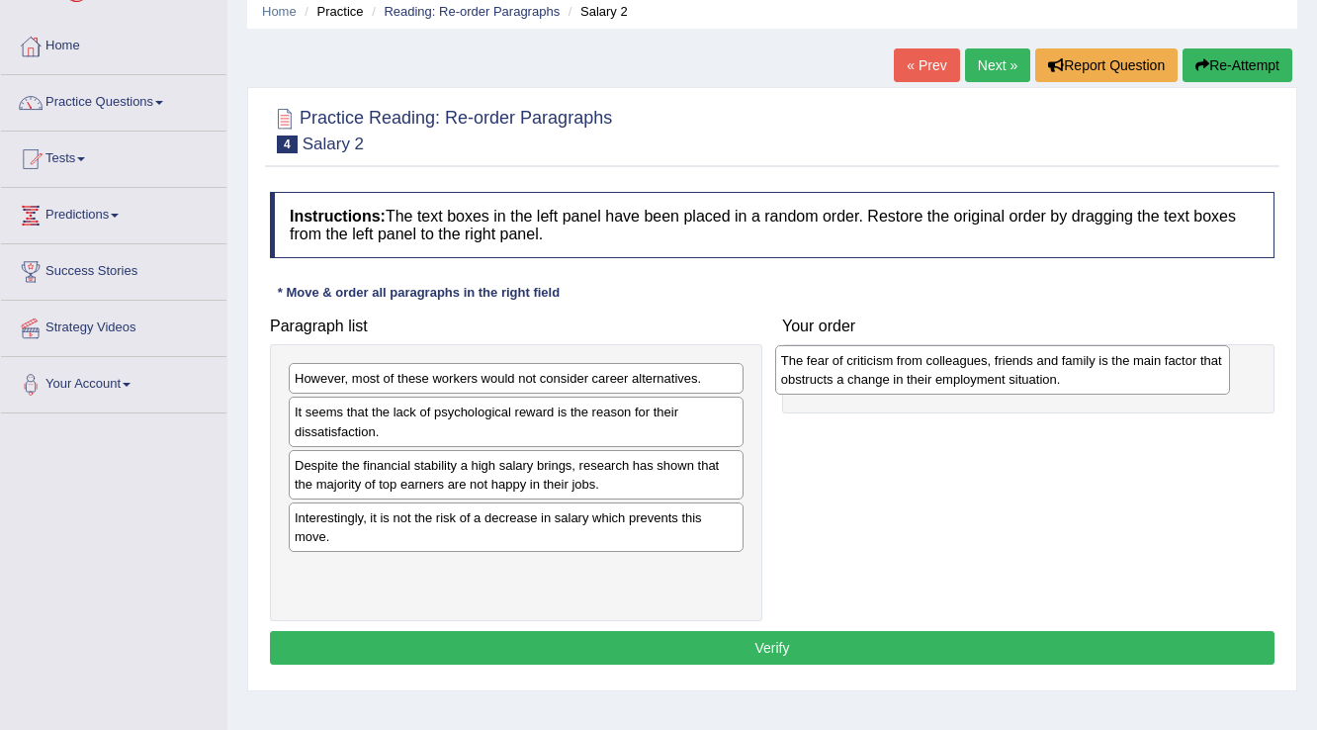
drag, startPoint x: 662, startPoint y: 390, endPoint x: 1148, endPoint y: 372, distance: 486.9
click at [1148, 372] on div "The fear of criticism from colleagues, friends and family is the main factor th…" at bounding box center [1003, 369] width 456 height 49
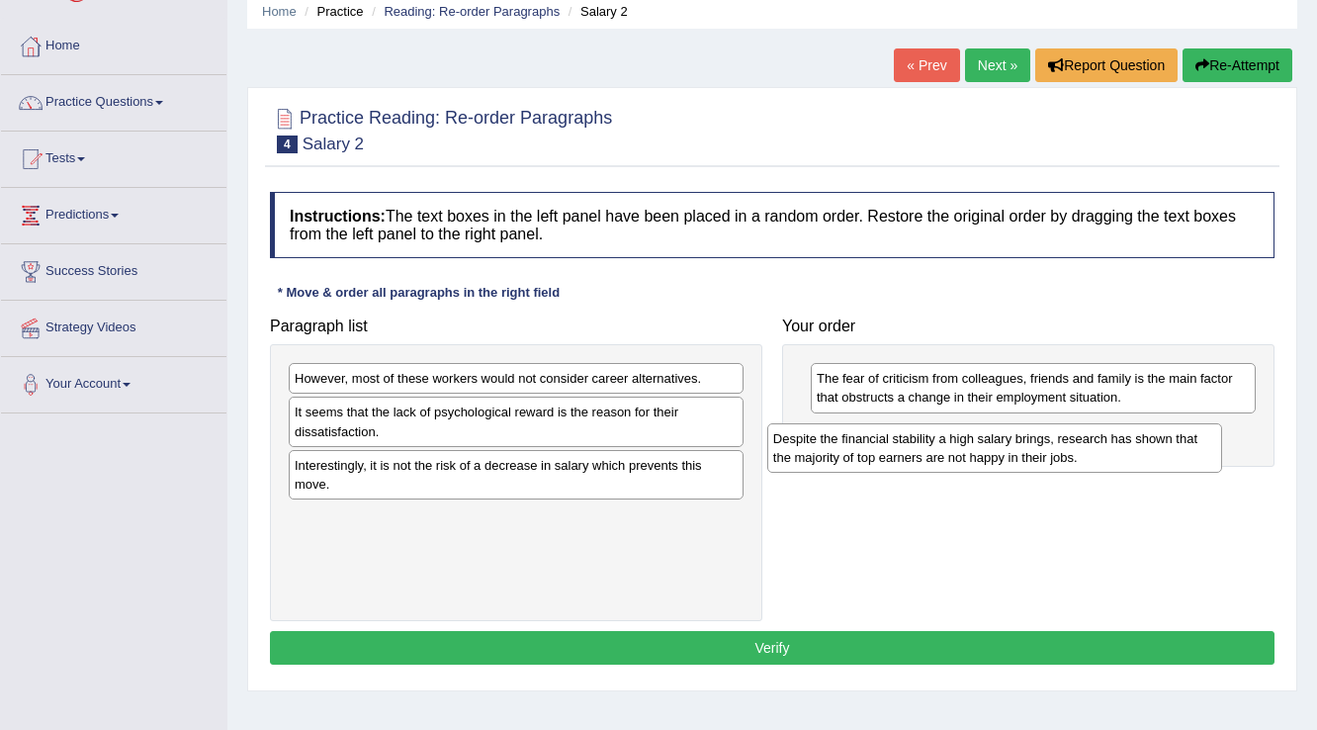
drag, startPoint x: 642, startPoint y: 483, endPoint x: 1121, endPoint y: 457, distance: 479.4
click at [1121, 457] on div "Despite the financial stability a high salary brings, research has shown that t…" at bounding box center [995, 447] width 456 height 49
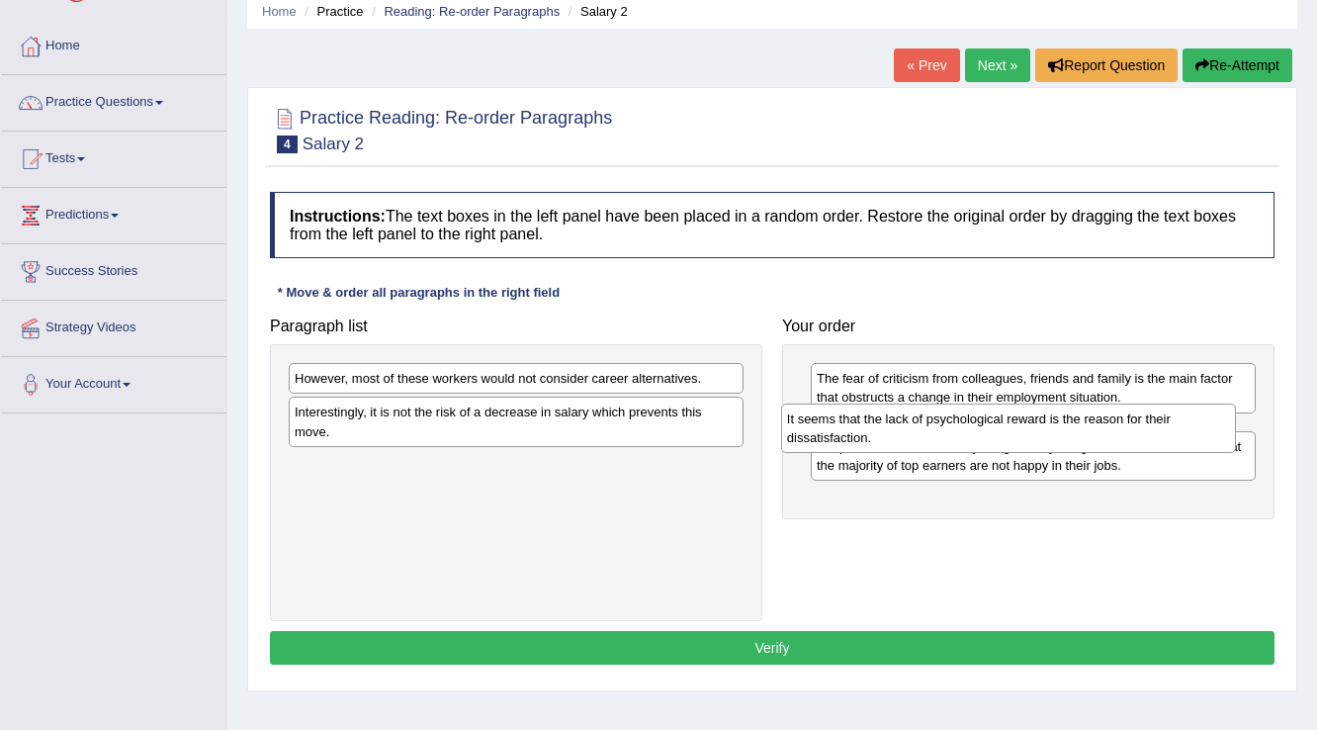
drag, startPoint x: 660, startPoint y: 430, endPoint x: 1152, endPoint y: 437, distance: 492.6
click at [1152, 437] on div "It seems that the lack of psychological reward is the reason for their dissatis…" at bounding box center [1009, 428] width 456 height 49
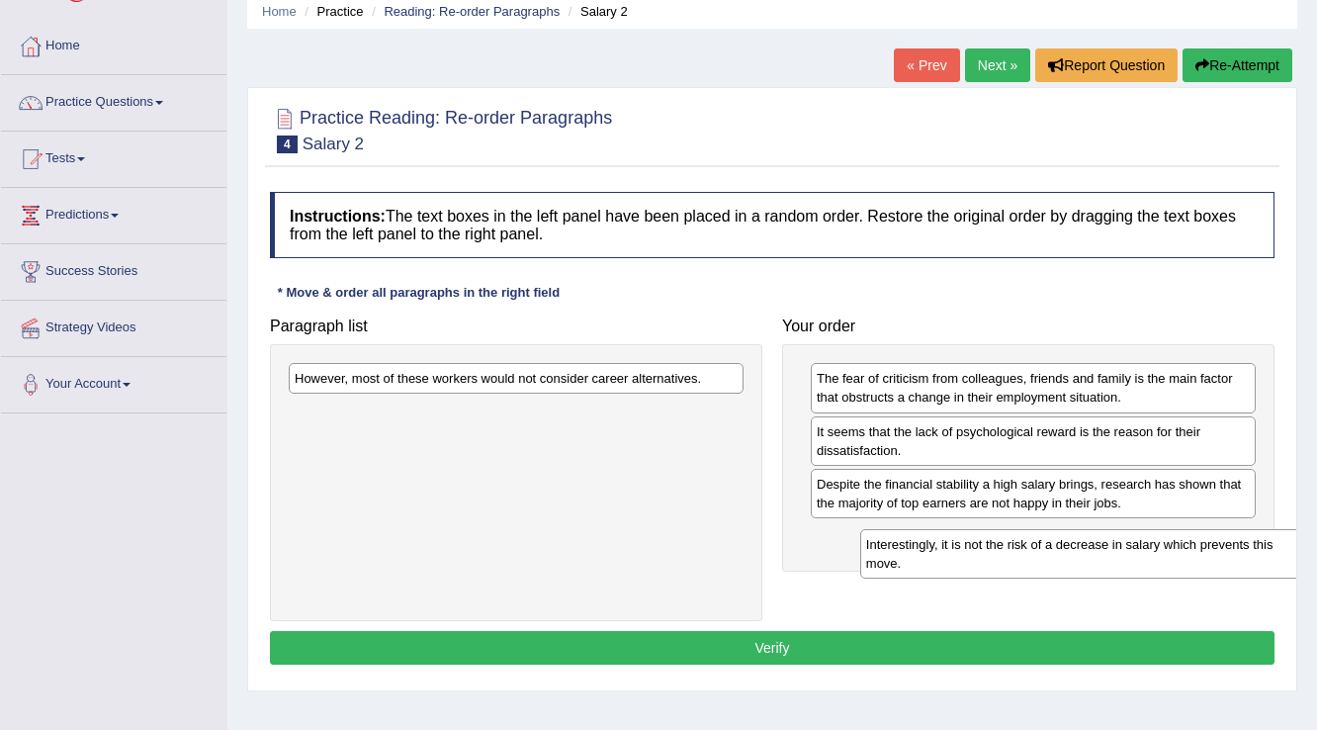
drag, startPoint x: 569, startPoint y: 418, endPoint x: 1140, endPoint y: 551, distance: 586.8
click at [1140, 551] on div "Interestingly, it is not the risk of a decrease in salary which prevents this m…" at bounding box center [1088, 553] width 456 height 49
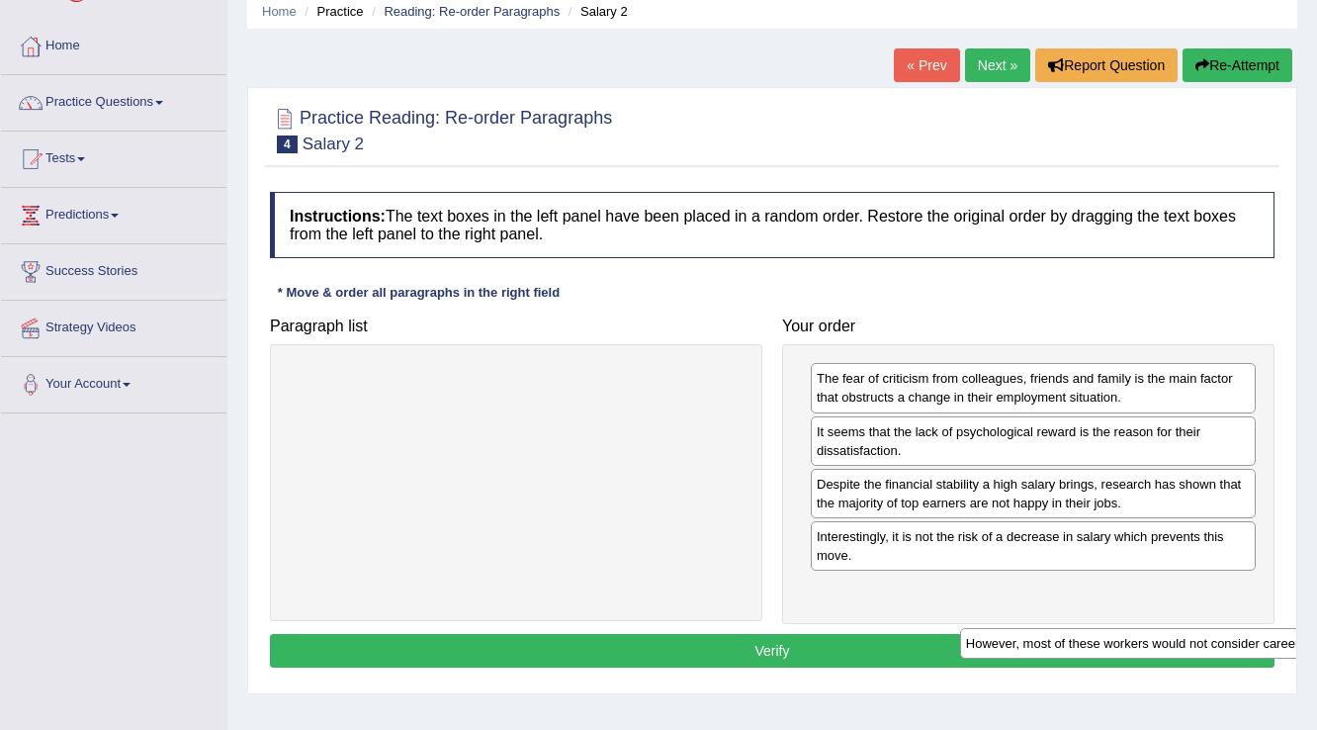
drag, startPoint x: 570, startPoint y: 371, endPoint x: 1305, endPoint y: 628, distance: 779.4
click at [1316, 633] on html "Toggle navigation Home Practice Questions Speaking Practice Read Aloud Repeat S…" at bounding box center [658, 286] width 1317 height 730
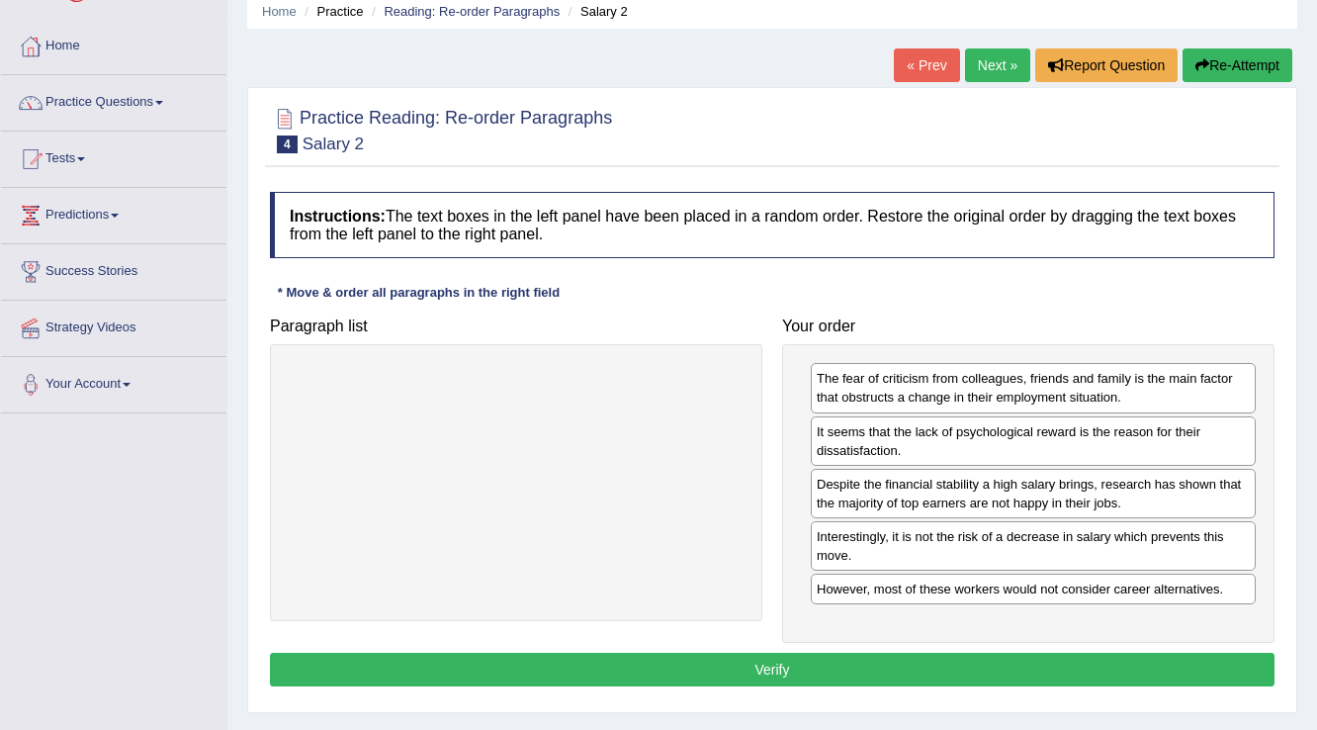
click at [773, 675] on button "Verify" at bounding box center [772, 670] width 1005 height 34
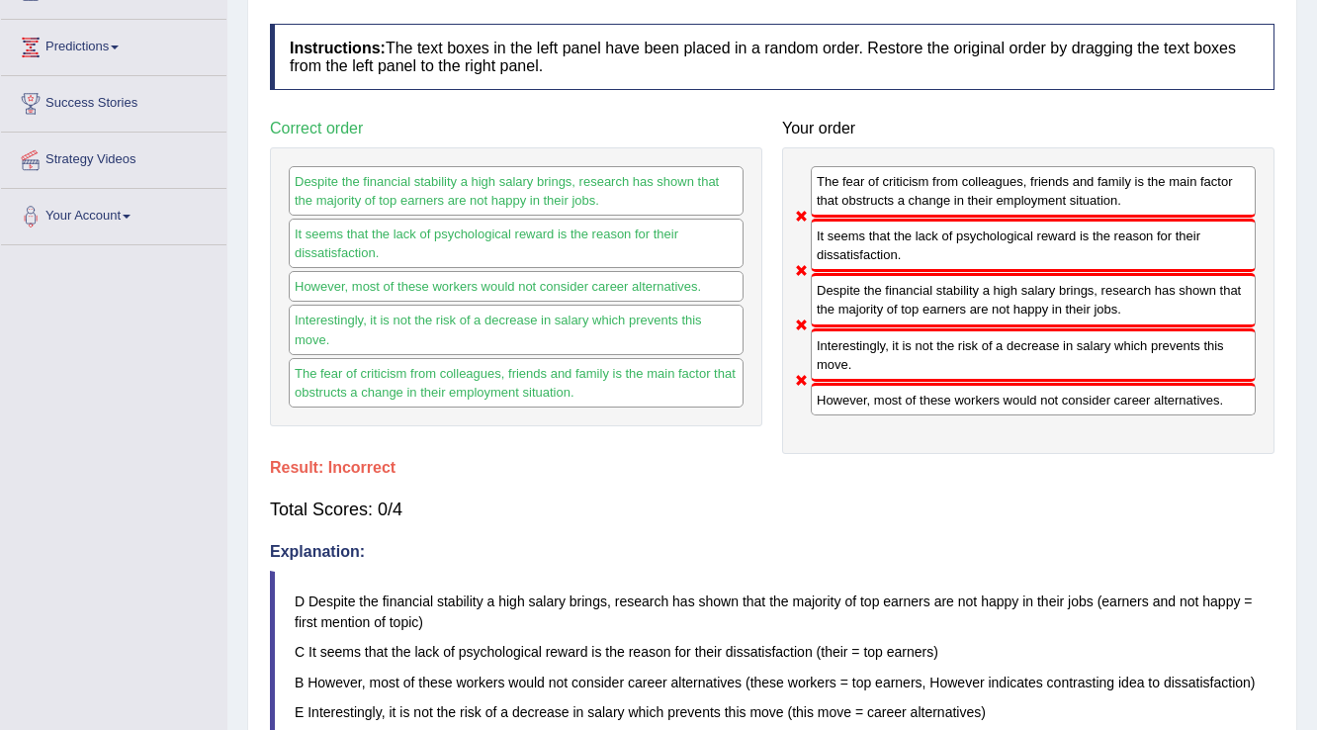
scroll to position [0, 0]
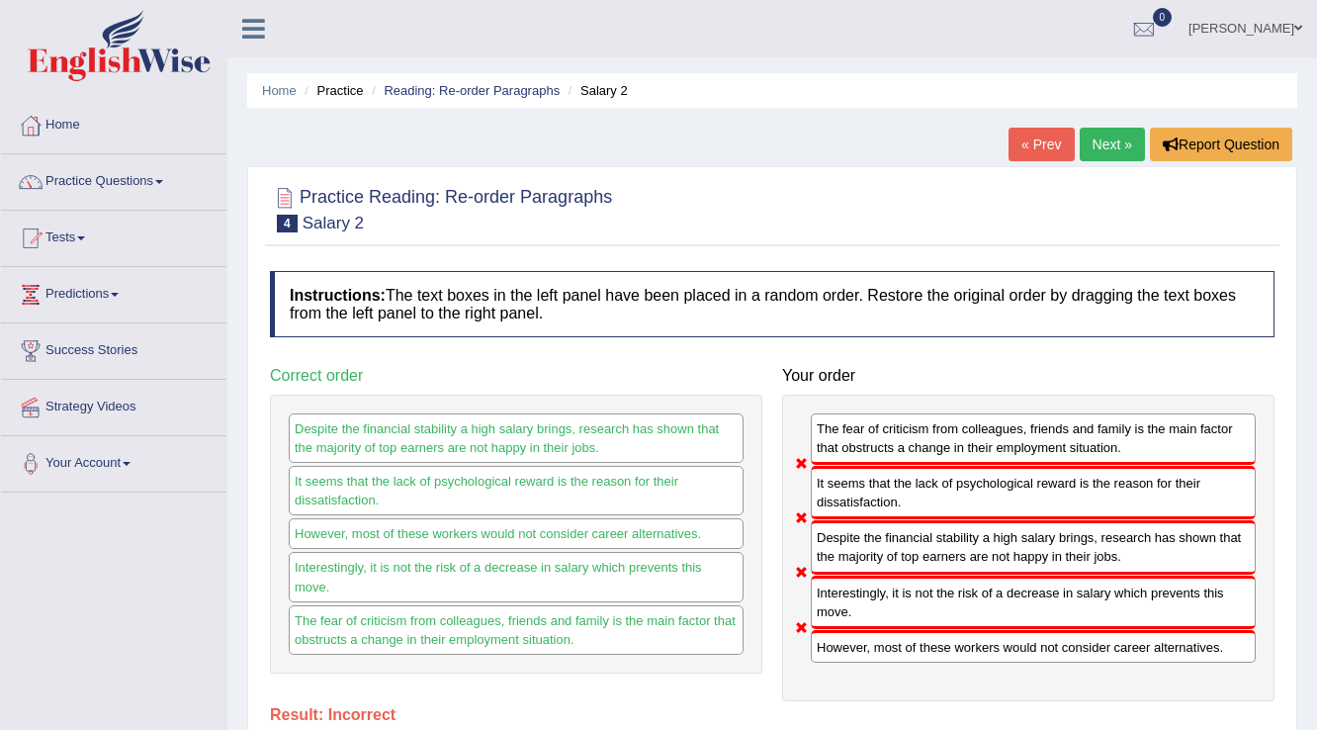
click at [1103, 140] on link "Next »" at bounding box center [1112, 145] width 65 height 34
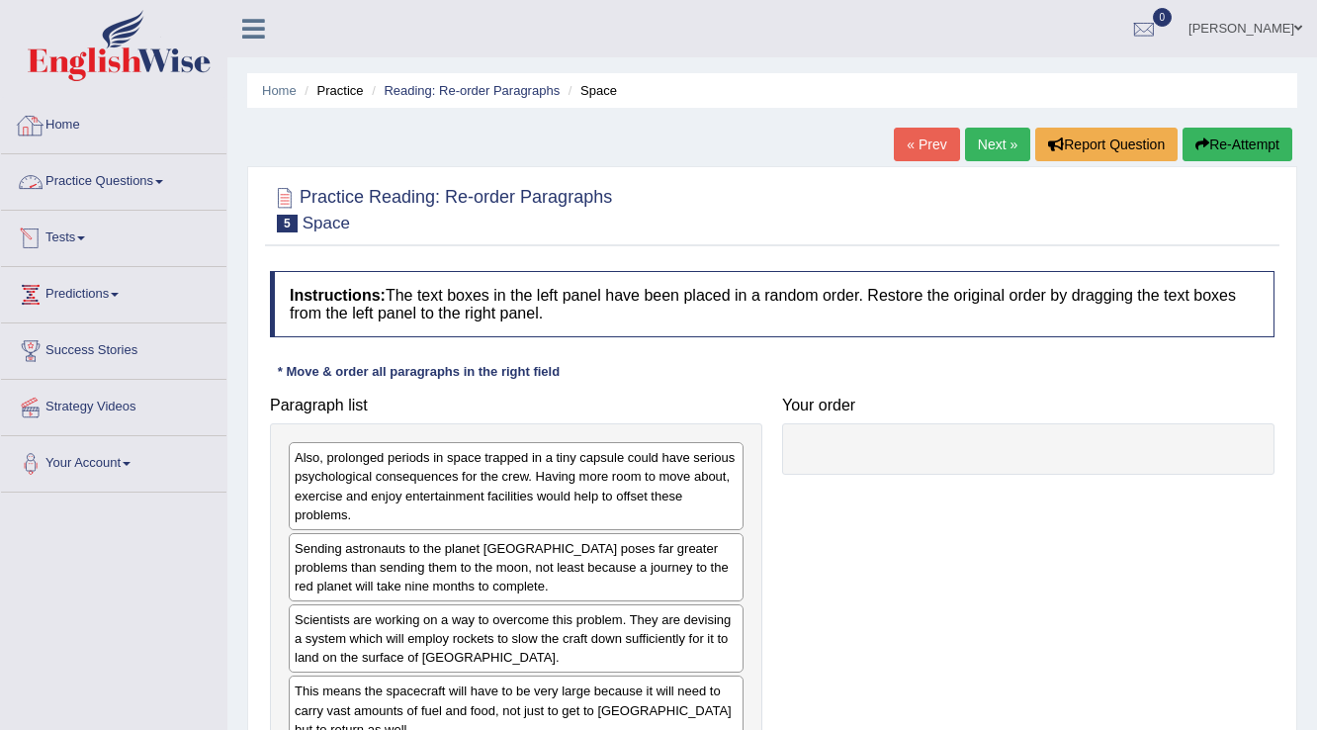
click at [119, 179] on link "Practice Questions" at bounding box center [113, 178] width 225 height 49
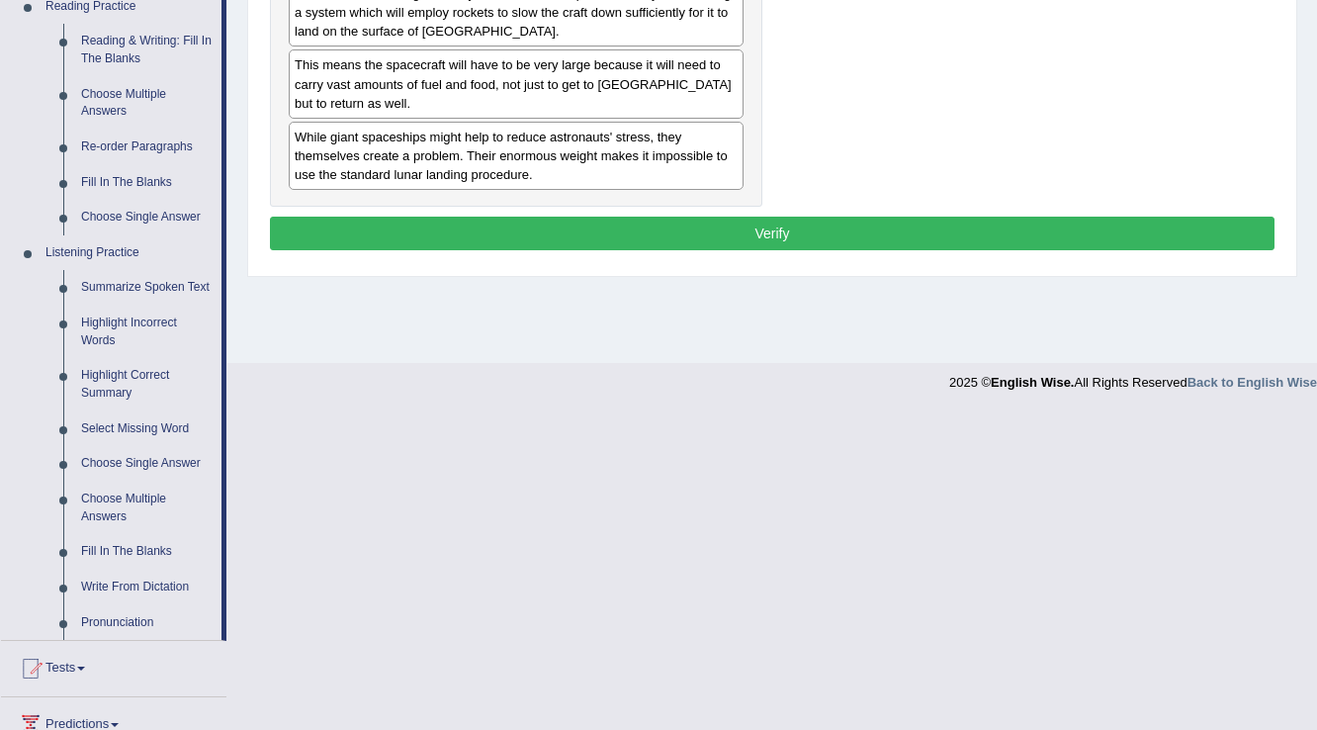
scroll to position [633, 0]
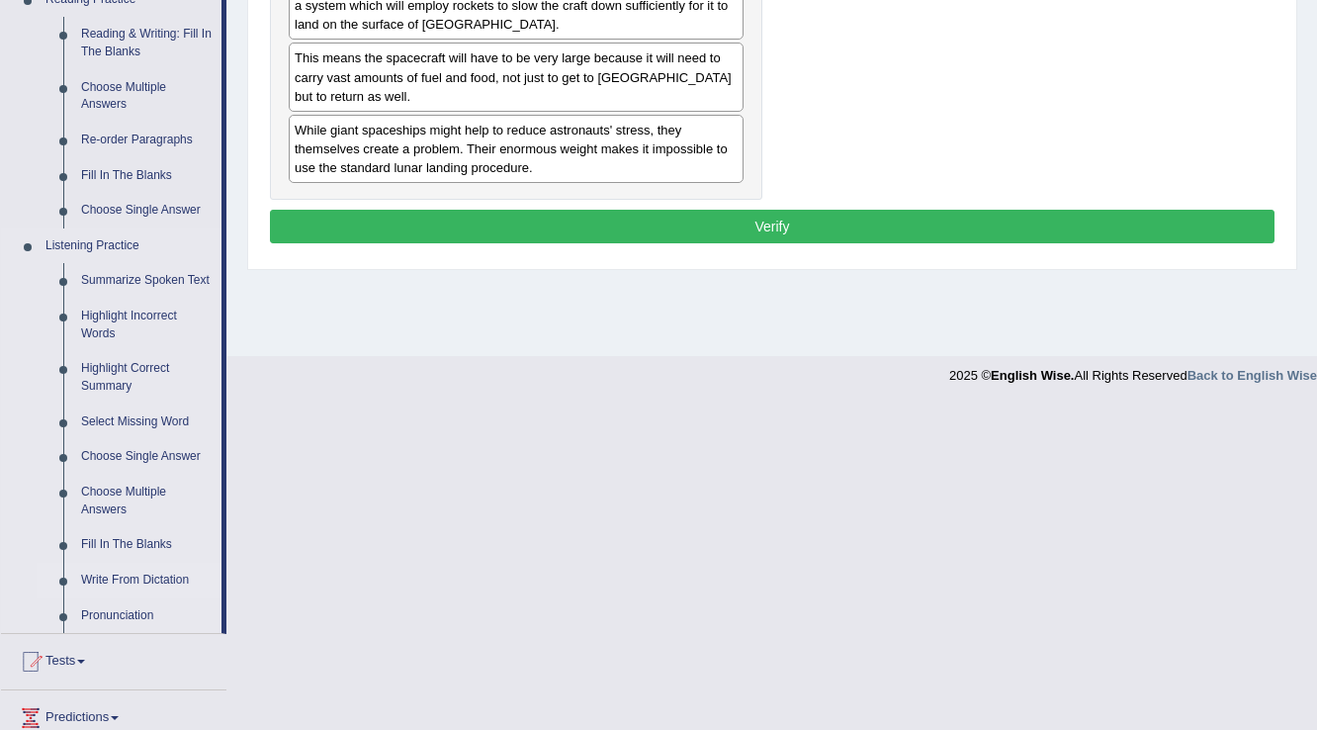
click at [162, 584] on link "Write From Dictation" at bounding box center [146, 581] width 149 height 36
click at [162, 584] on ul "Home Practice Questions Speaking Practice Read Aloud Repeat Sentence Describe I…" at bounding box center [113, 188] width 225 height 1447
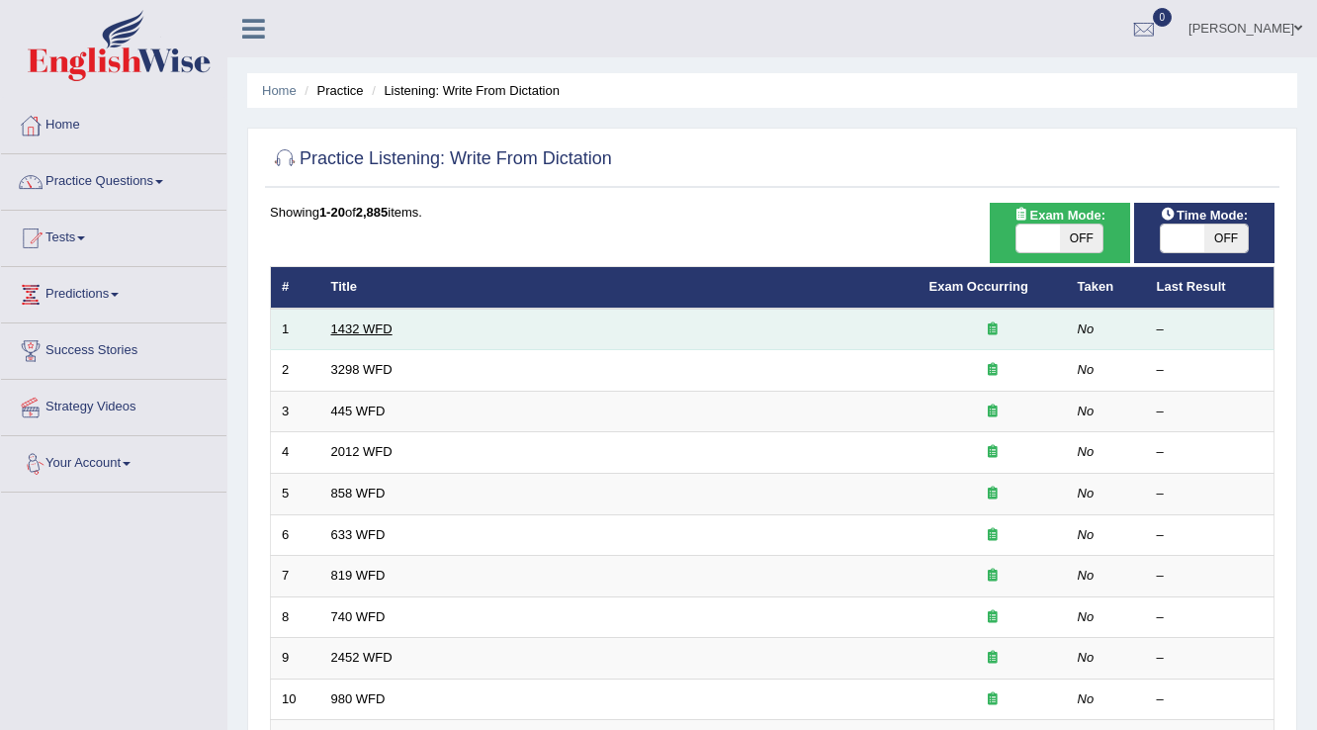
click at [368, 322] on link "1432 WFD" at bounding box center [361, 328] width 61 height 15
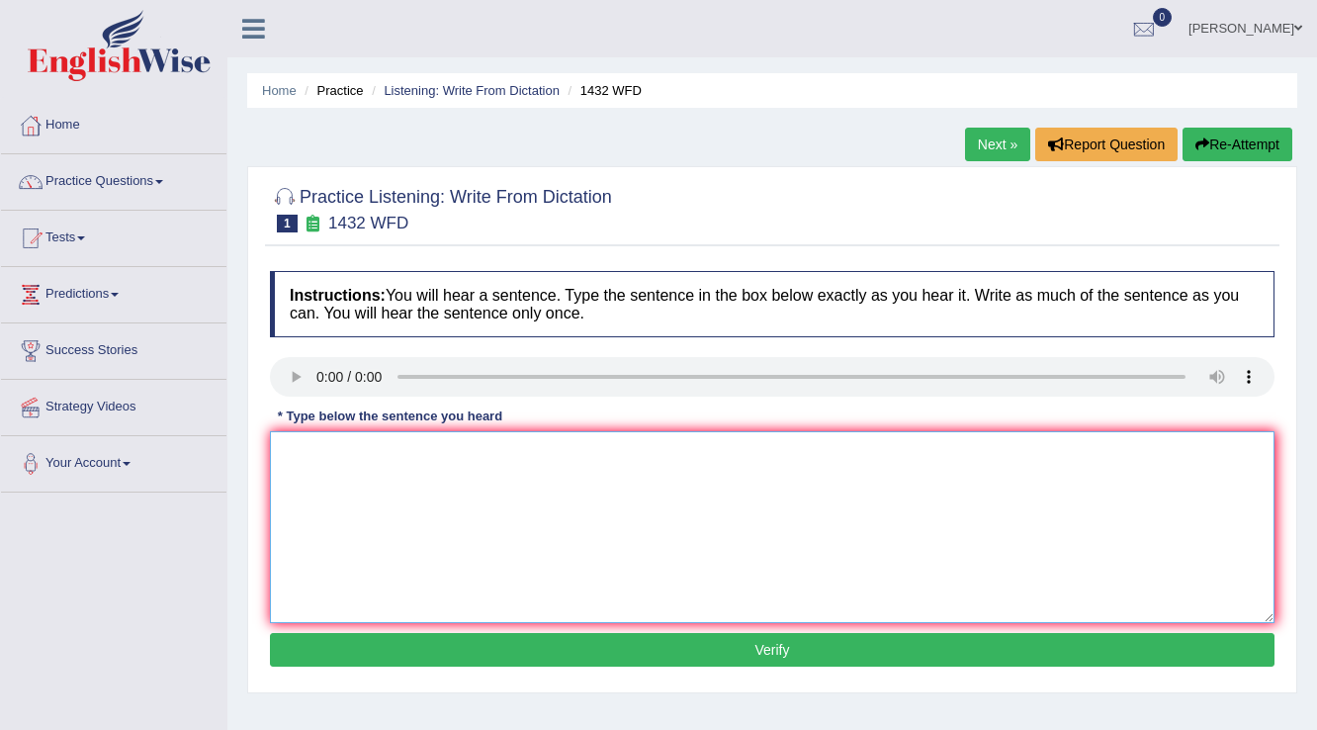
click at [546, 488] on textarea at bounding box center [772, 527] width 1005 height 192
type textarea "Most of the activity is beneficial to your health"
click at [734, 649] on button "Verify" at bounding box center [772, 650] width 1005 height 34
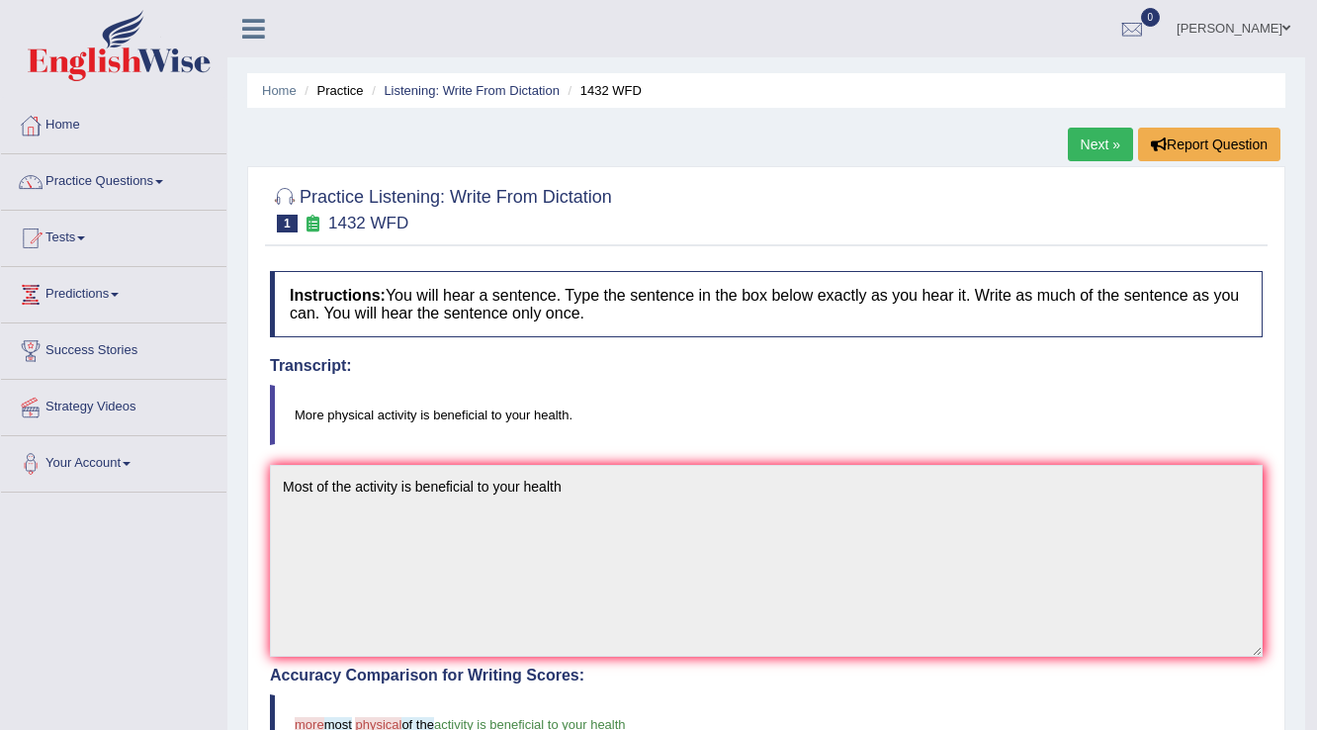
click at [1082, 145] on link "Next »" at bounding box center [1100, 145] width 65 height 34
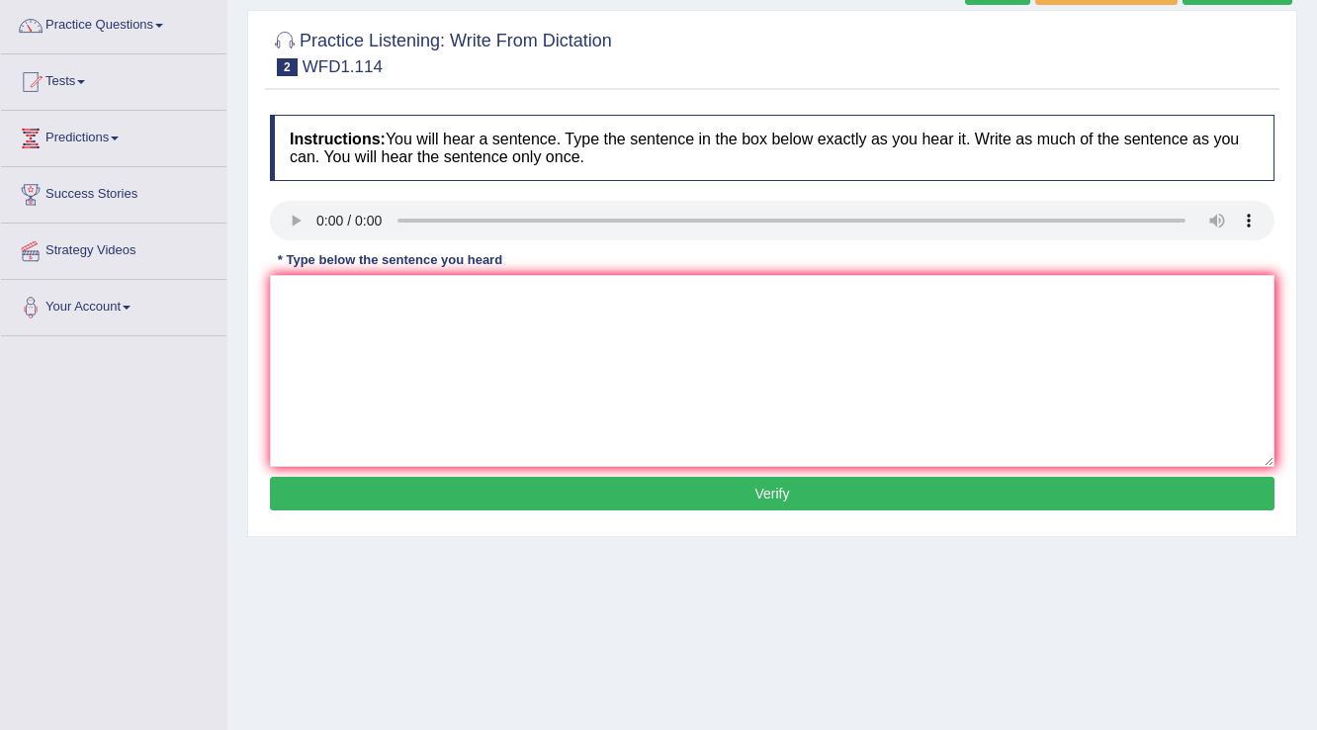
scroll to position [158, 0]
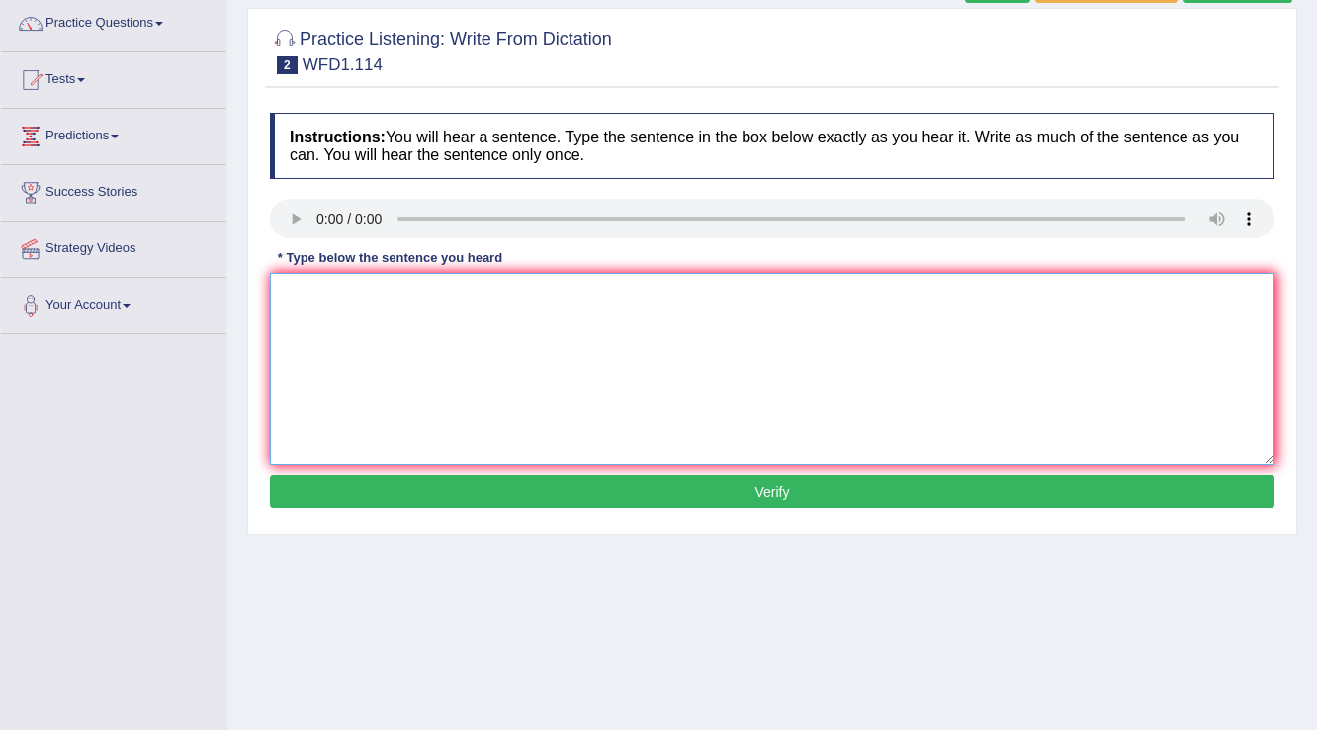
click at [745, 289] on textarea at bounding box center [772, 369] width 1005 height 192
click at [321, 308] on textarea at bounding box center [772, 369] width 1005 height 192
type textarea "The art gallery is only work less and more experimental."
click at [376, 497] on button "Verify" at bounding box center [772, 492] width 1005 height 34
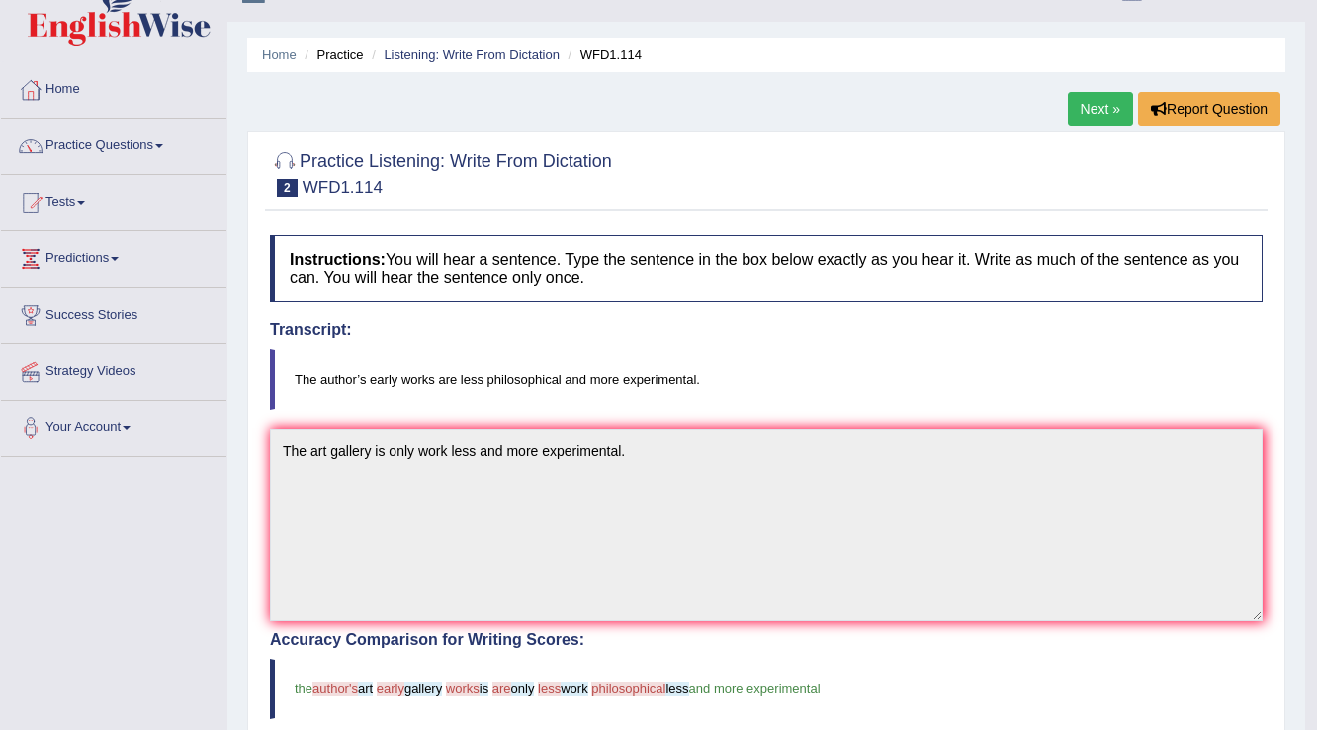
scroll to position [0, 0]
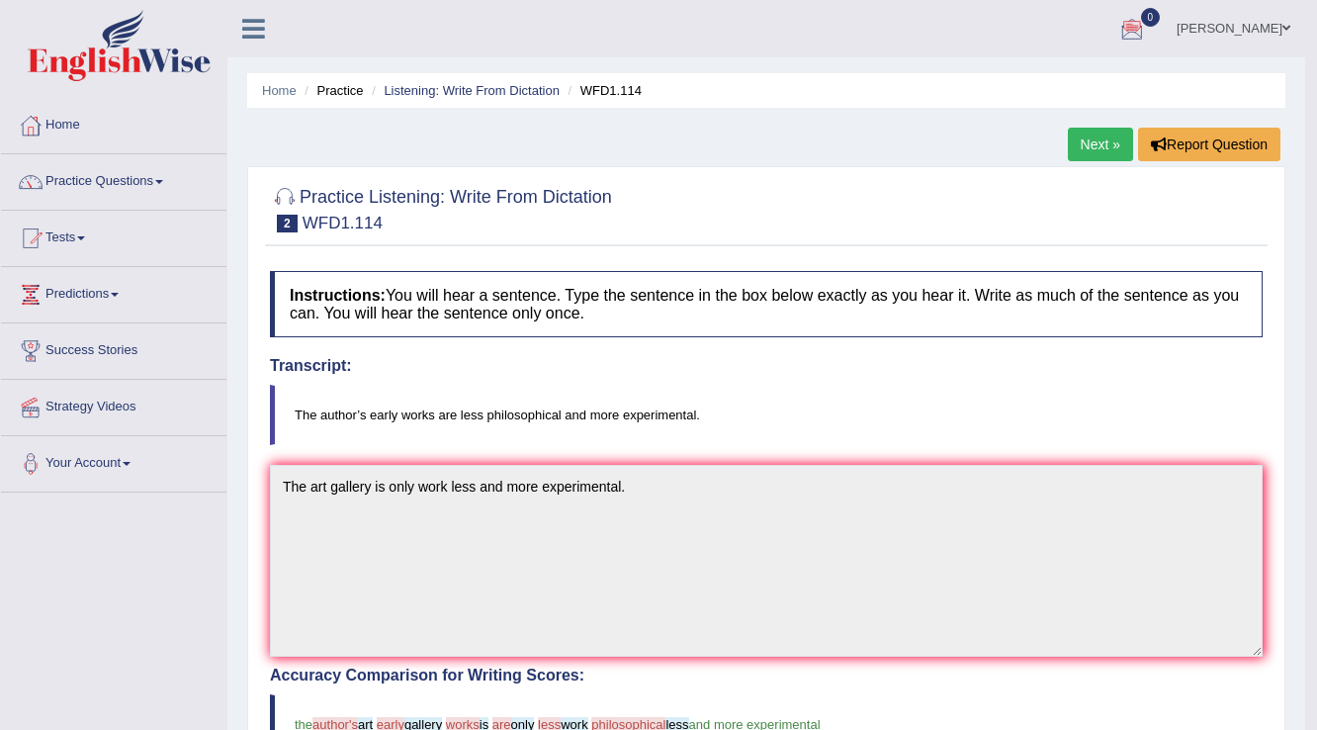
click at [1092, 135] on link "Next »" at bounding box center [1100, 145] width 65 height 34
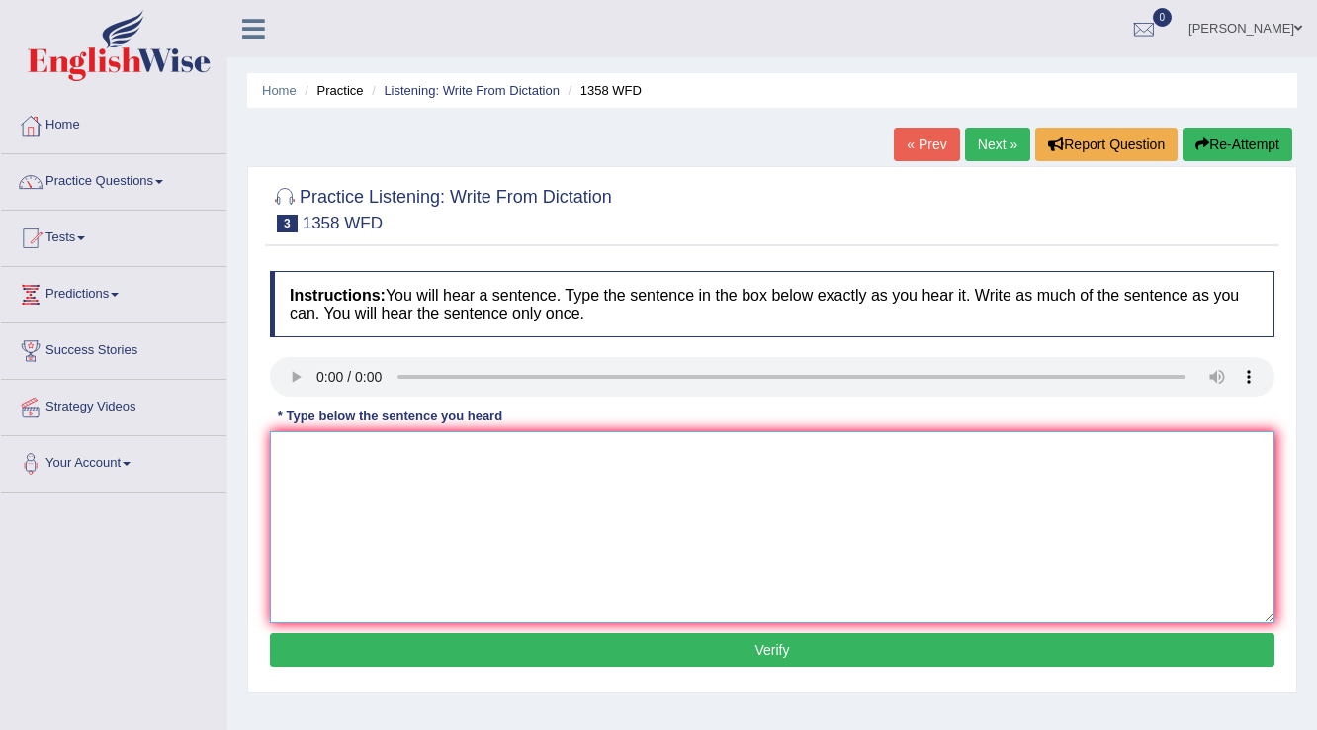
click at [305, 444] on textarea at bounding box center [772, 527] width 1005 height 192
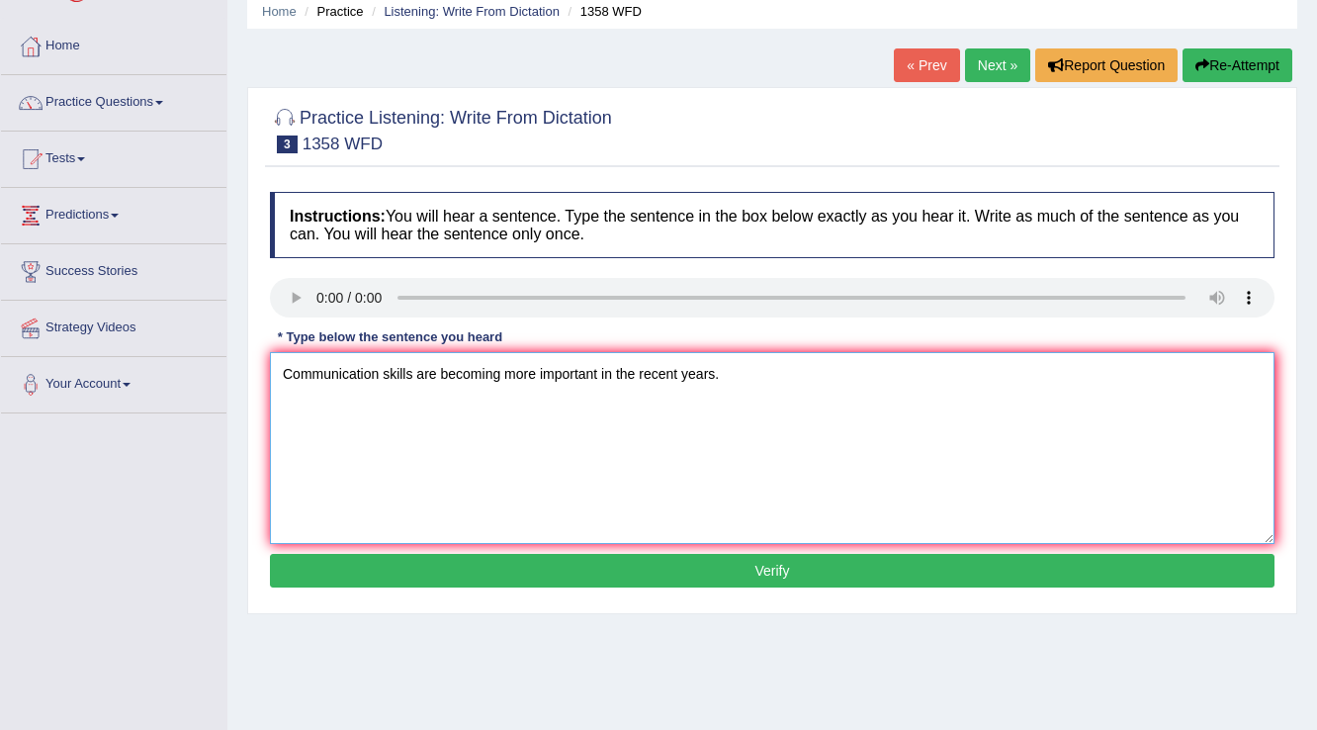
type textarea "Communication skills are becoming more important in the recent years."
click at [661, 579] on button "Verify" at bounding box center [772, 571] width 1005 height 34
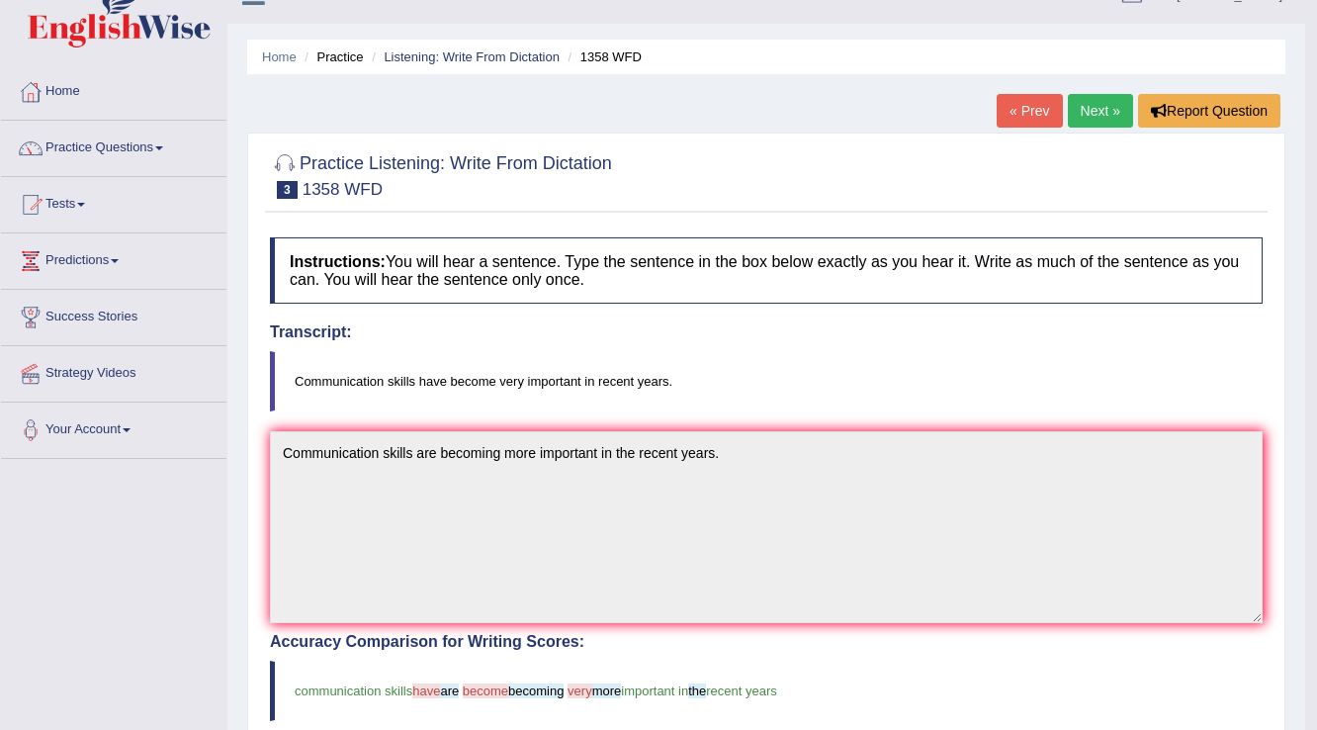
scroll to position [0, 0]
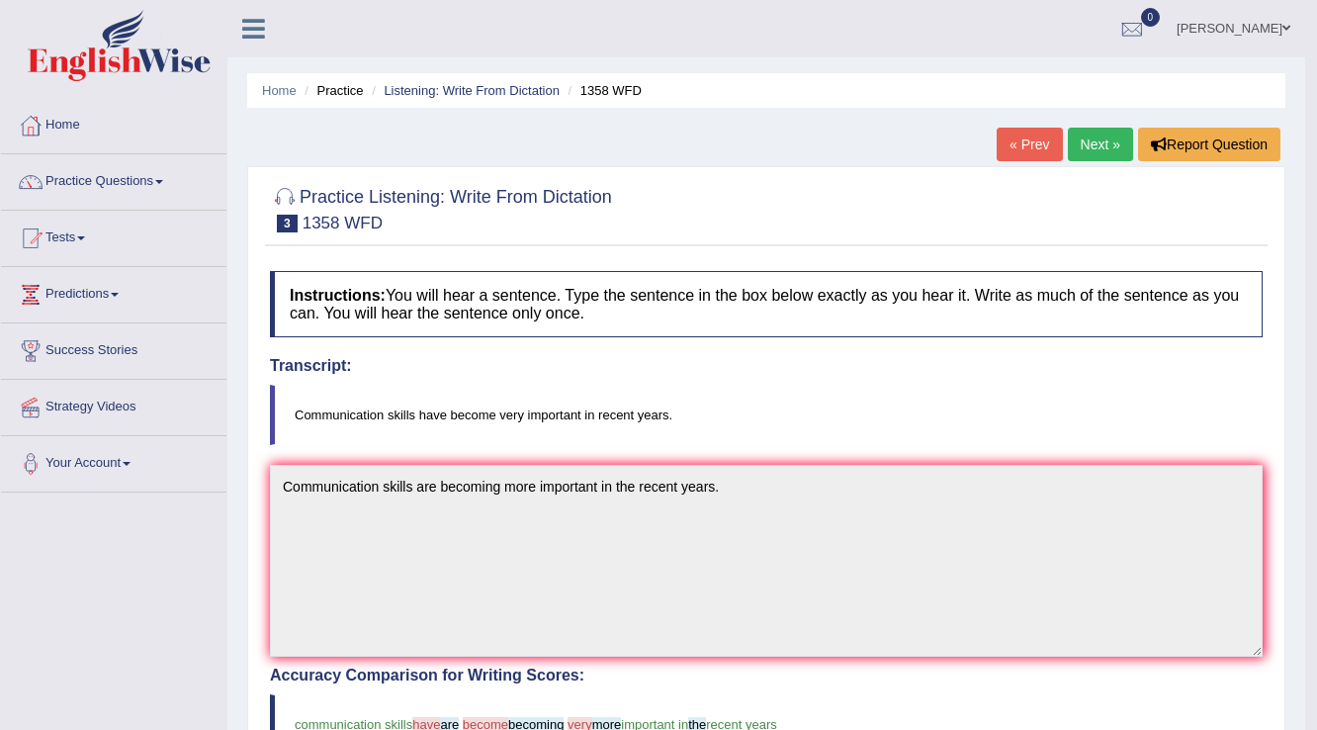
click at [1089, 147] on link "Next »" at bounding box center [1100, 145] width 65 height 34
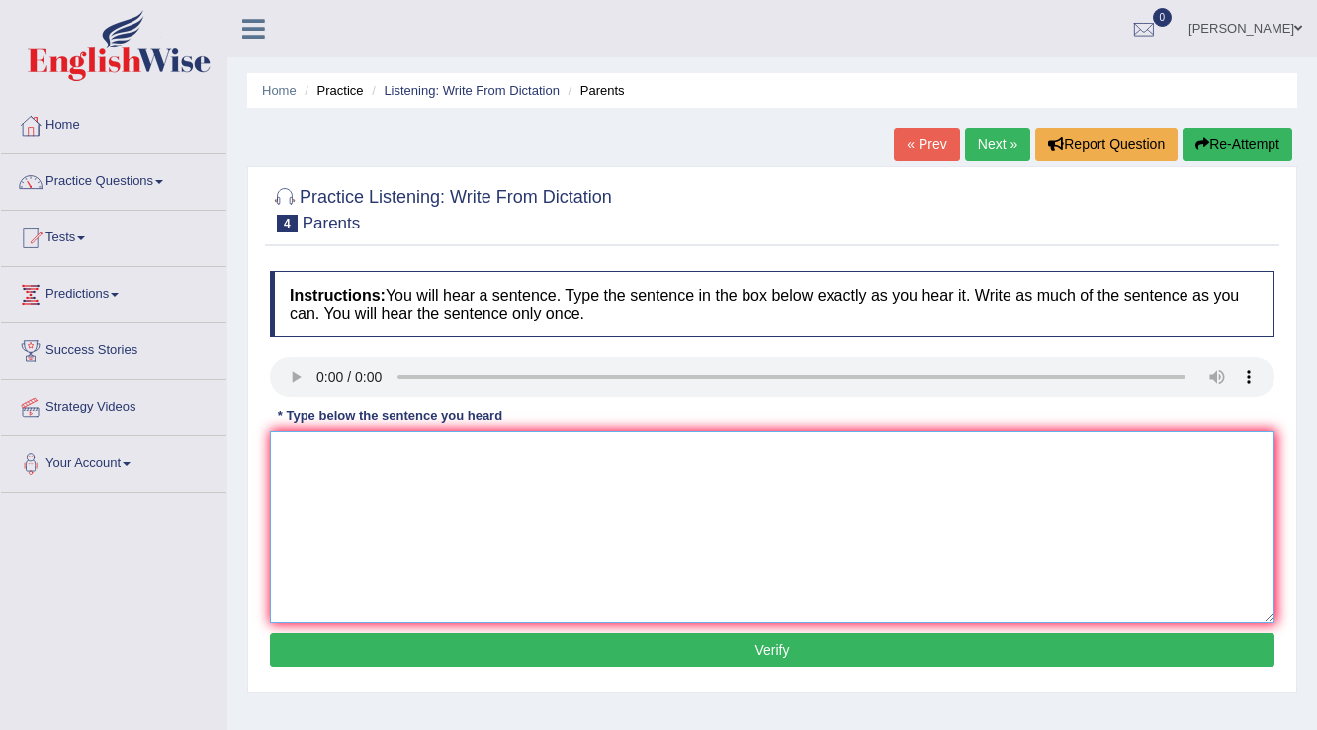
click at [292, 451] on textarea at bounding box center [772, 527] width 1005 height 192
click at [376, 446] on textarea "Thanks today in envolving in" at bounding box center [772, 527] width 1005 height 192
click at [465, 447] on textarea "Thanks today on envolving in" at bounding box center [772, 527] width 1005 height 192
click at [538, 448] on textarea "Thanks today on envolving in education in your children." at bounding box center [772, 527] width 1005 height 192
type textarea "Thanks today on envolving in education of your children."
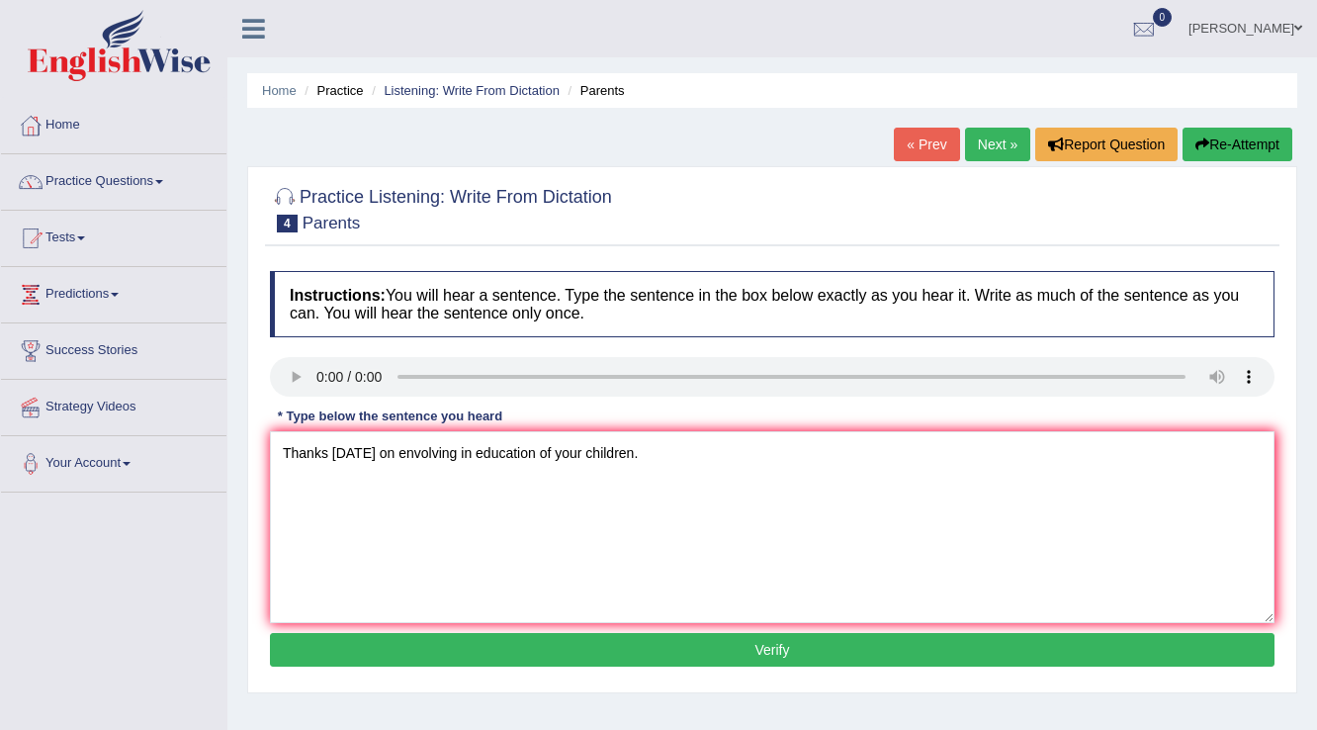
click at [713, 649] on button "Verify" at bounding box center [772, 650] width 1005 height 34
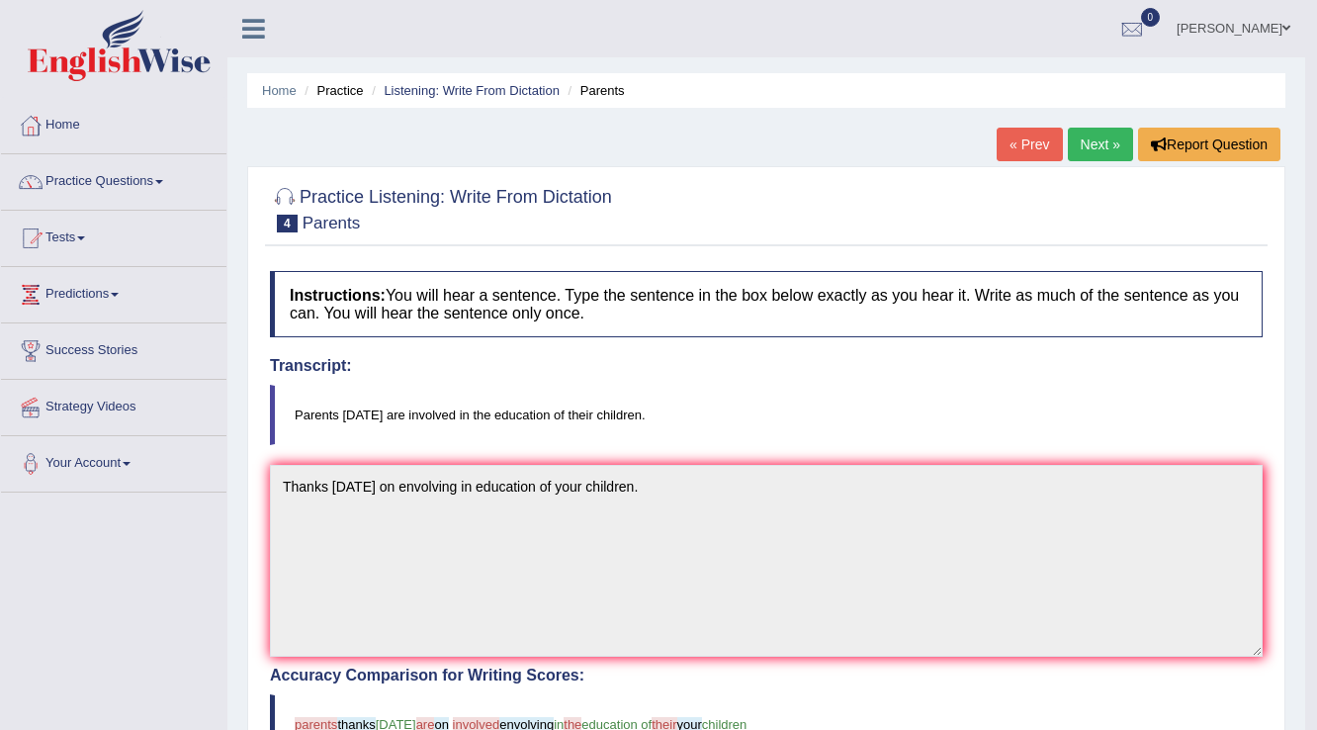
click at [1091, 149] on link "Next »" at bounding box center [1100, 145] width 65 height 34
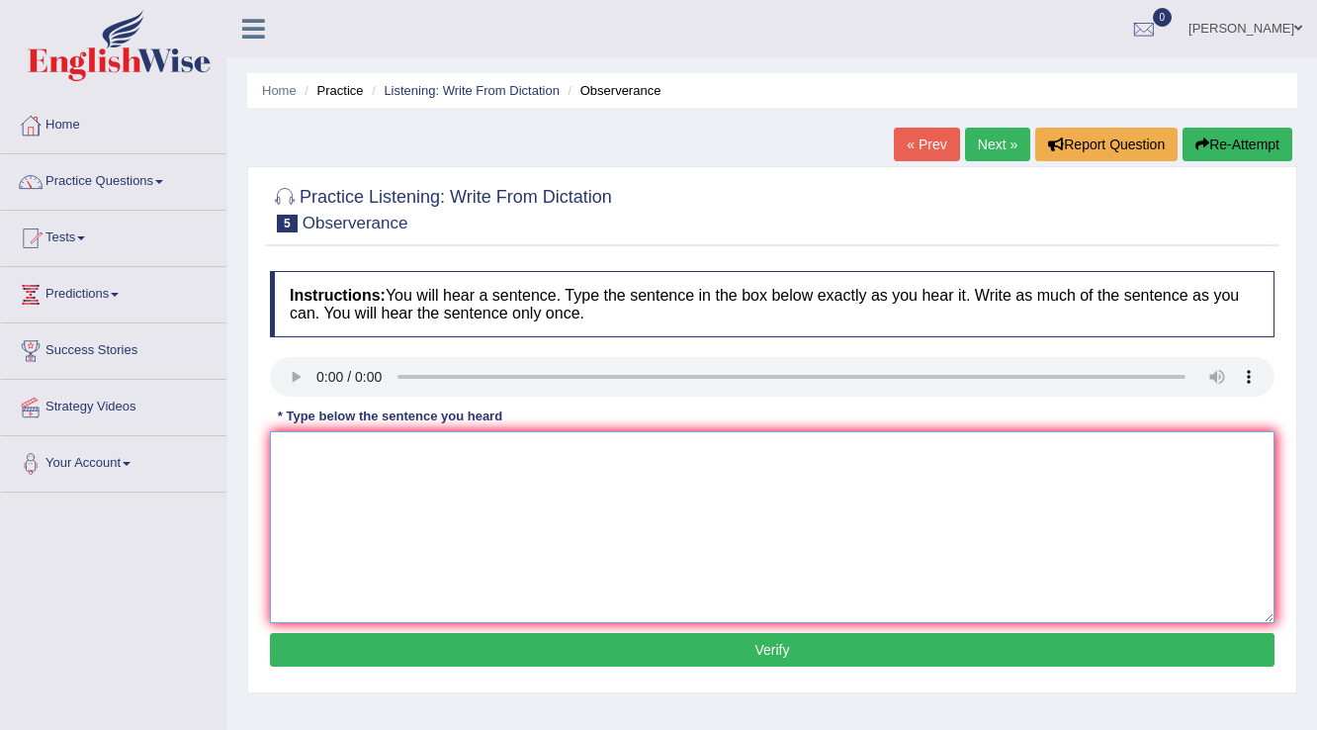
click at [292, 443] on textarea at bounding box center [772, 527] width 1005 height 192
type textarea "Observer were did nervously and they did brought to the concert."
click at [728, 660] on button "Verify" at bounding box center [772, 650] width 1005 height 34
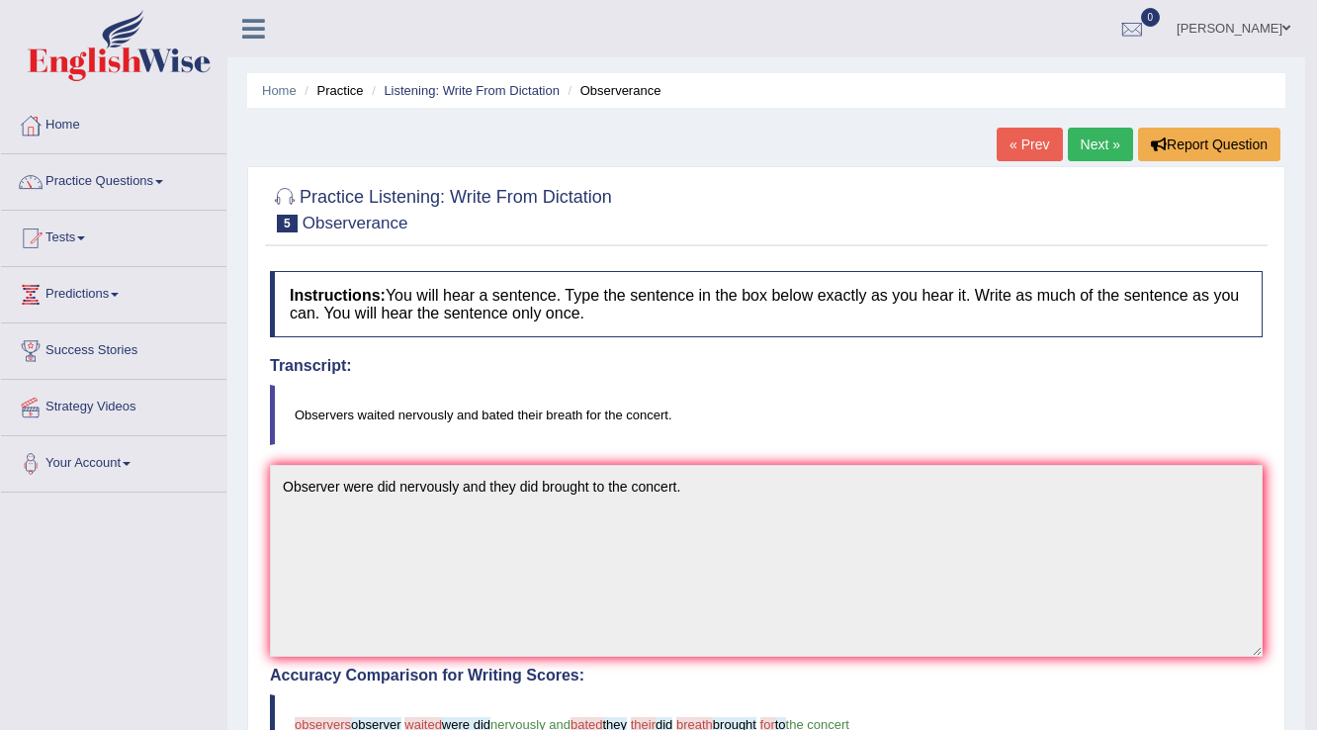
click at [116, 181] on link "Practice Questions" at bounding box center [113, 178] width 225 height 49
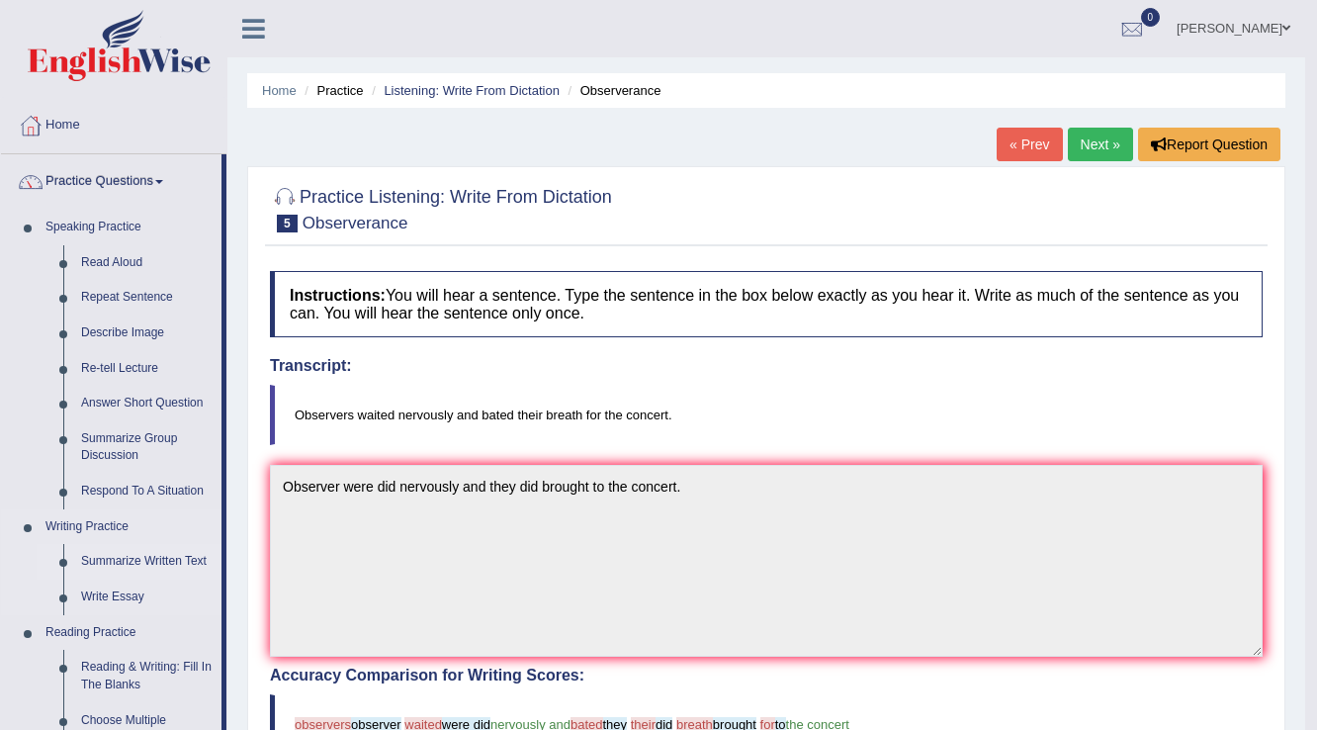
click at [142, 567] on link "Summarize Written Text" at bounding box center [146, 562] width 149 height 36
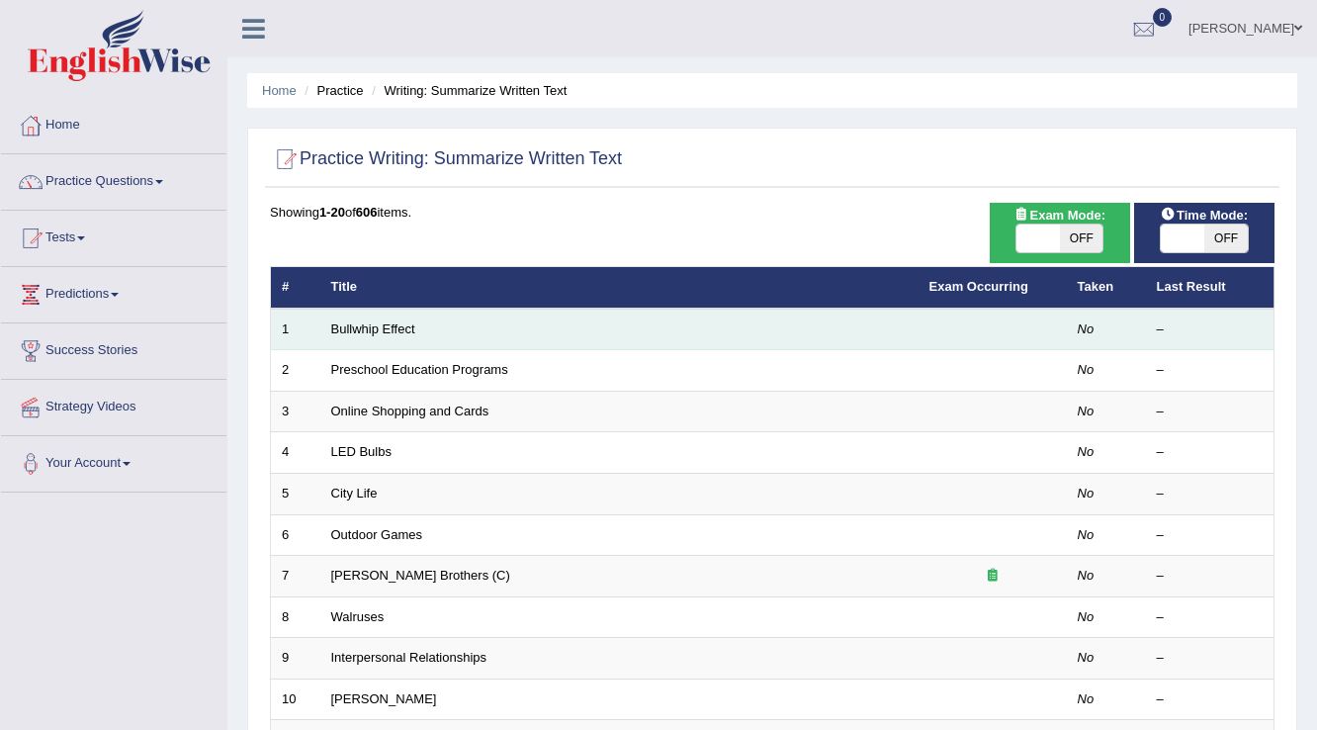
click at [430, 336] on td "Bullwhip Effect" at bounding box center [619, 330] width 598 height 42
click at [388, 329] on link "Bullwhip Effect" at bounding box center [373, 328] width 84 height 15
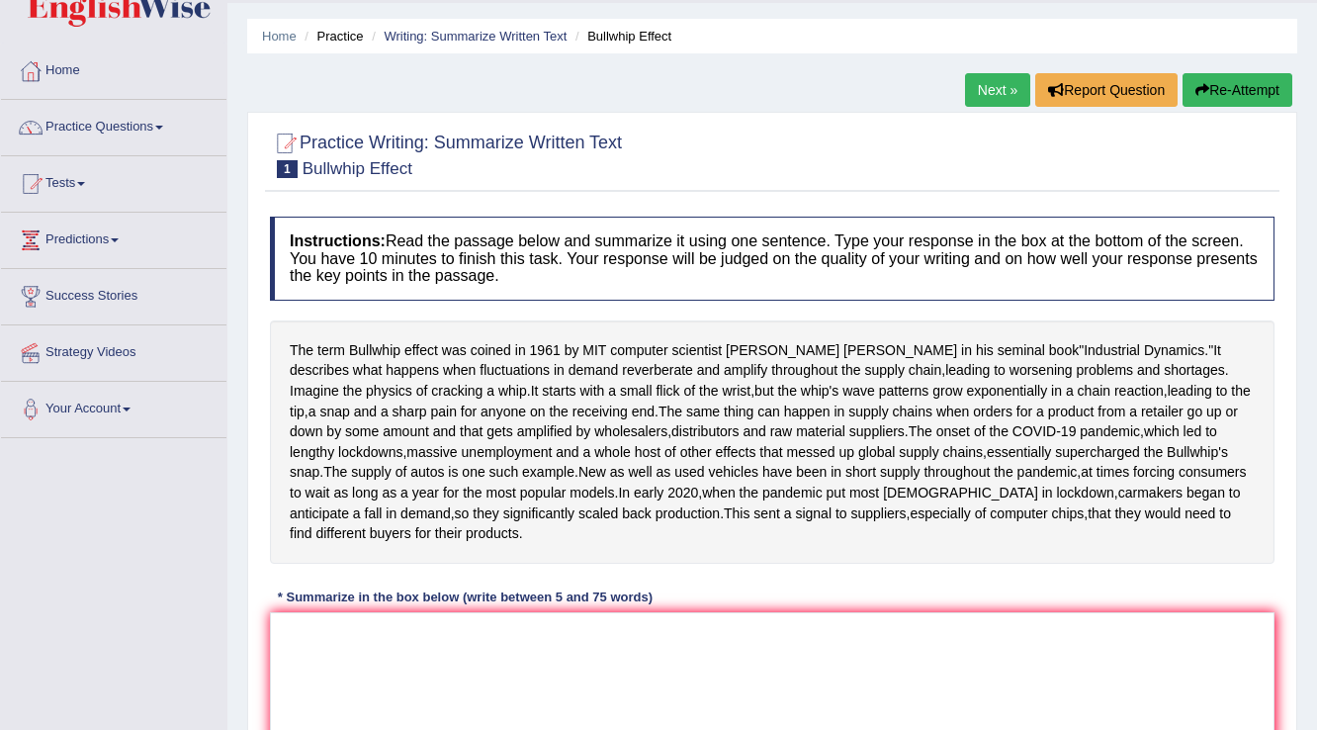
scroll to position [134, 0]
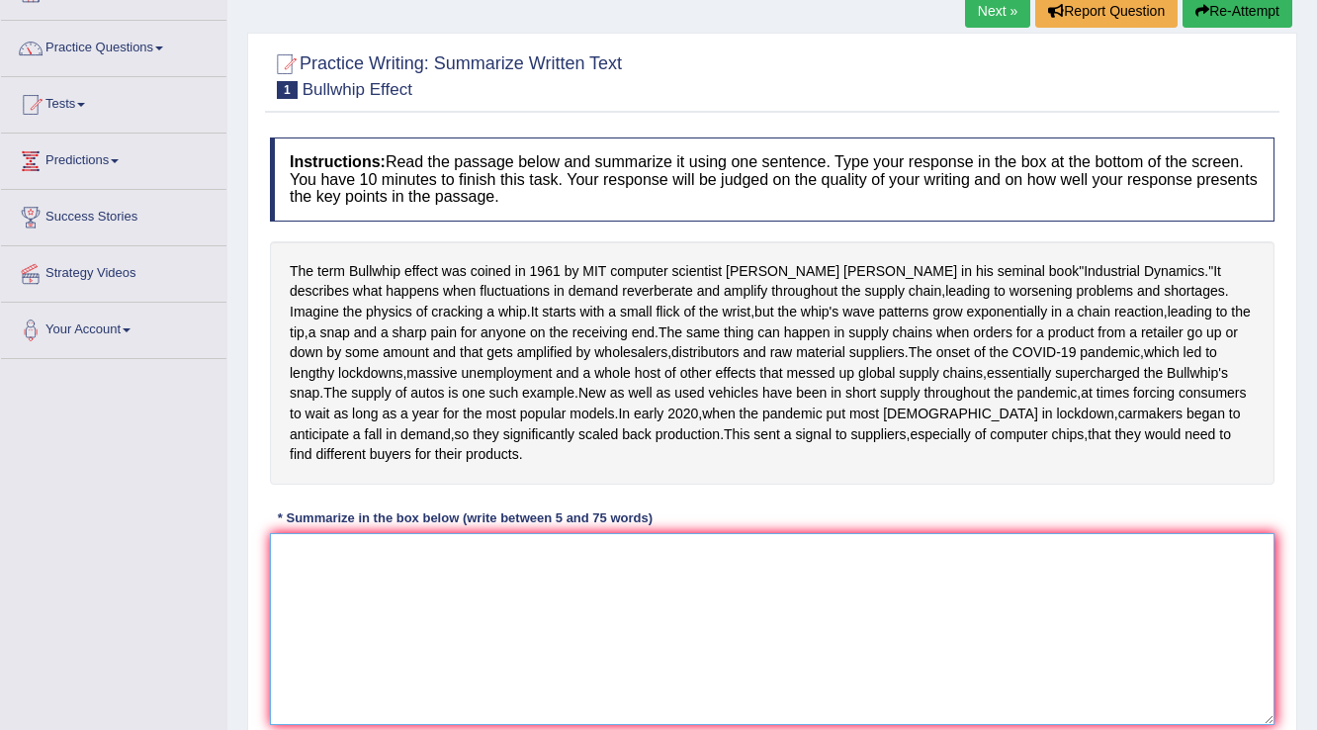
click at [942, 656] on textarea at bounding box center [772, 629] width 1005 height 192
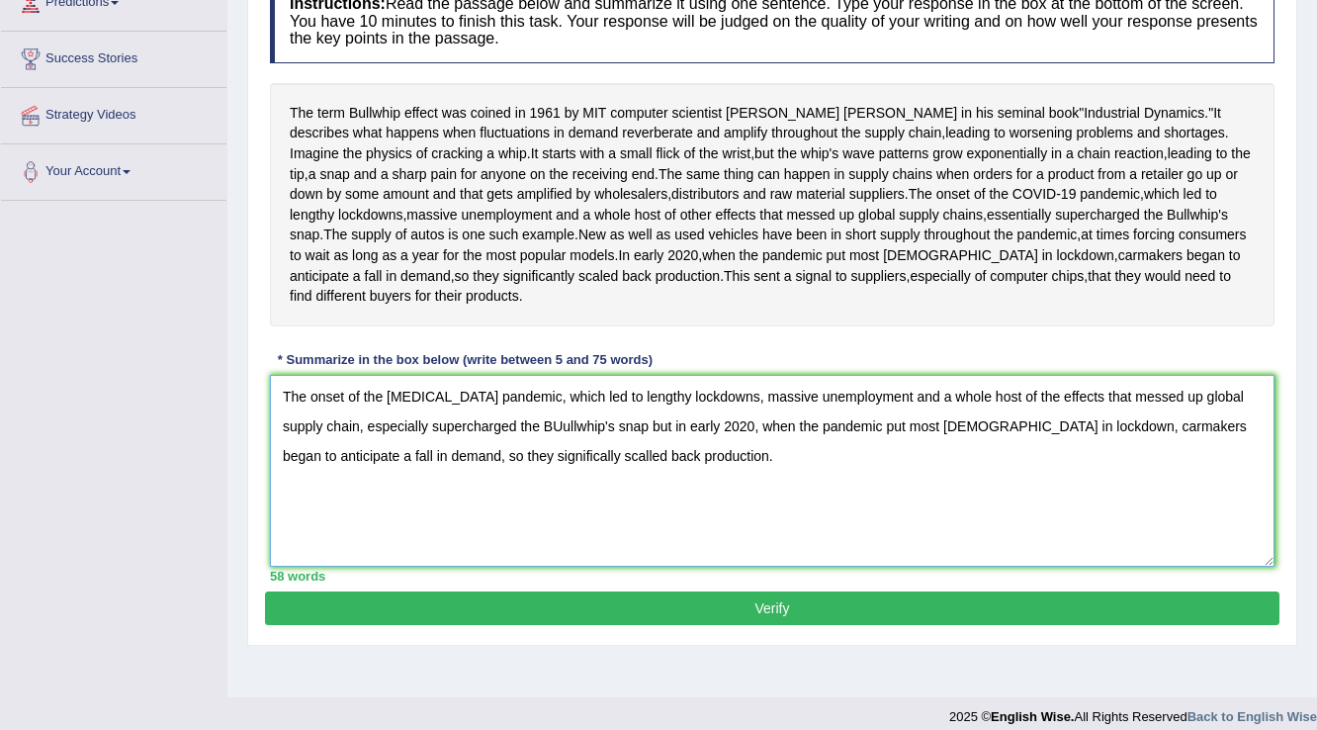
scroll to position [371, 0]
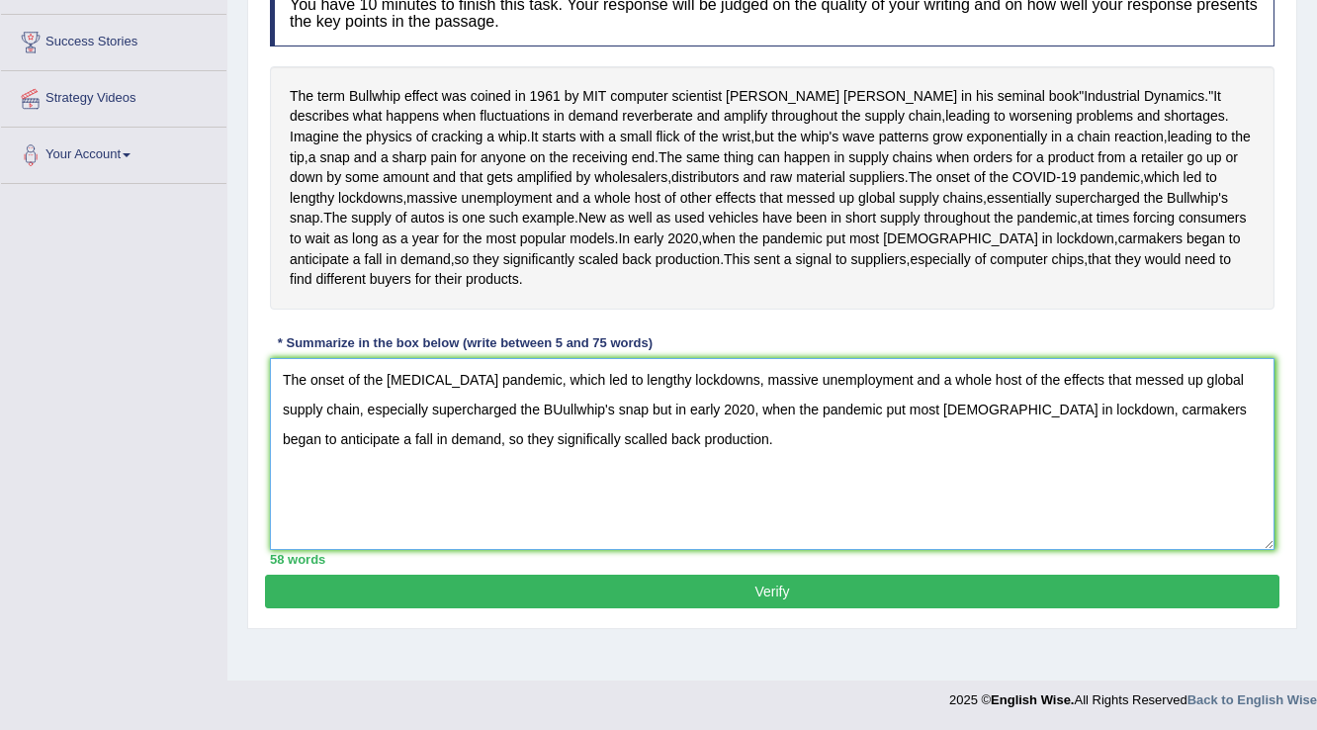
type textarea "The onset of the [MEDICAL_DATA] pandemic, which led to lengthy lockdowns, massi…"
click at [724, 608] on button "Verify" at bounding box center [772, 592] width 1015 height 34
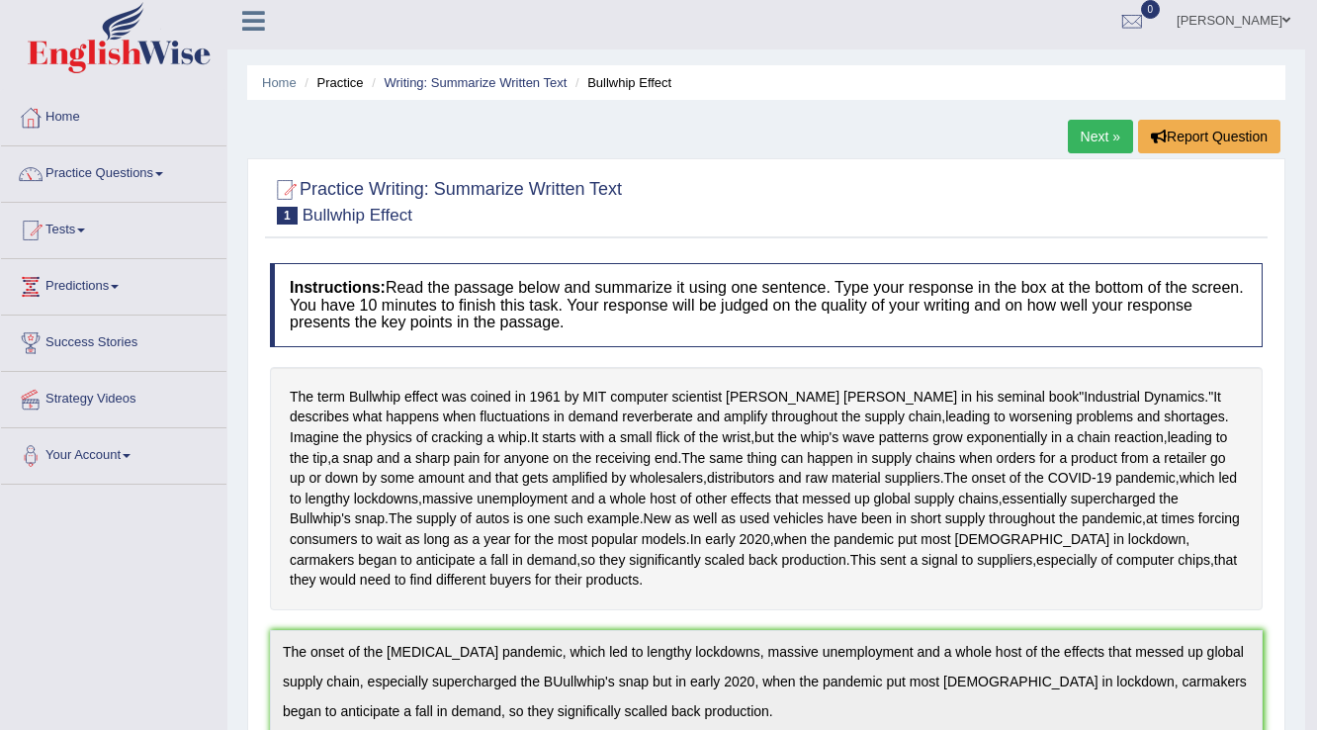
scroll to position [0, 0]
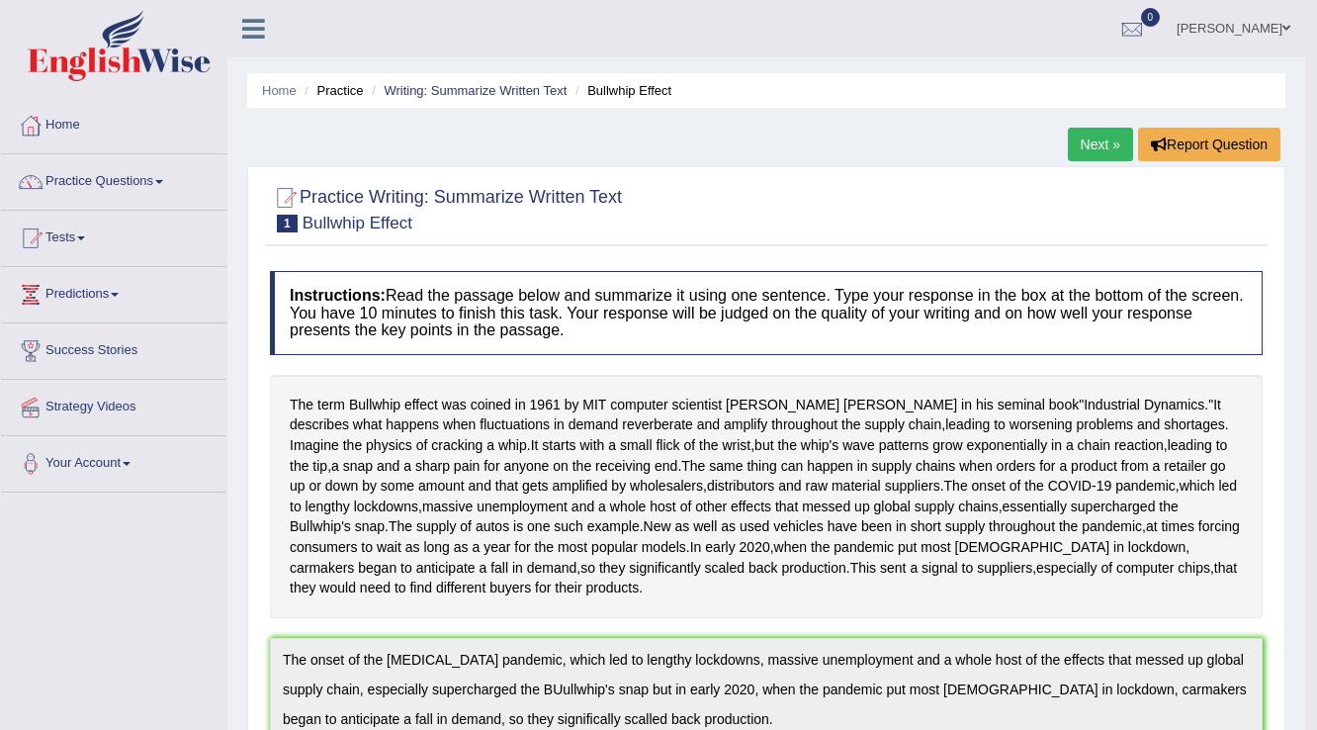
click at [1100, 152] on link "Next »" at bounding box center [1100, 145] width 65 height 34
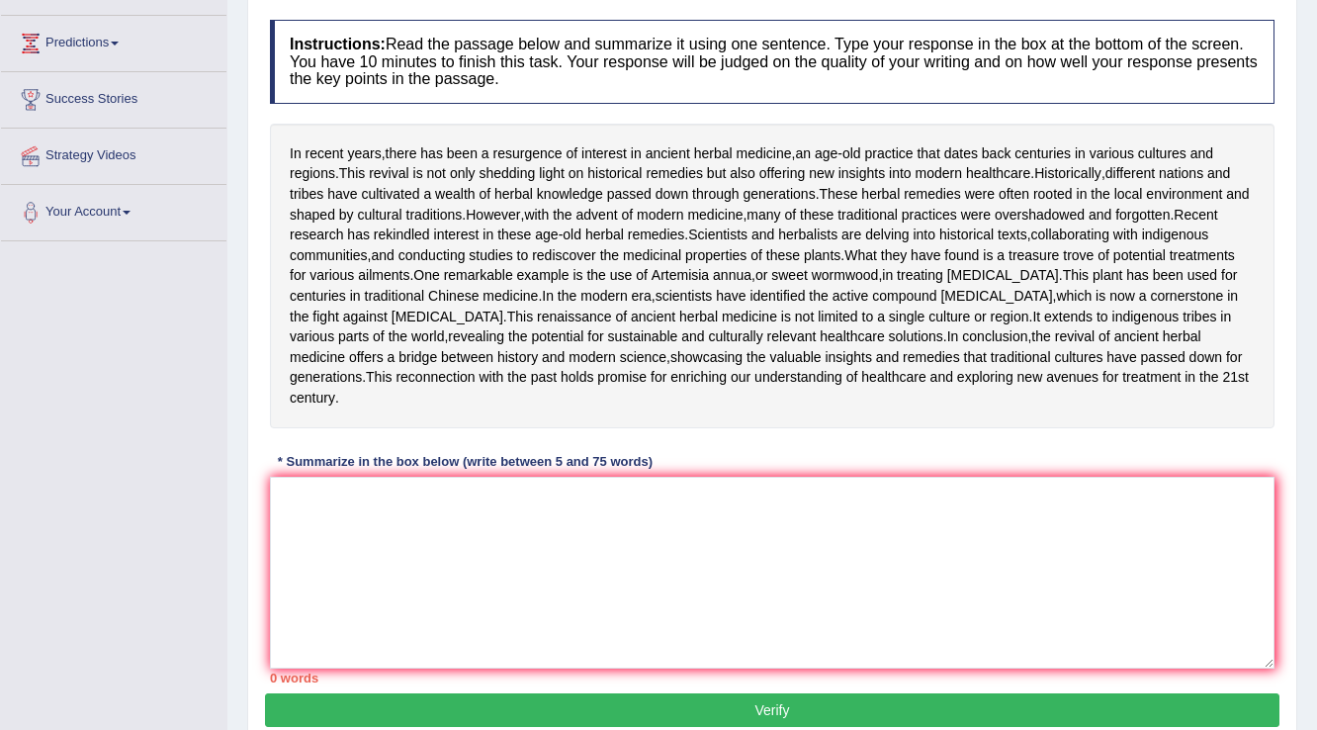
scroll to position [237, 0]
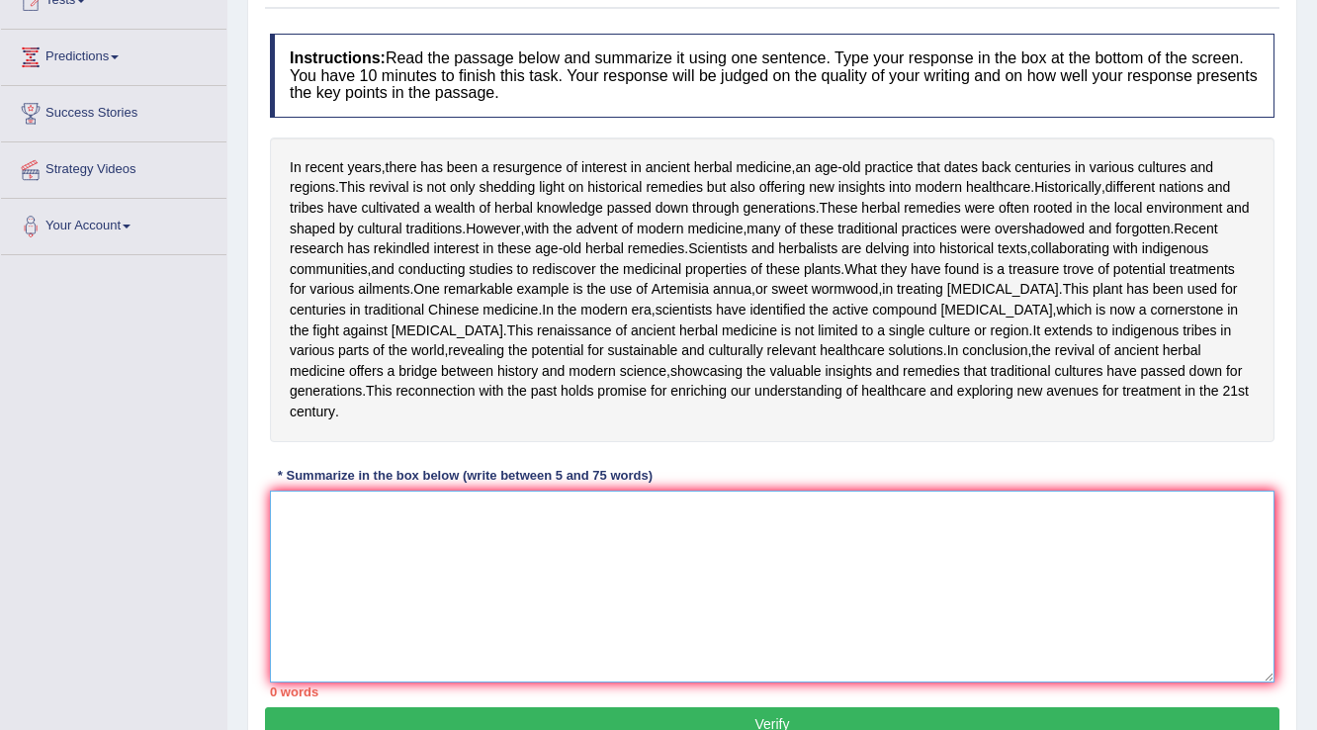
click at [345, 646] on textarea at bounding box center [772, 587] width 1005 height 192
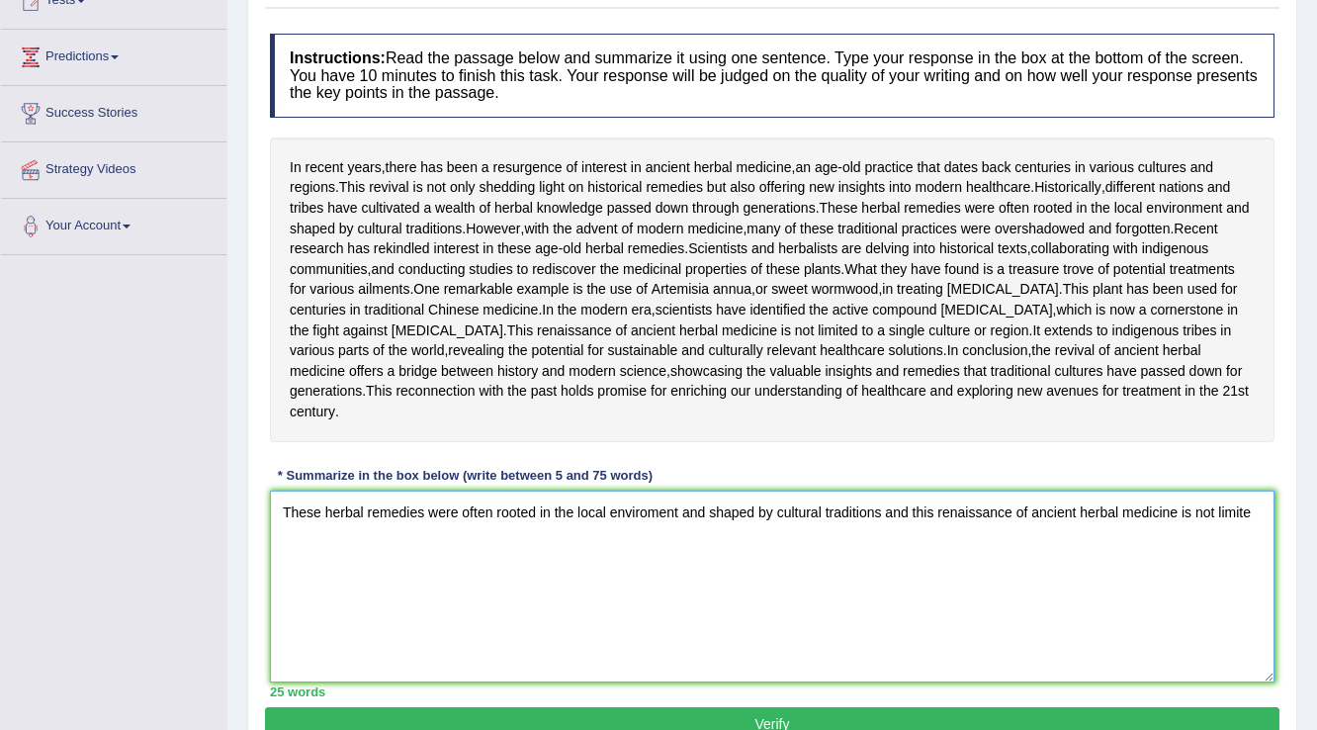
type textarea "These herbal remedies were often rooted in the local enviroment and shaped by c…"
